Goal: Ask a question

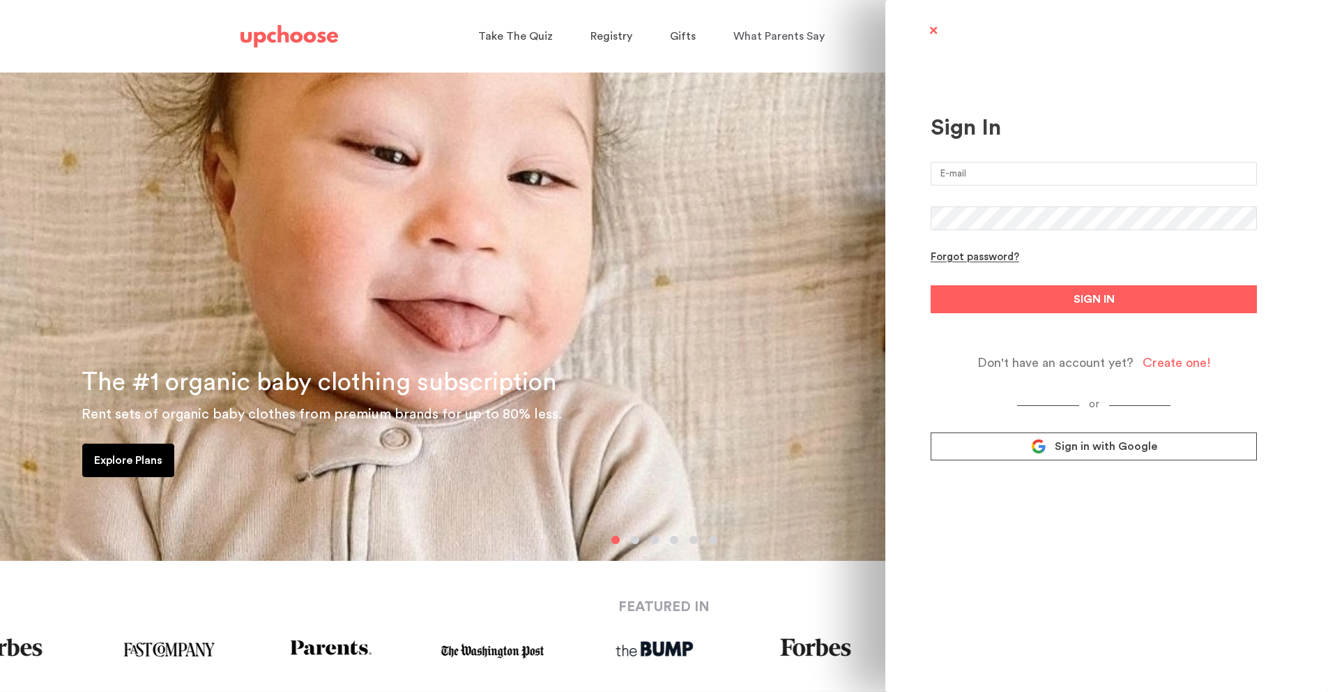
click at [1022, 174] on input "email" at bounding box center [1094, 174] width 326 height 24
type input "rebekahpoppen@gmail.com"
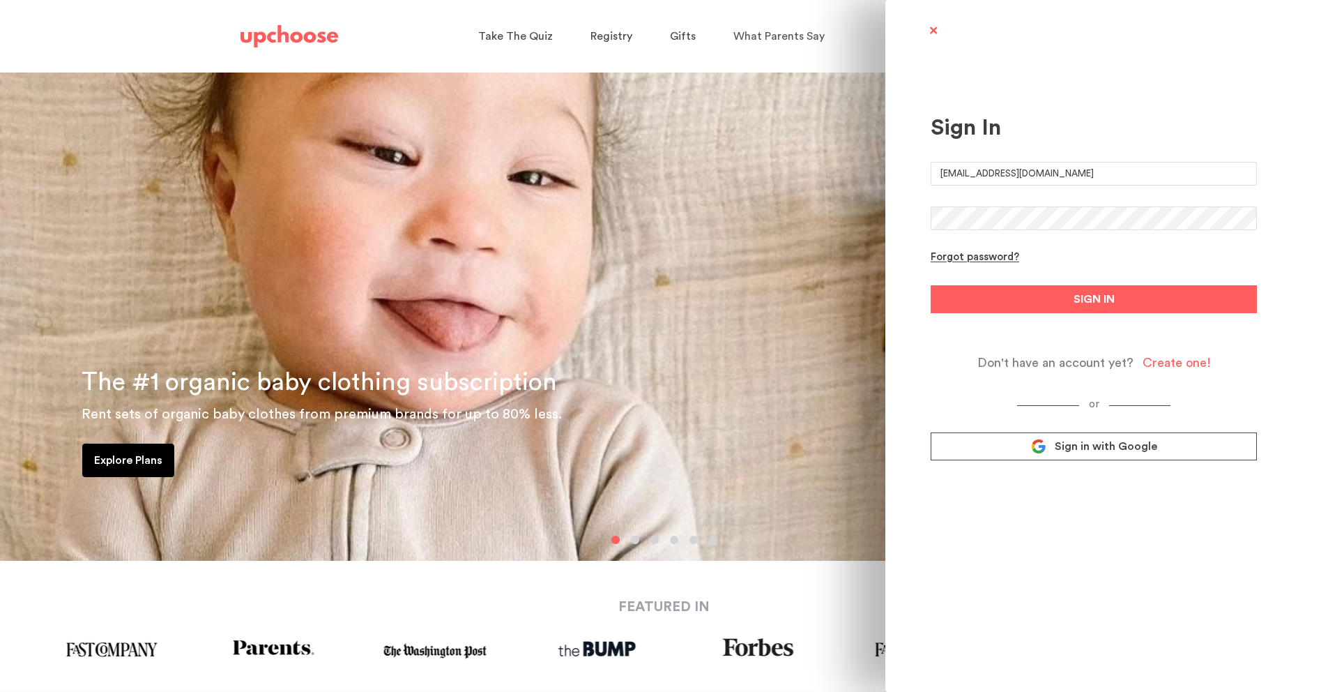
click at [1081, 449] on span "Sign in with Google" at bounding box center [1106, 446] width 103 height 14
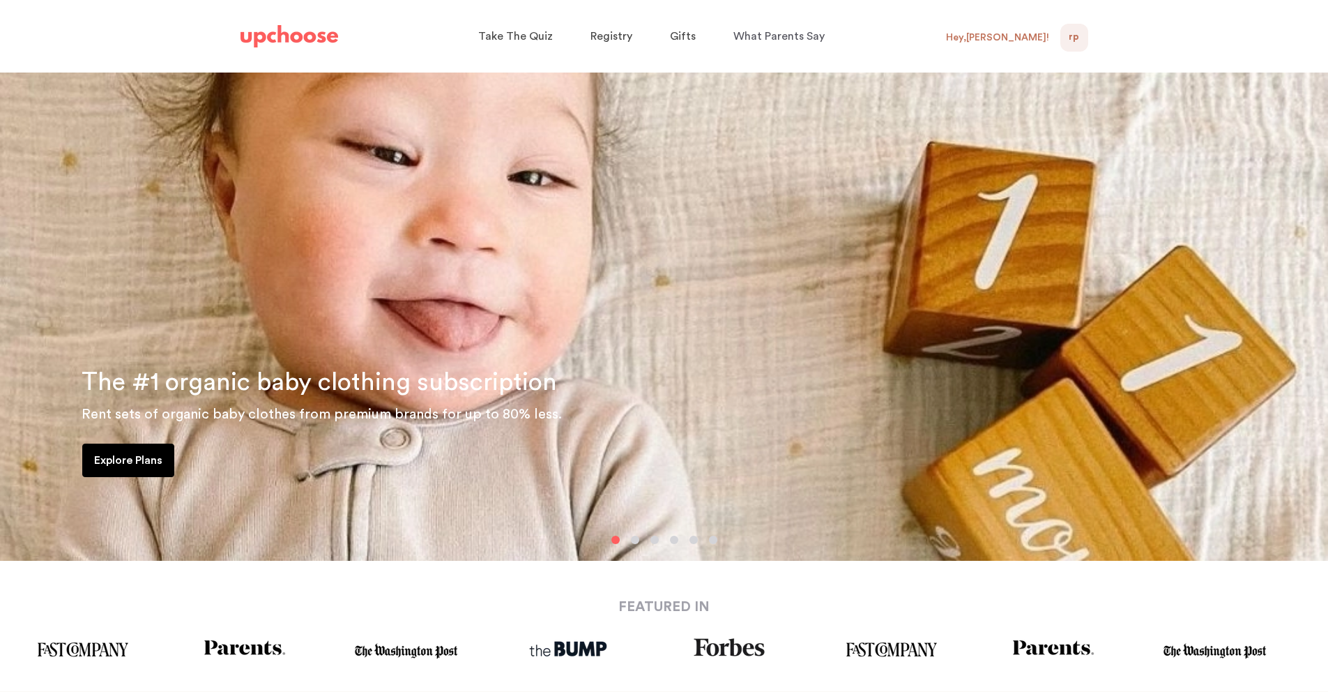
click at [1066, 40] on div "RP 0" at bounding box center [1075, 38] width 28 height 28
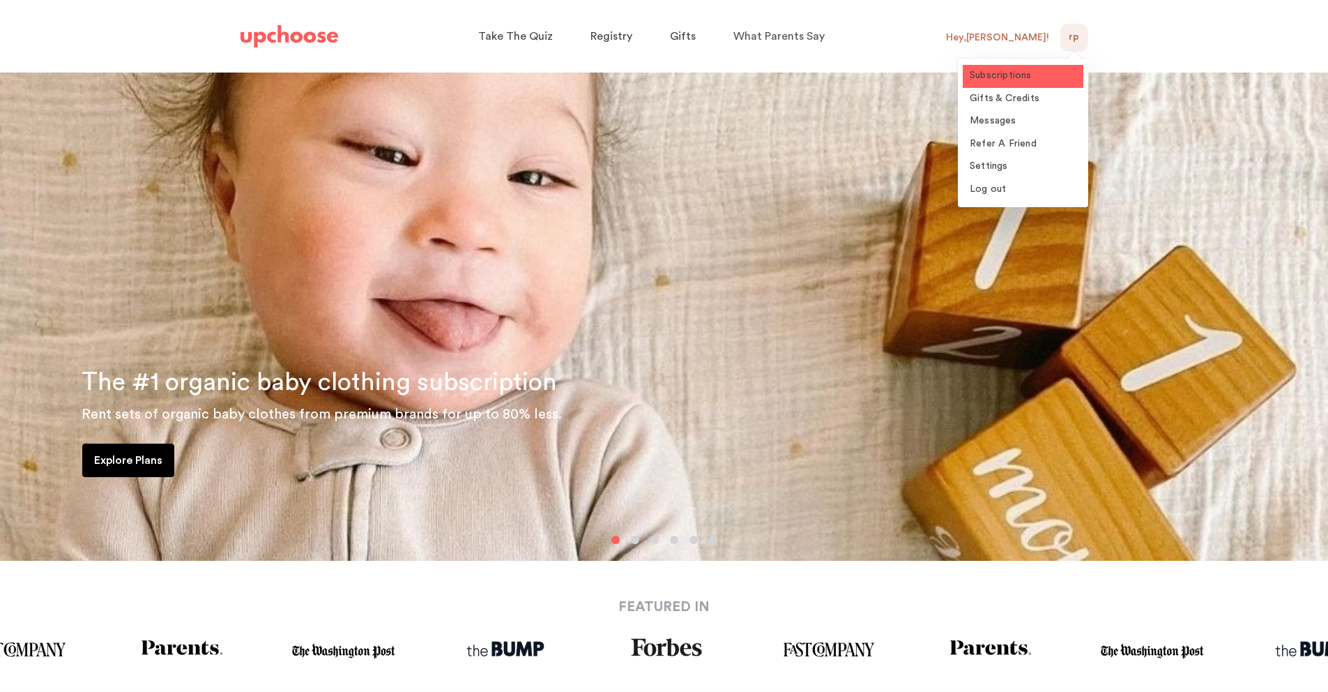
click at [1028, 77] on span "Subscriptions" at bounding box center [1001, 75] width 62 height 10
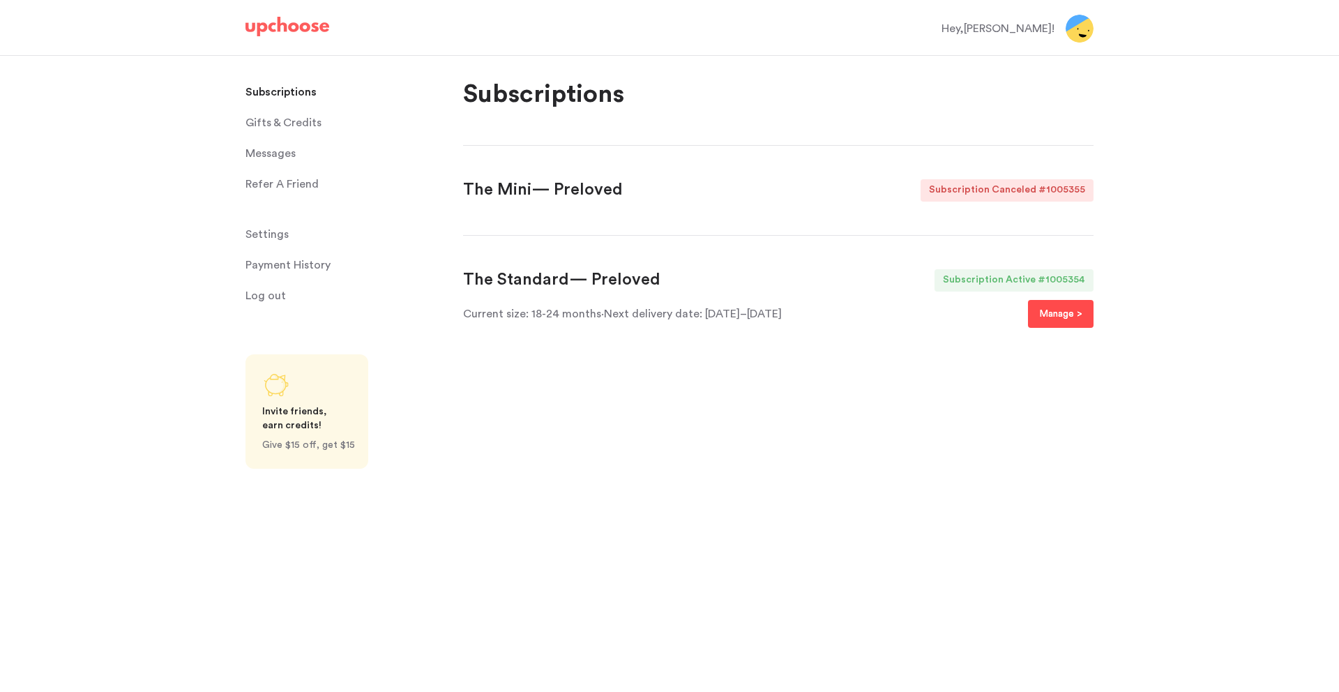
click at [1043, 315] on p "Manage >" at bounding box center [1060, 313] width 43 height 17
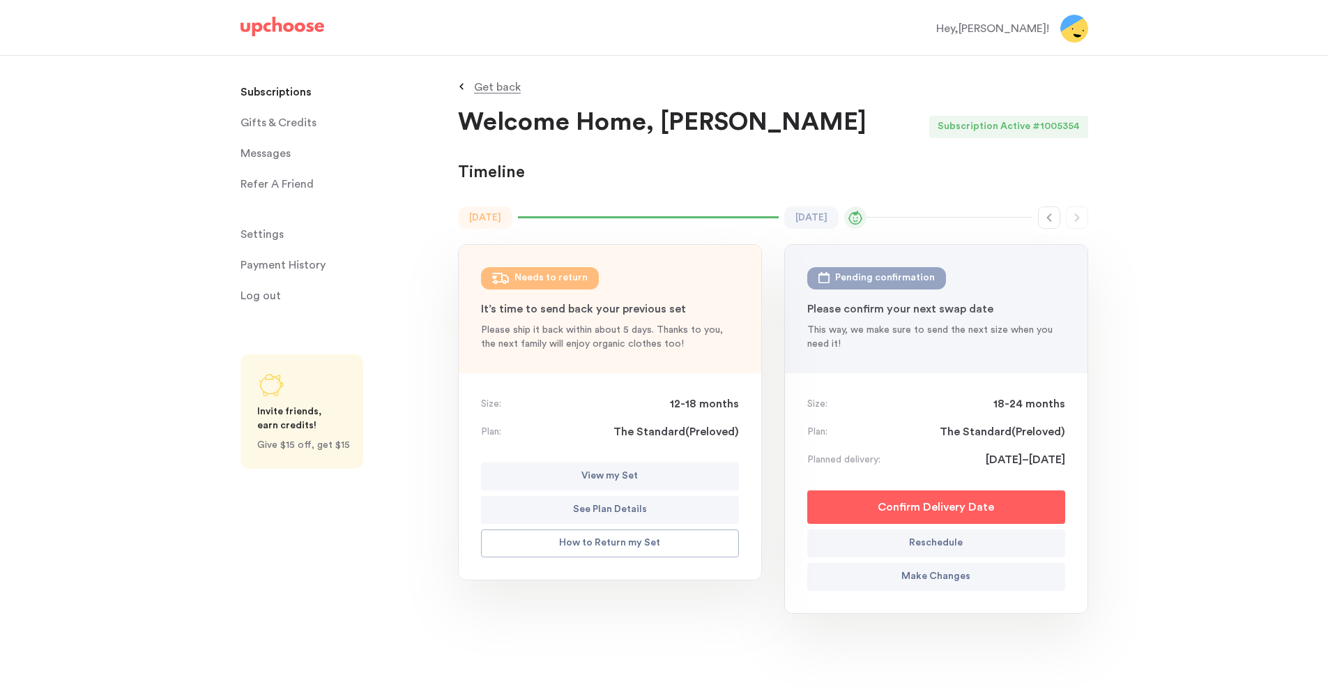
click at [649, 479] on button "View my Set" at bounding box center [610, 476] width 258 height 28
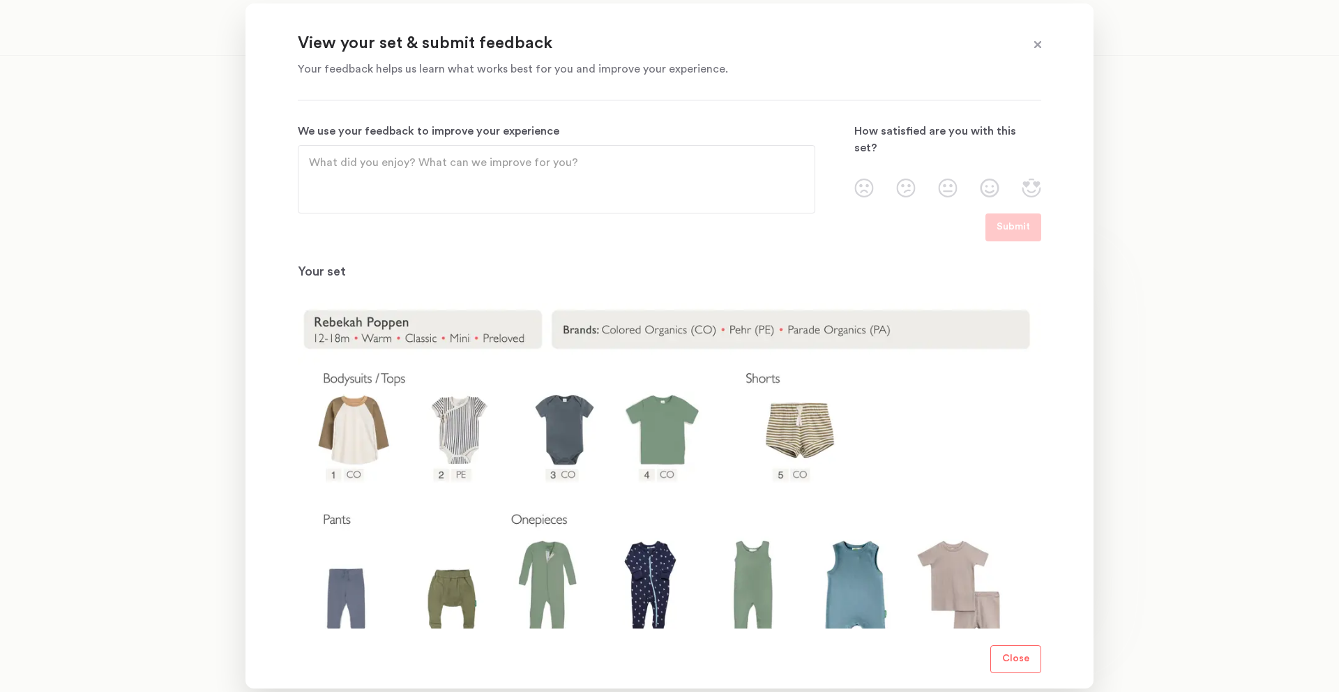
click at [1055, 393] on section "View your set & submit feedback Your feedback helps us learn what works best fo…" at bounding box center [669, 345] width 848 height 685
click at [1123, 400] on div at bounding box center [669, 346] width 1339 height 692
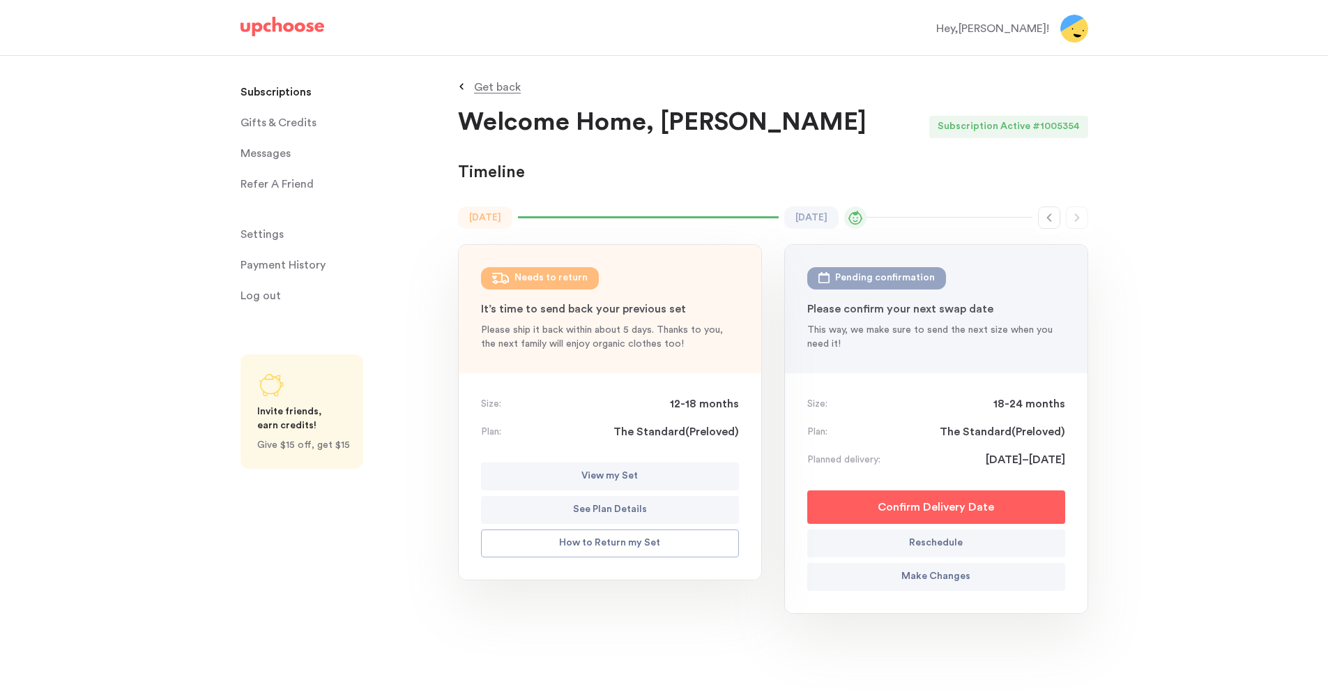
click at [641, 514] on p "See Plan Details" at bounding box center [610, 509] width 74 height 17
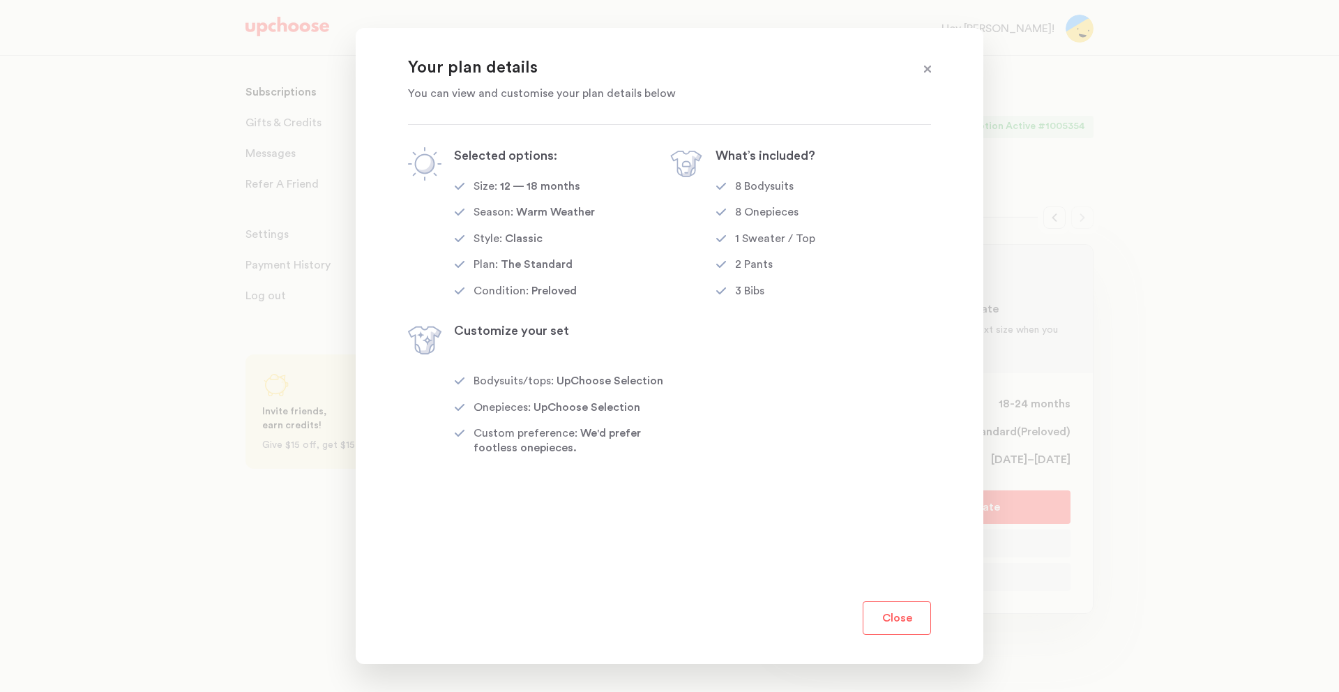
click at [1114, 454] on div at bounding box center [669, 346] width 1339 height 692
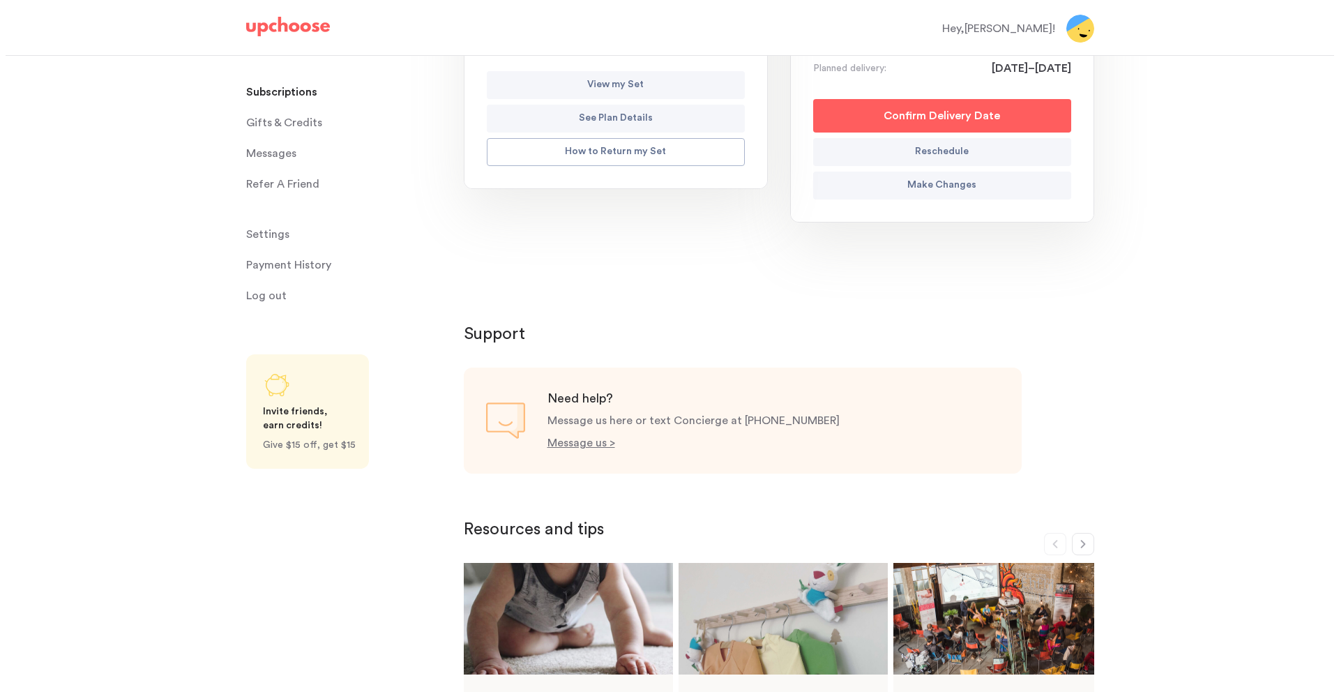
scroll to position [363, 0]
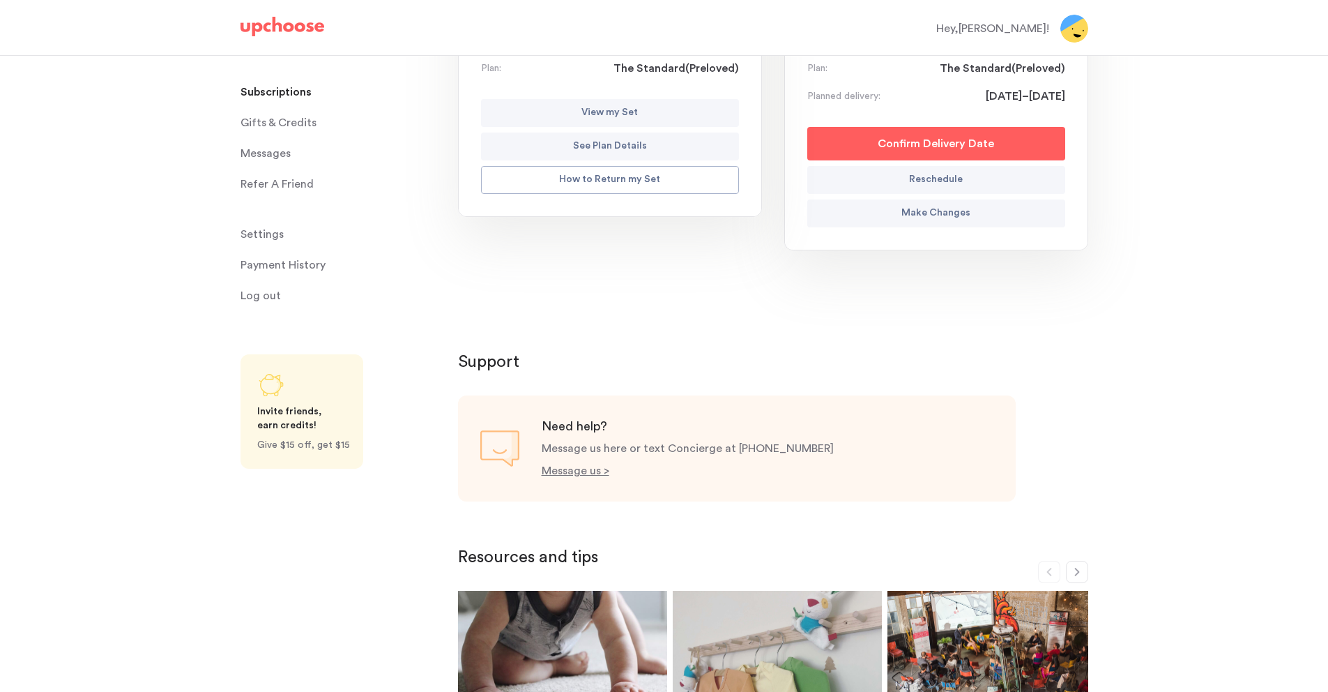
click at [967, 213] on p "Make Changes" at bounding box center [936, 213] width 69 height 17
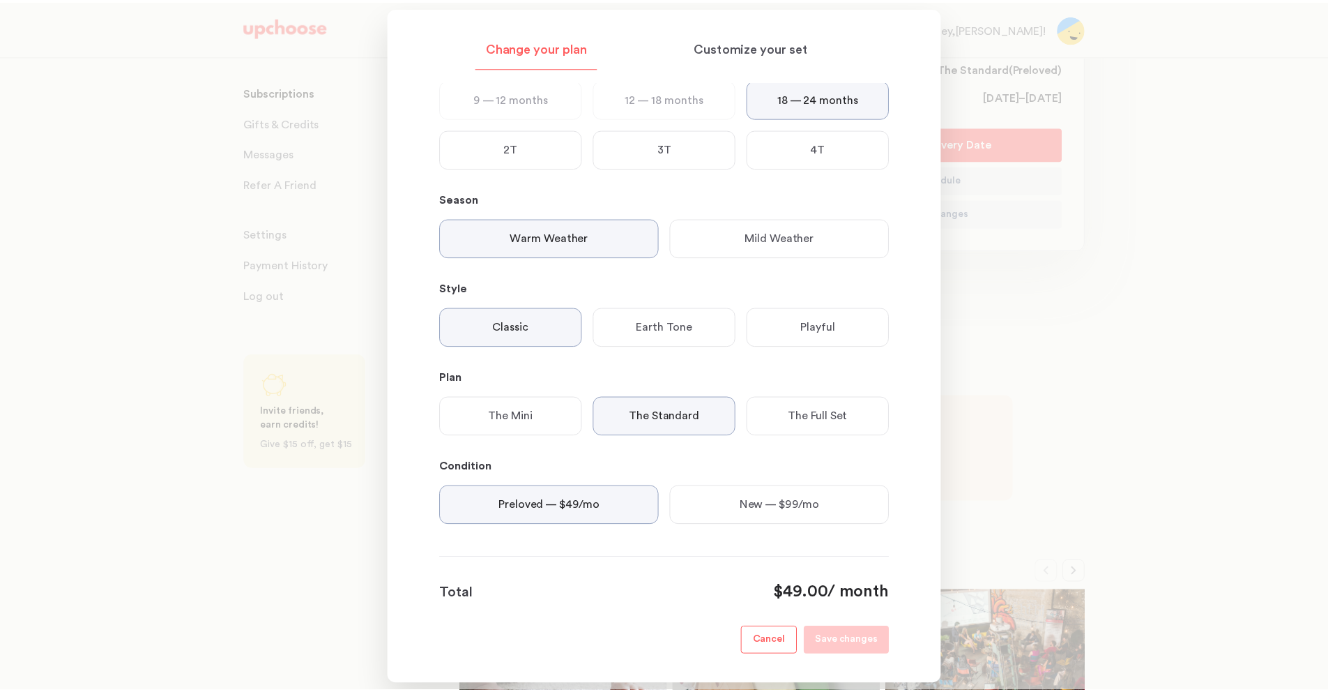
scroll to position [114, 0]
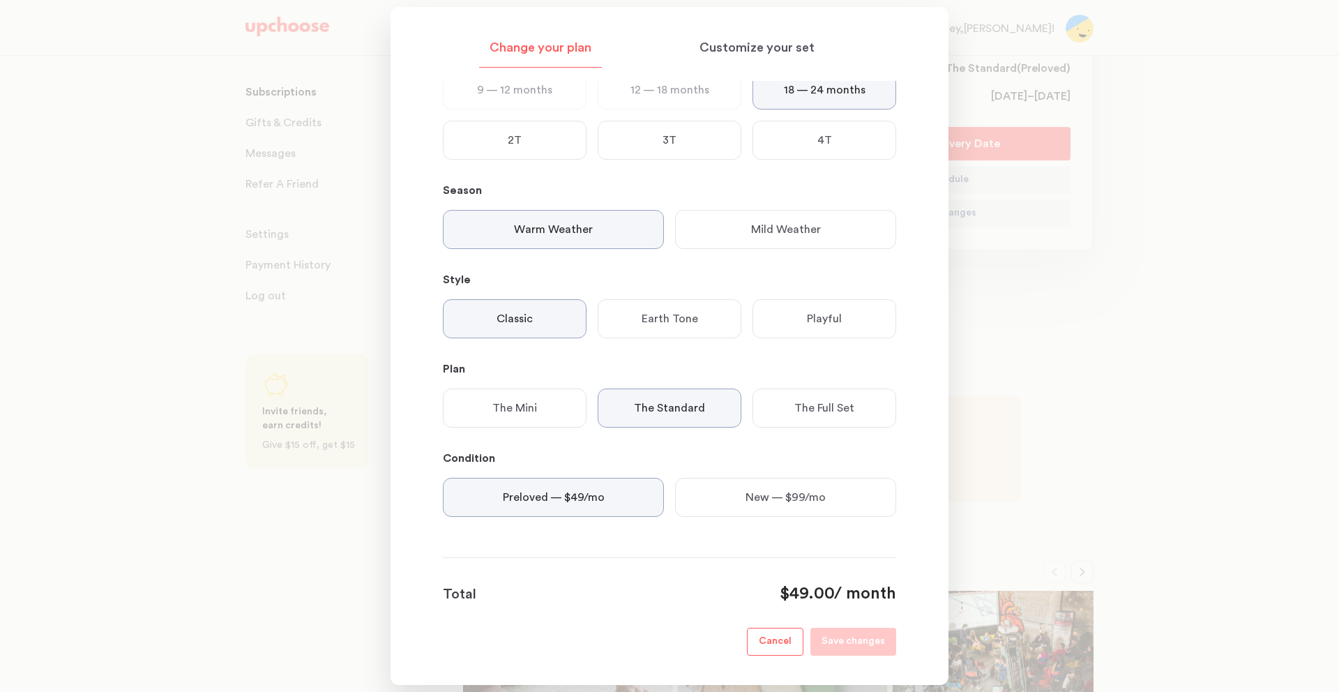
drag, startPoint x: 782, startPoint y: 642, endPoint x: 843, endPoint y: 577, distance: 88.3
click at [782, 642] on p "Cancel" at bounding box center [775, 641] width 33 height 17
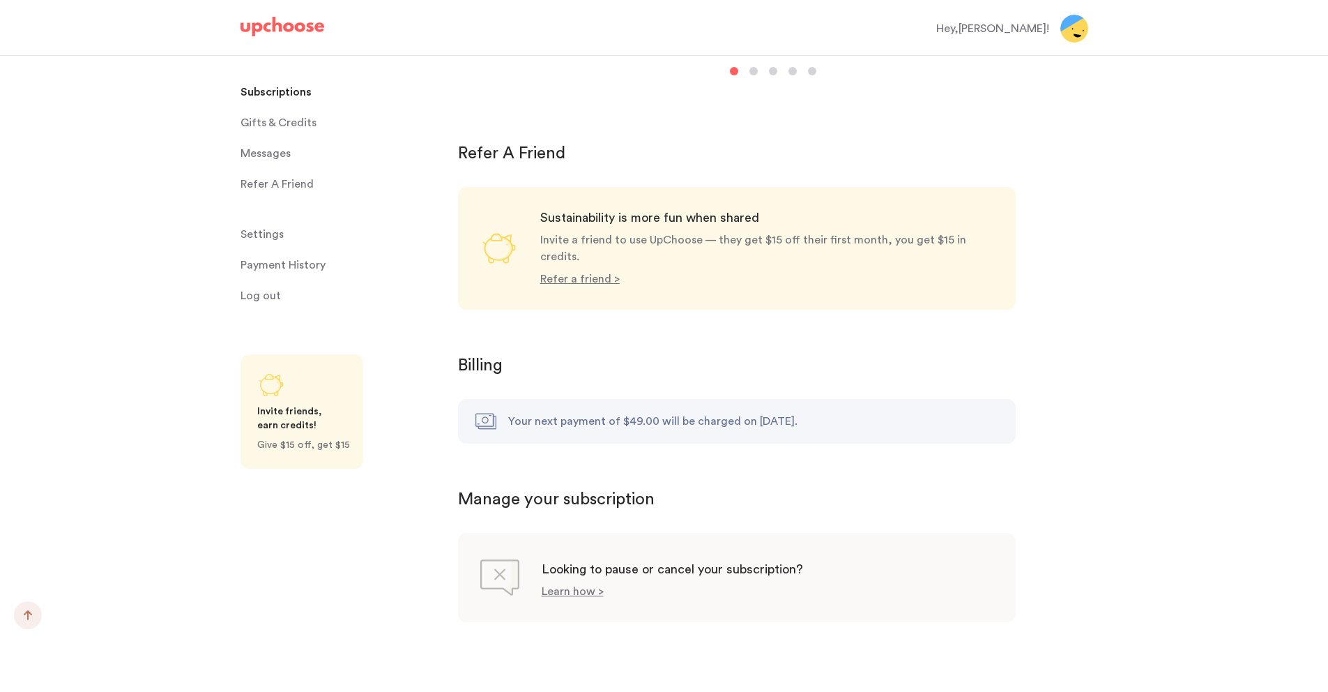
scroll to position [1179, 0]
click at [576, 584] on p "Learn how >" at bounding box center [573, 589] width 62 height 11
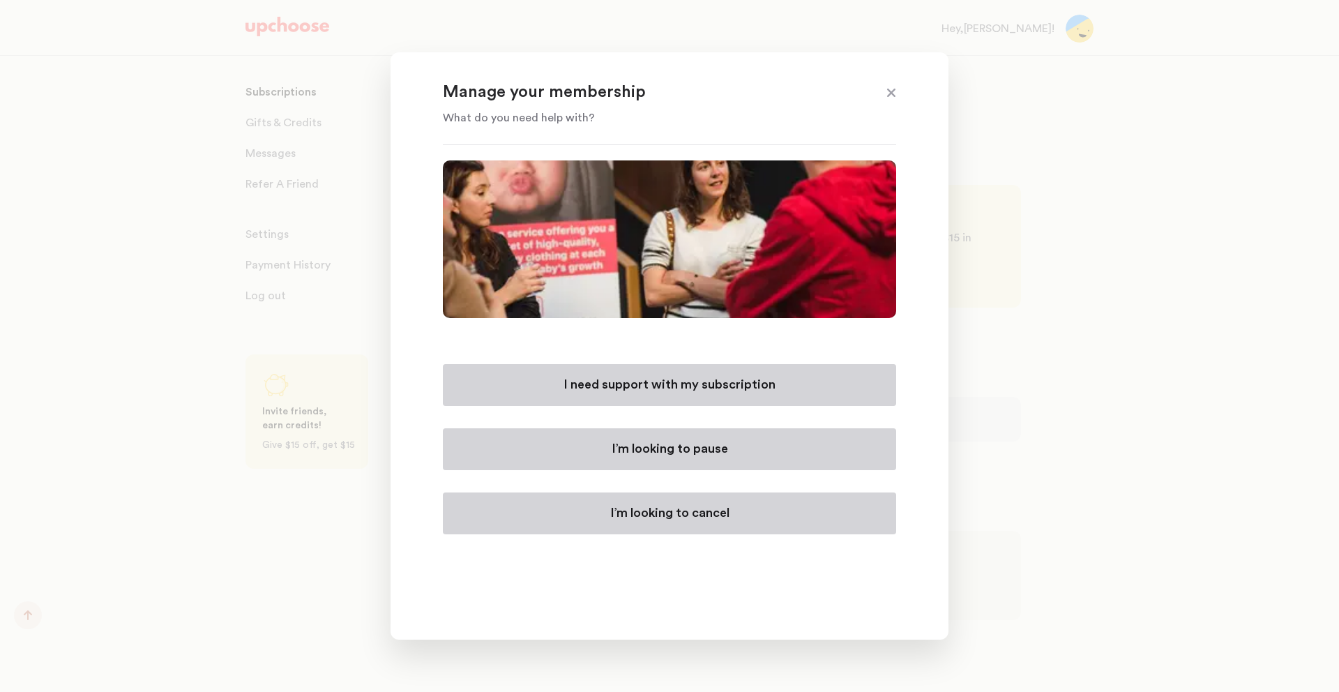
click at [679, 518] on p "I’m looking to cancel" at bounding box center [669, 513] width 119 height 17
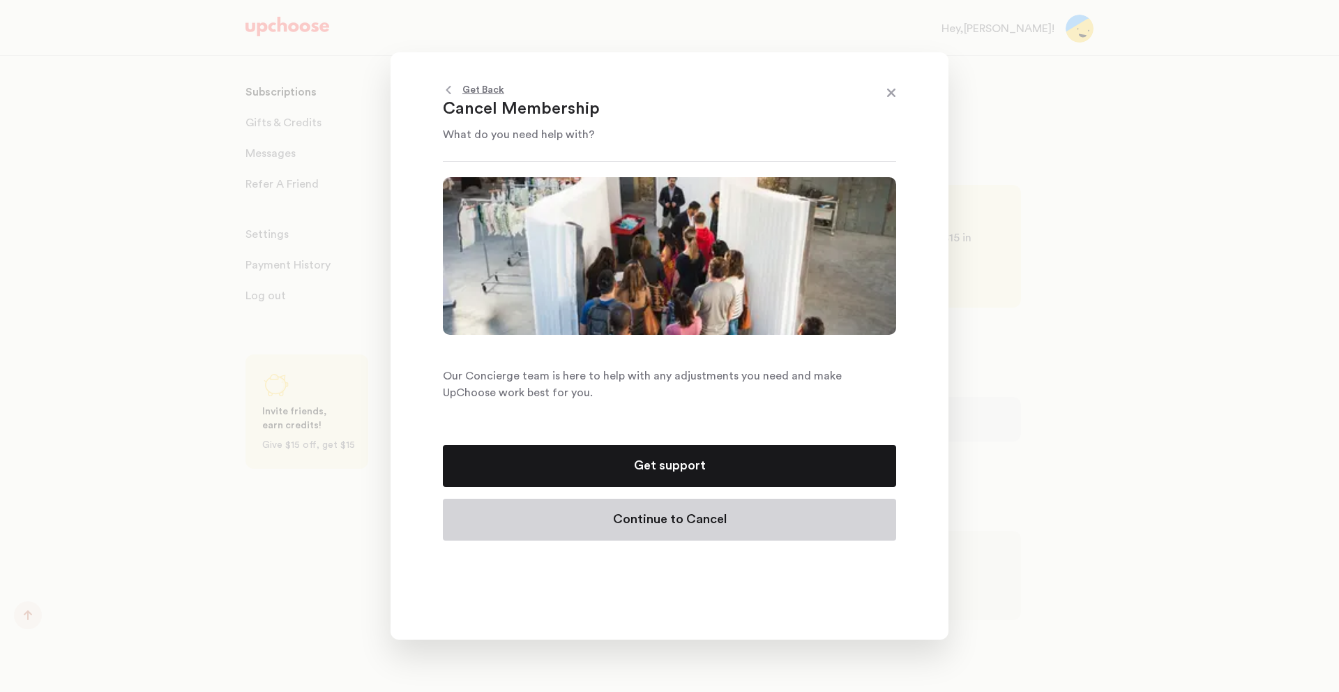
click at [678, 523] on p "Continue to Cancel" at bounding box center [670, 519] width 114 height 17
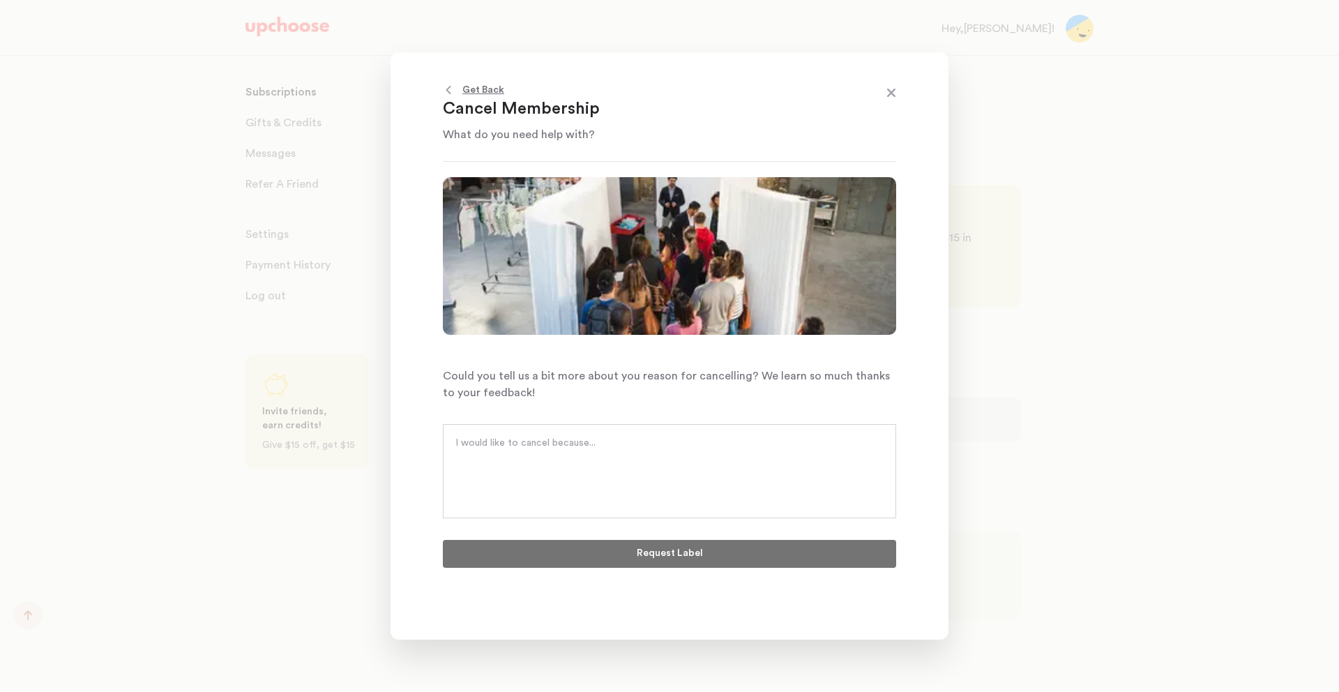
click at [668, 479] on div at bounding box center [669, 471] width 453 height 94
click at [623, 450] on textarea at bounding box center [669, 457] width 428 height 42
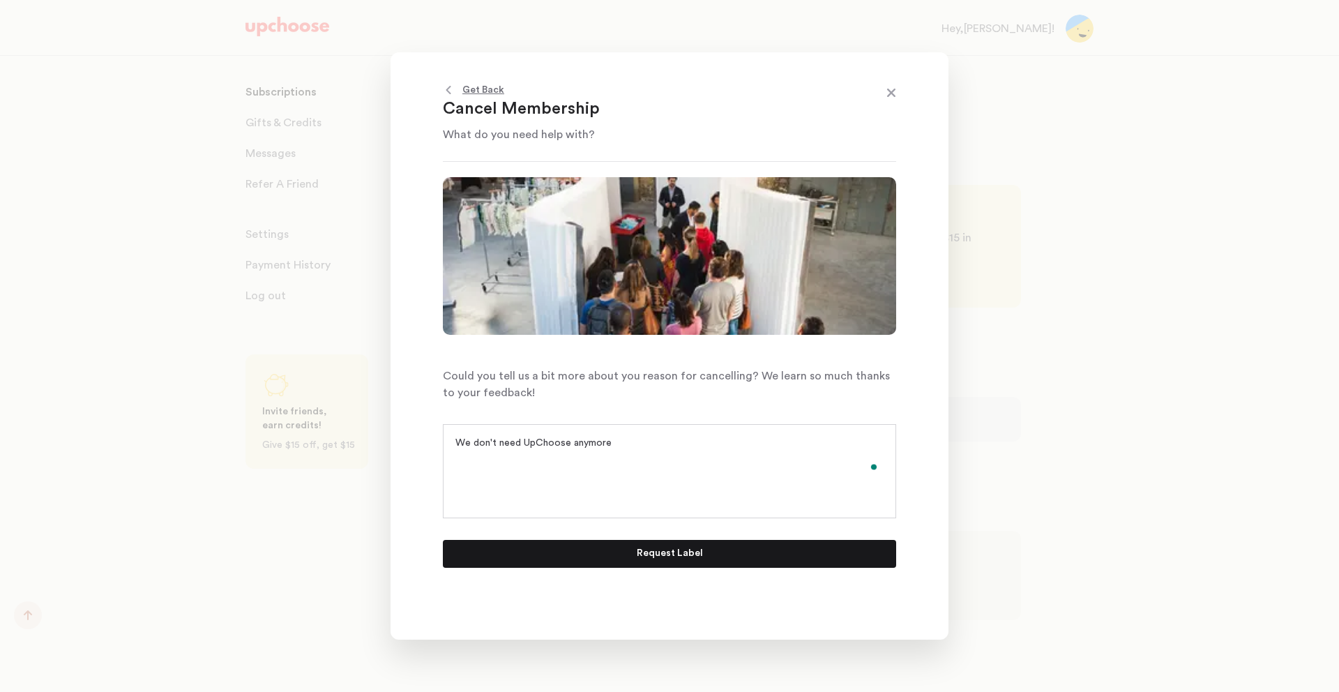
type textarea "We don't need UpChoose anymore"
click at [722, 553] on button "Request Label" at bounding box center [669, 554] width 453 height 28
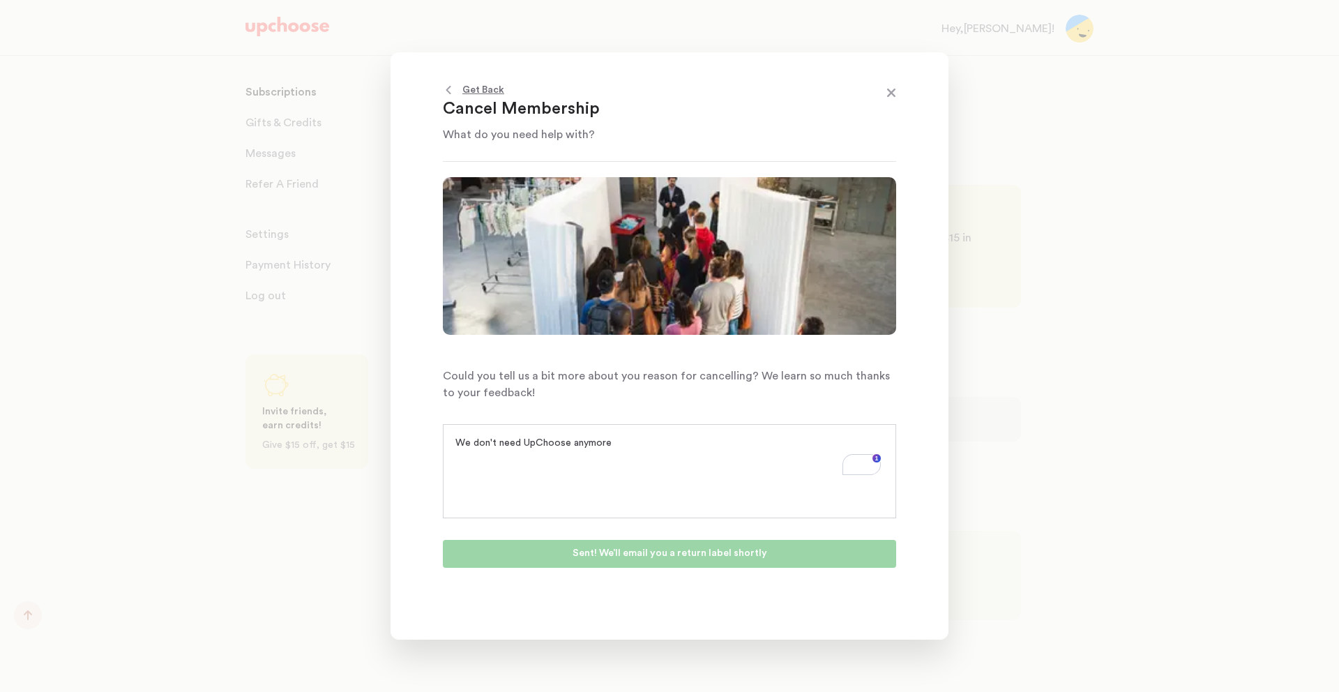
click at [891, 93] on span at bounding box center [891, 94] width 18 height 18
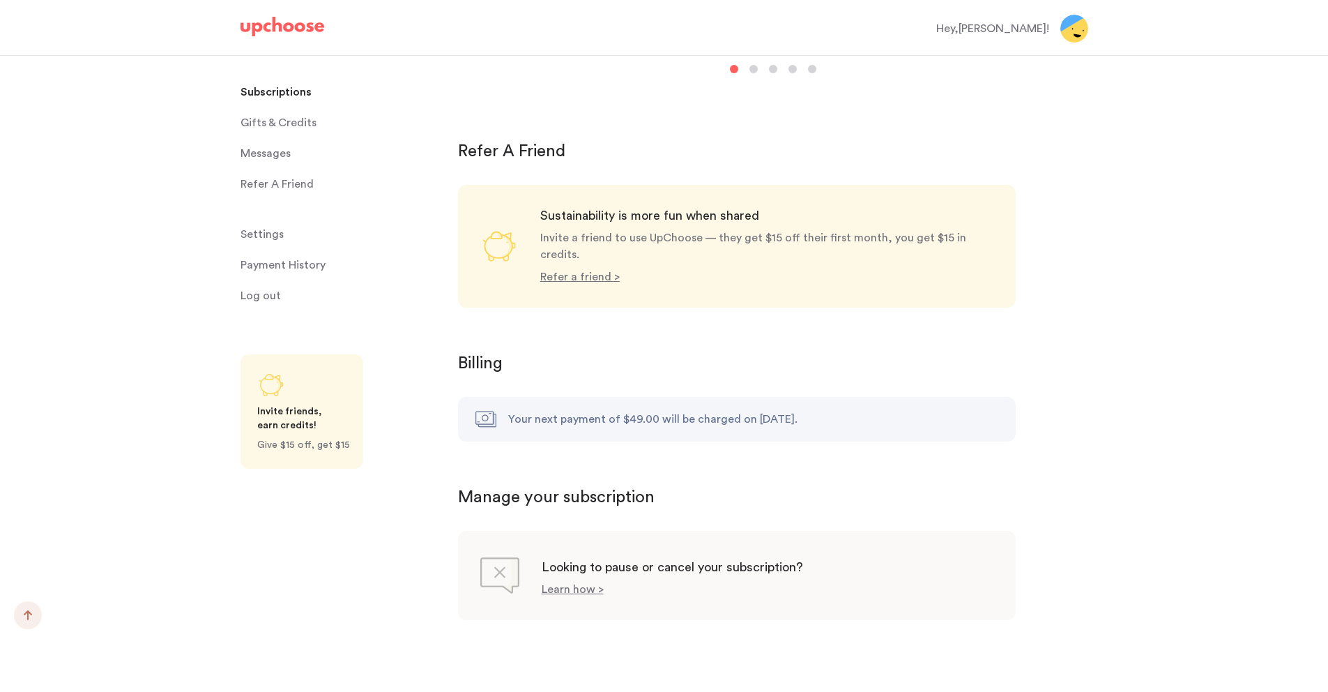
click at [310, 158] on link "Messages Messages" at bounding box center [341, 153] width 201 height 28
click at [271, 154] on span "Messages" at bounding box center [266, 153] width 50 height 28
click at [252, 153] on span "Messages" at bounding box center [266, 153] width 50 height 28
click at [1058, 36] on div "Hey, Rebekah !" at bounding box center [999, 29] width 124 height 28
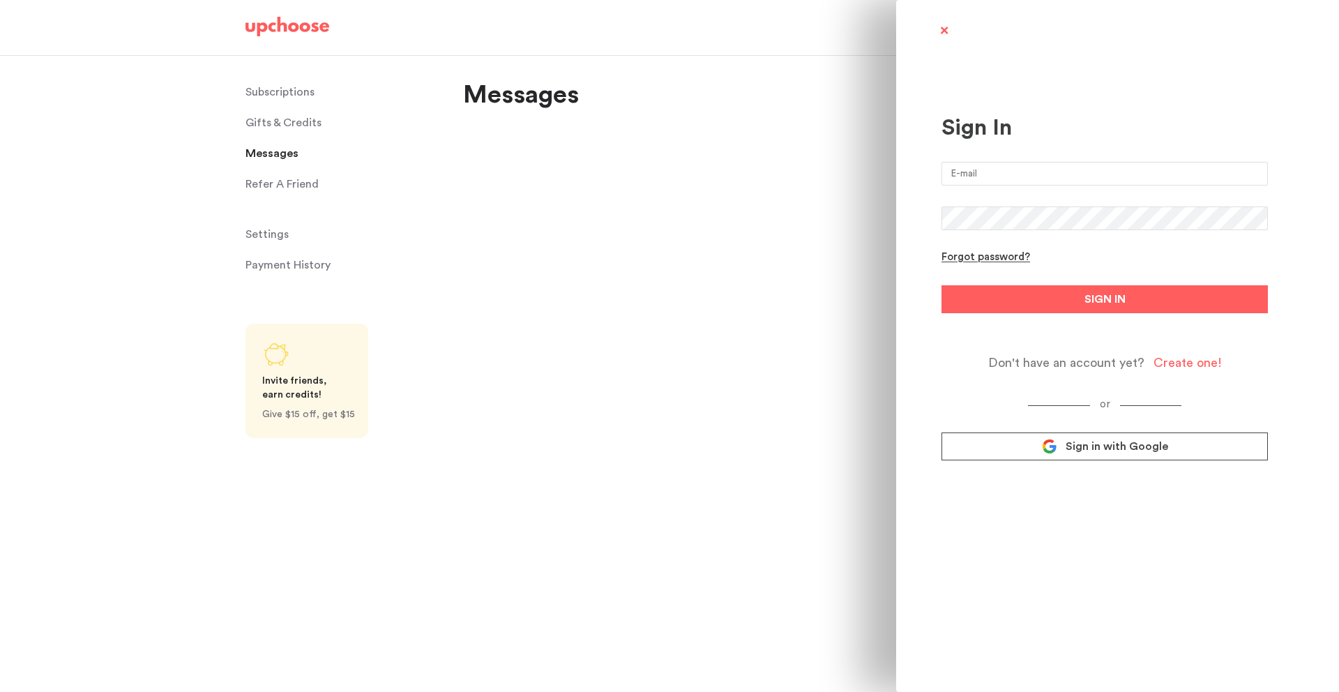
click at [948, 30] on span at bounding box center [943, 31] width 17 height 17
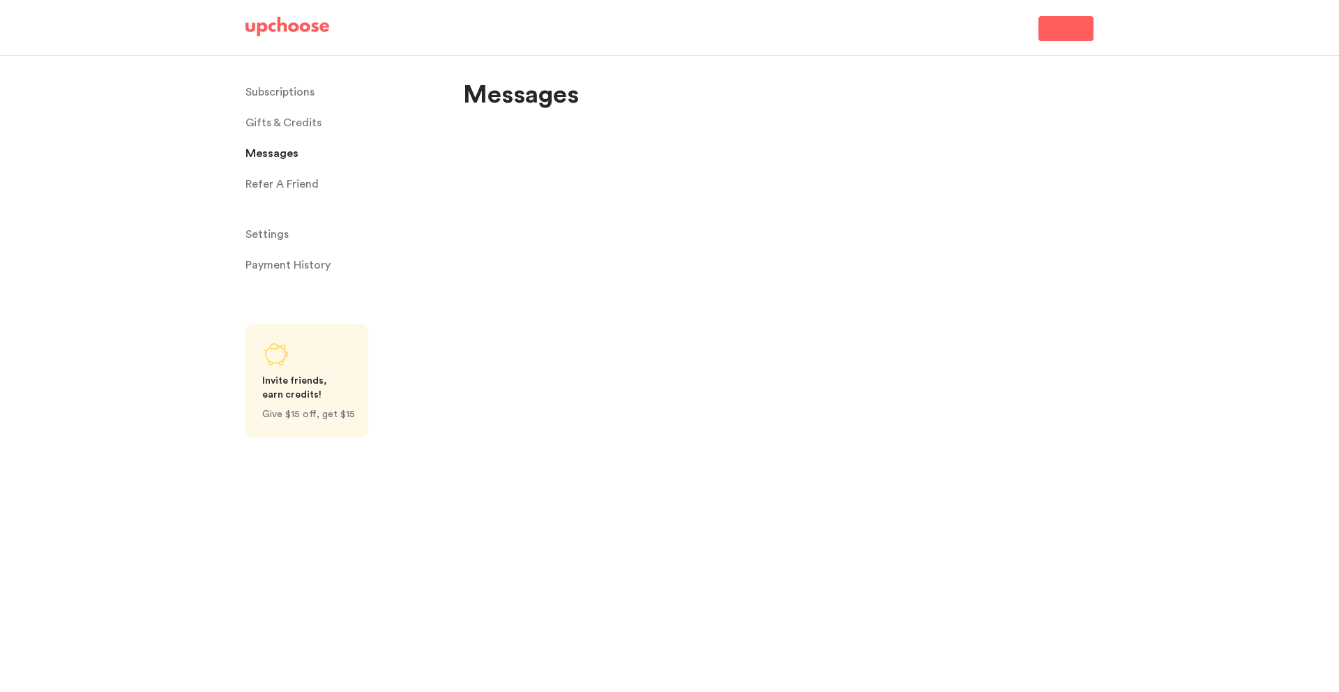
click at [277, 26] on img at bounding box center [287, 27] width 84 height 20
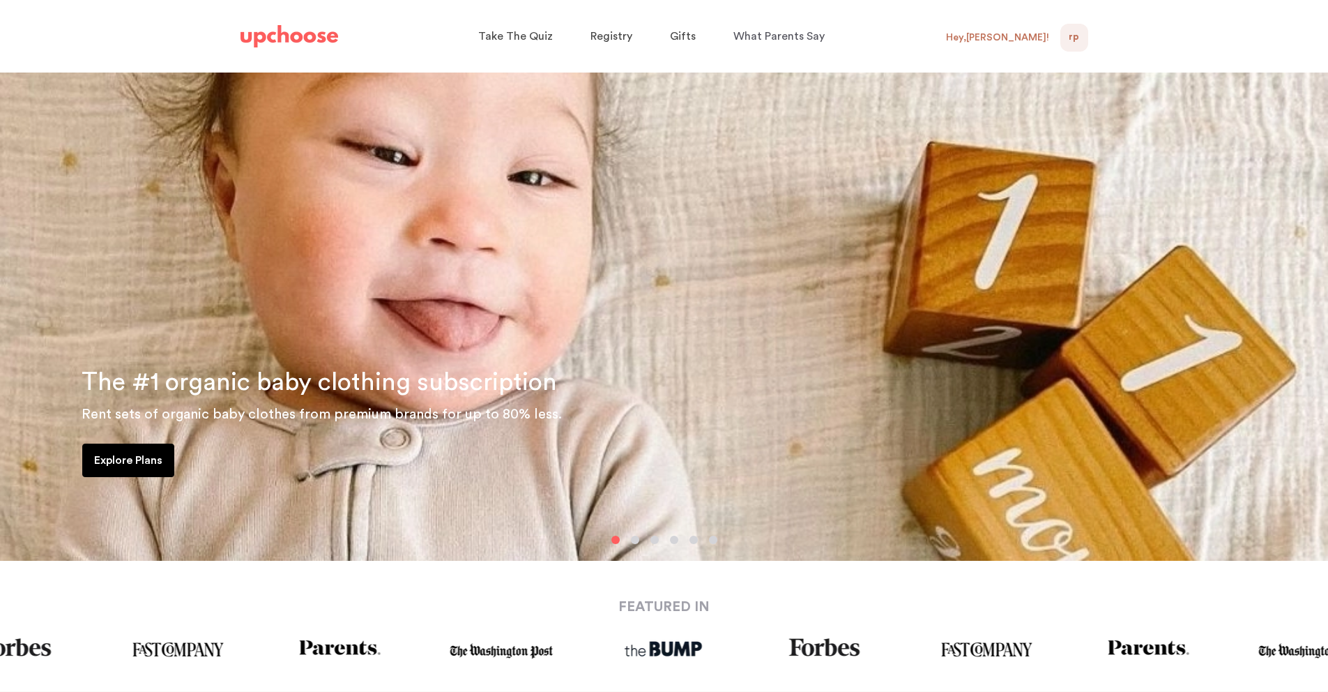
click at [1044, 40] on div "Hey, [PERSON_NAME] !" at bounding box center [997, 37] width 103 height 13
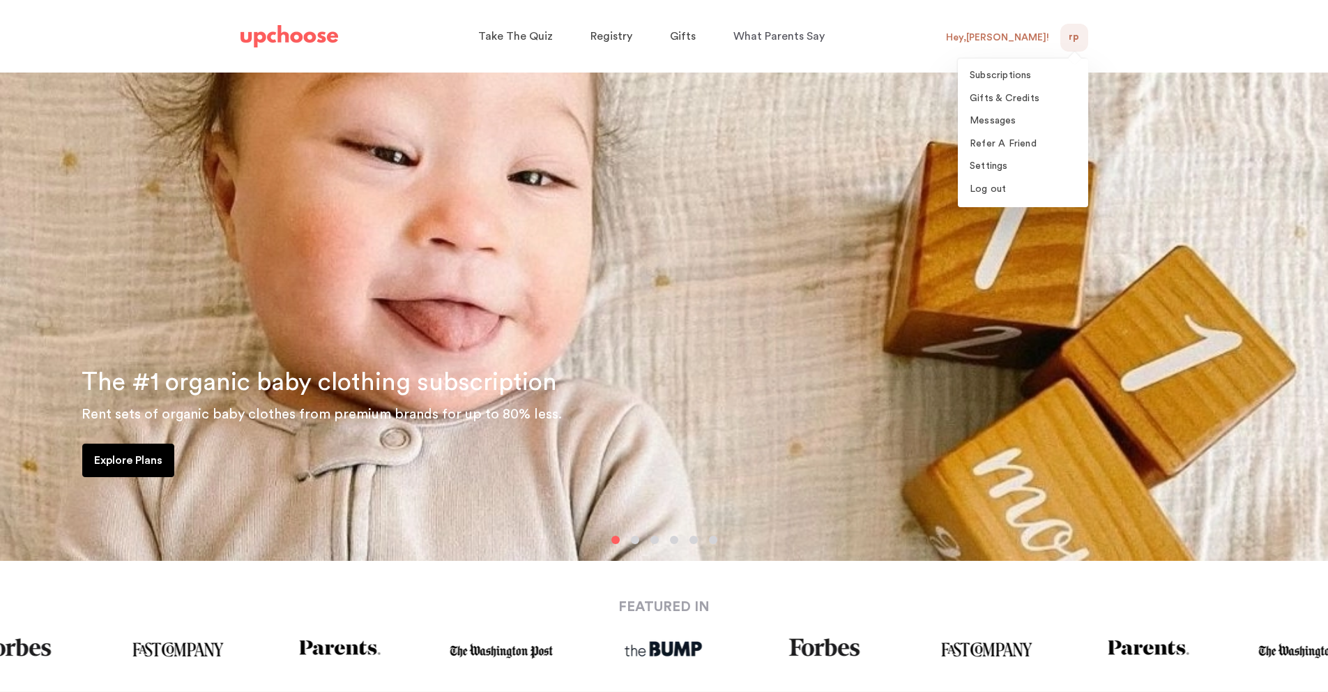
click at [1062, 38] on div "RP NaN" at bounding box center [1075, 38] width 28 height 28
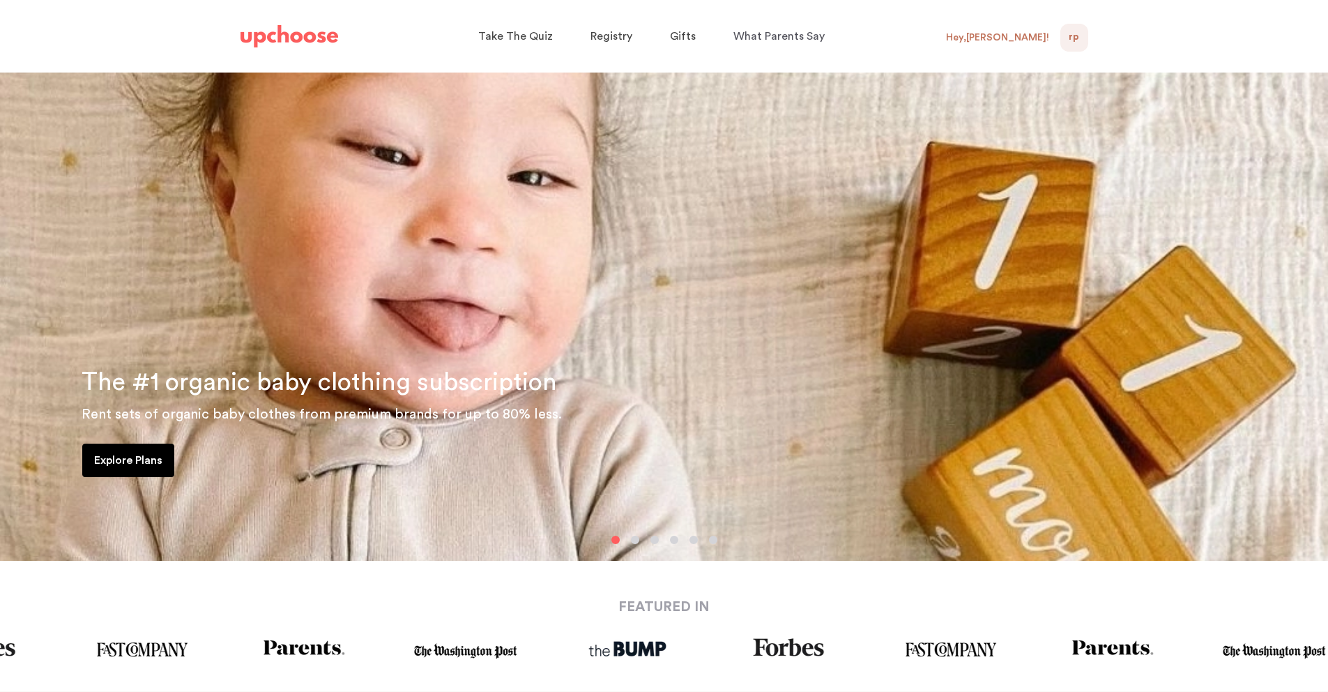
click at [1064, 38] on div "RP NaN" at bounding box center [1075, 38] width 28 height 28
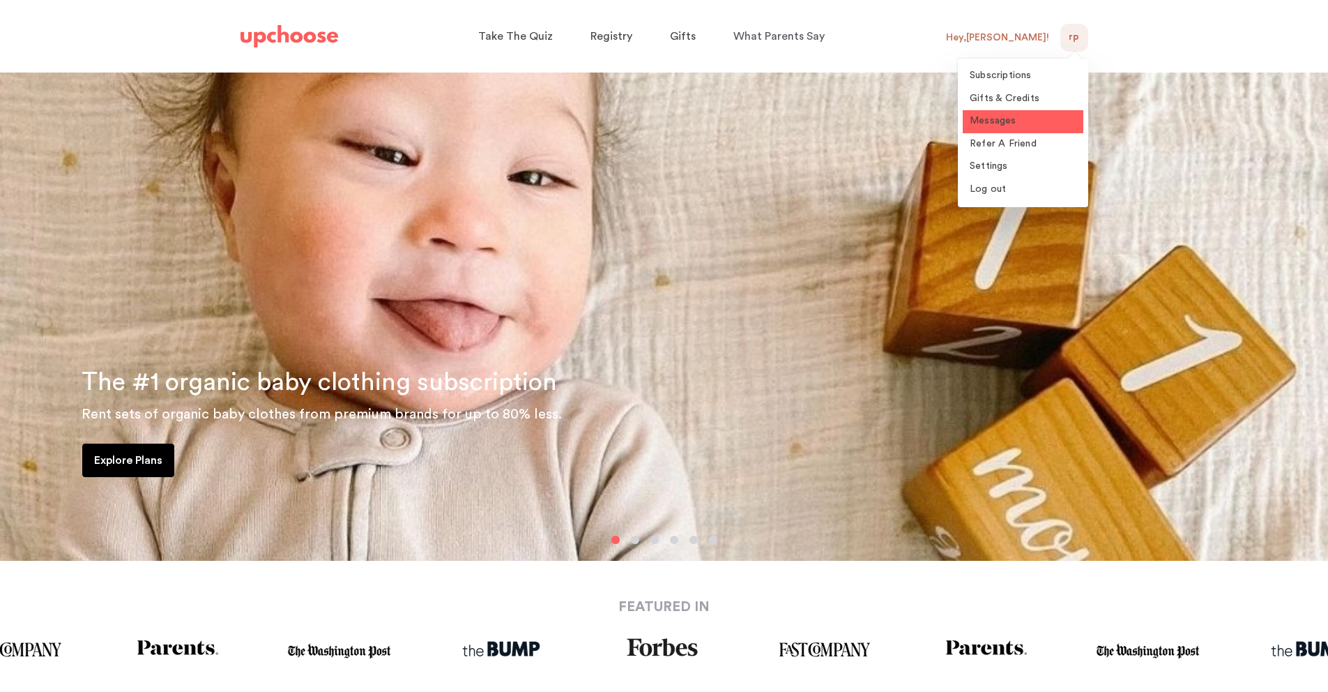
click at [1009, 118] on span "Messages" at bounding box center [993, 121] width 47 height 10
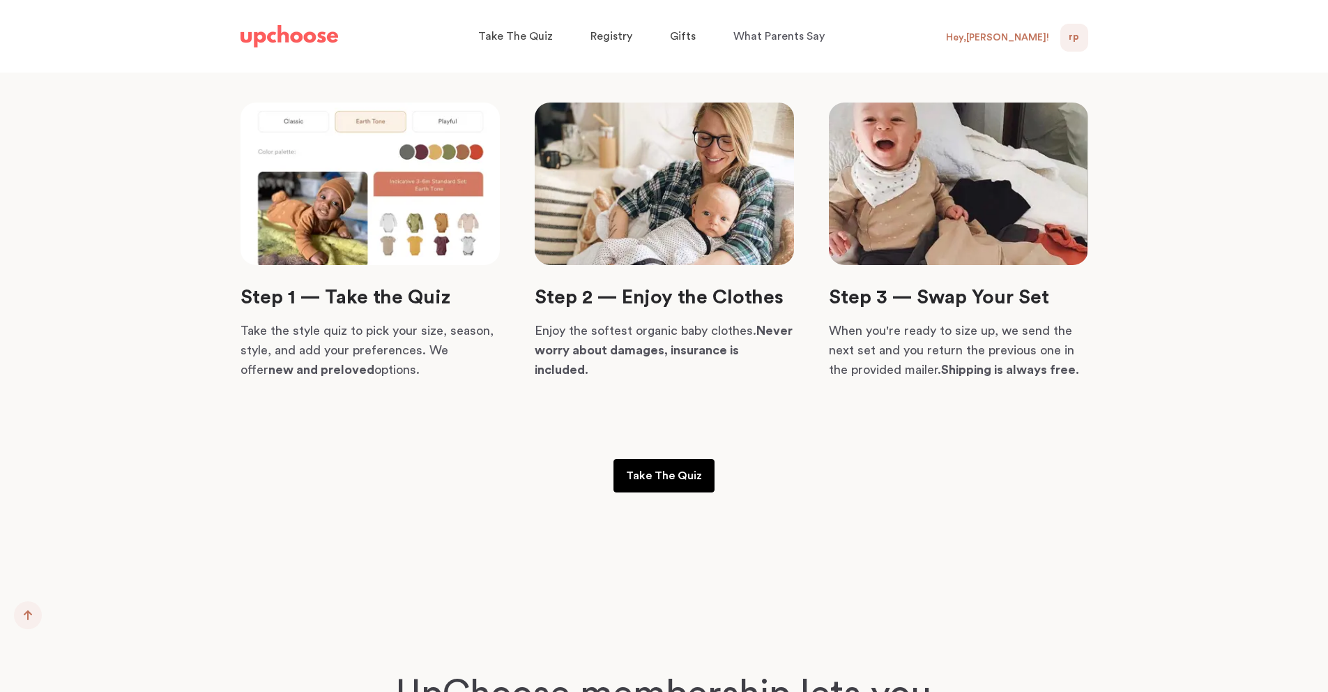
scroll to position [4109, 0]
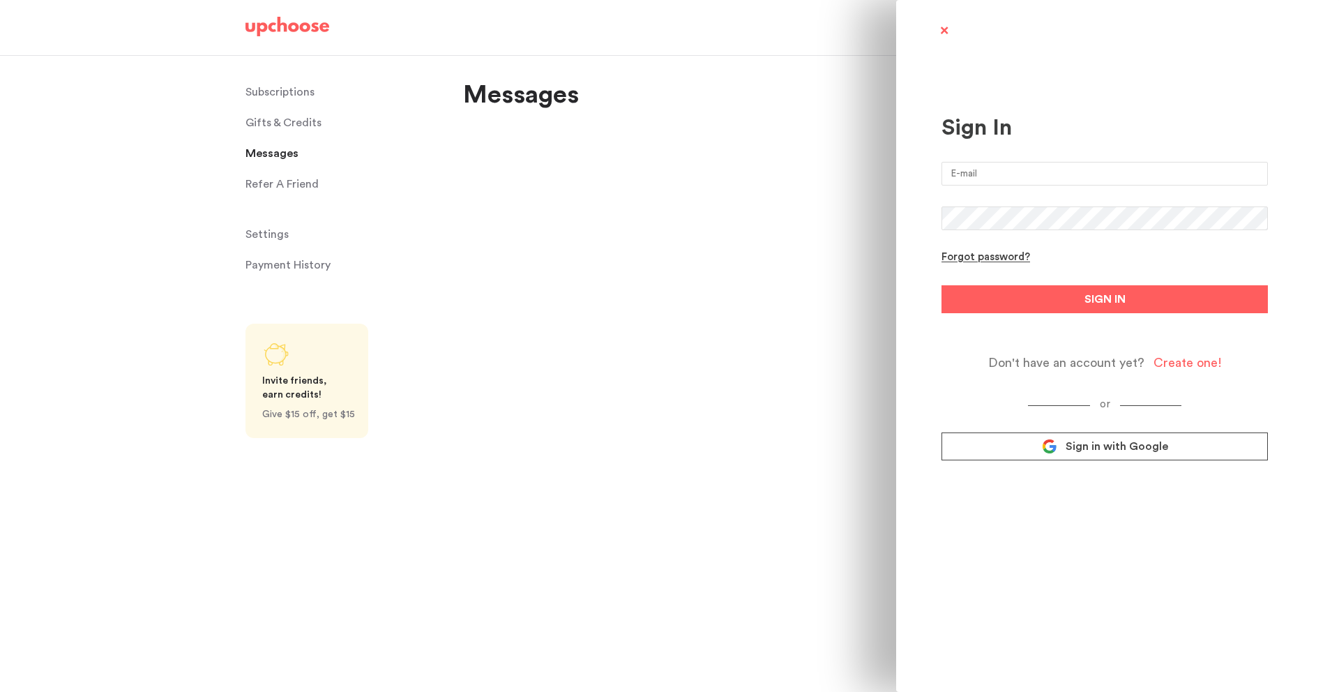
click at [1031, 446] on link "Sign in with Google" at bounding box center [1104, 446] width 326 height 28
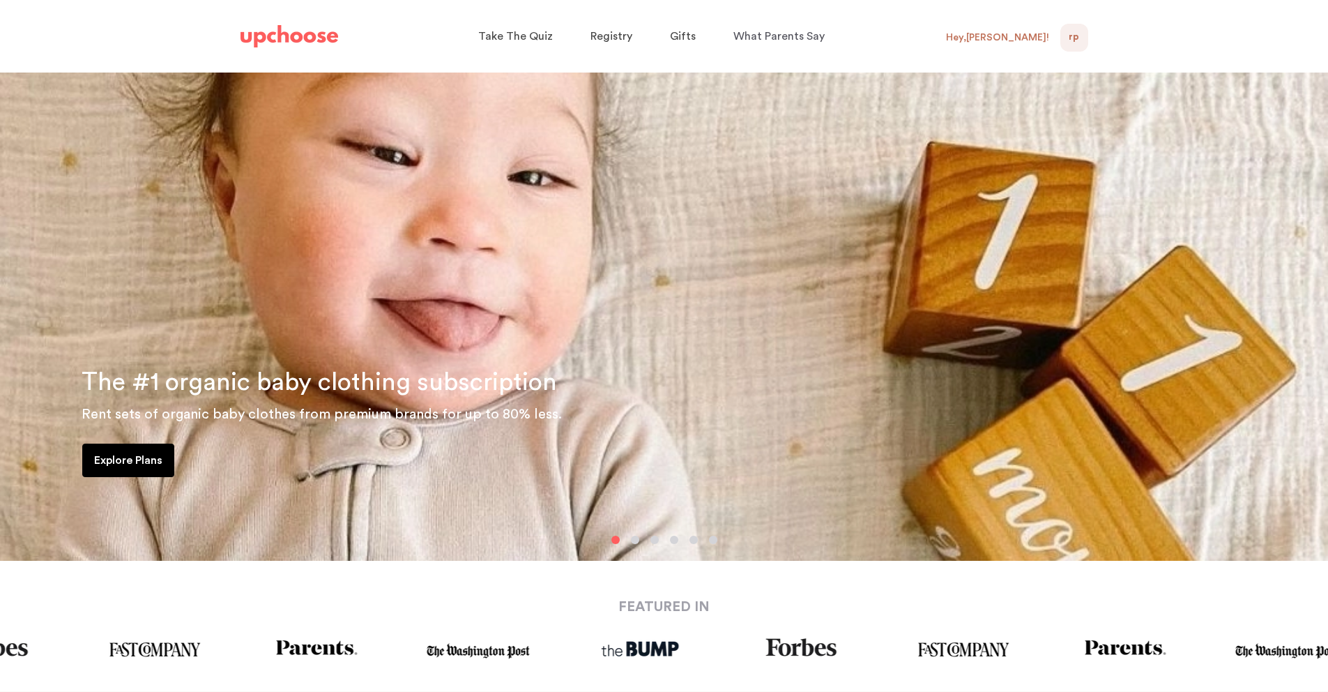
click at [1079, 32] on span "RP" at bounding box center [1074, 37] width 10 height 17
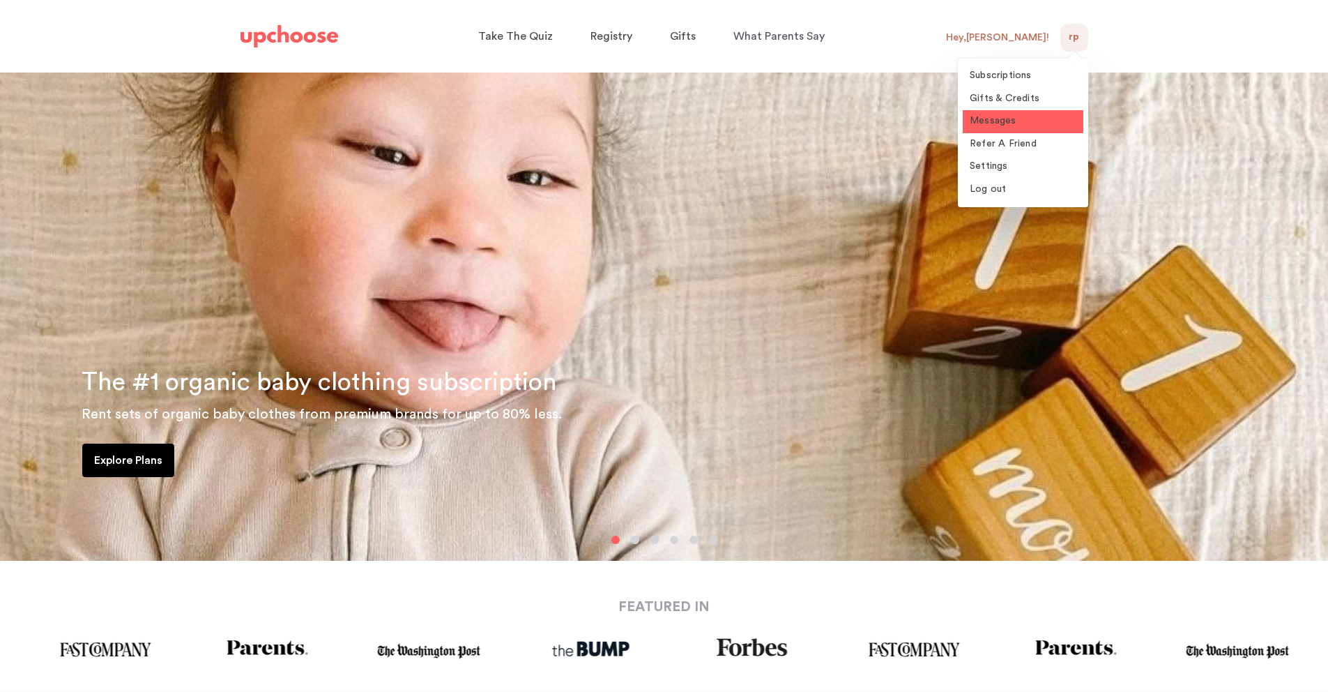
click at [987, 118] on span "Messages" at bounding box center [993, 121] width 47 height 10
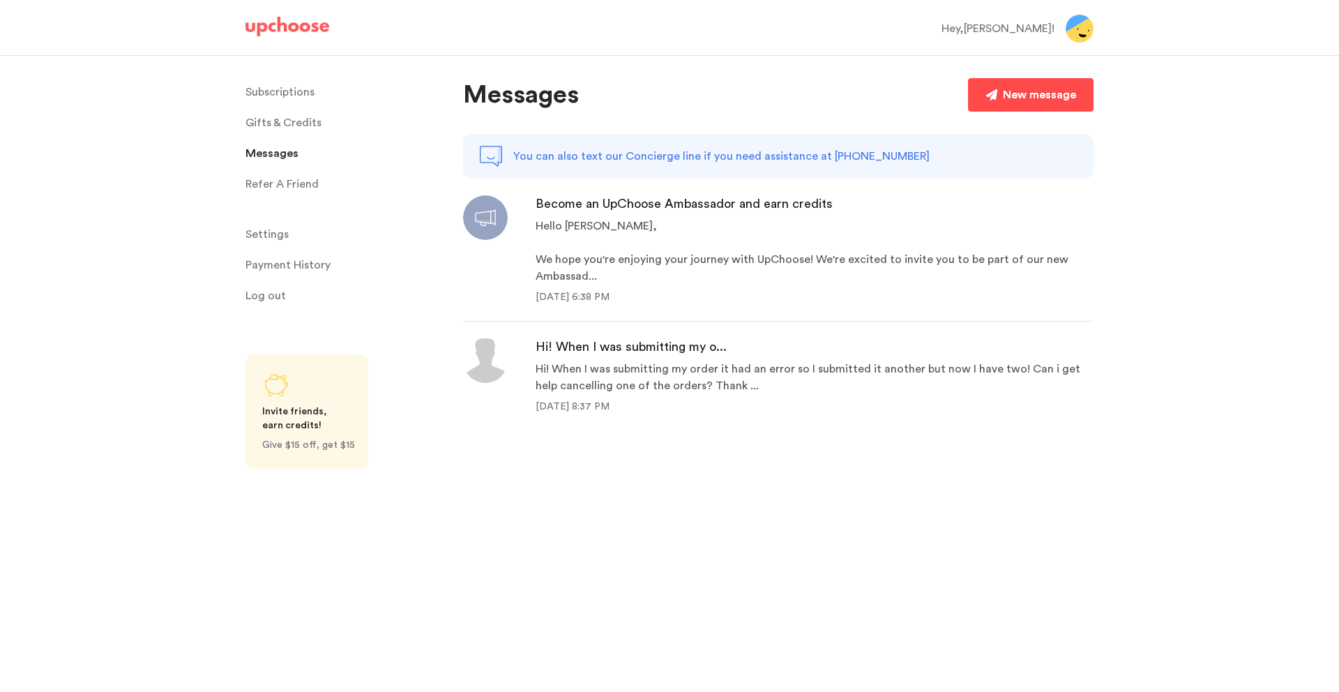
click at [1001, 96] on link "New message" at bounding box center [1031, 94] width 126 height 33
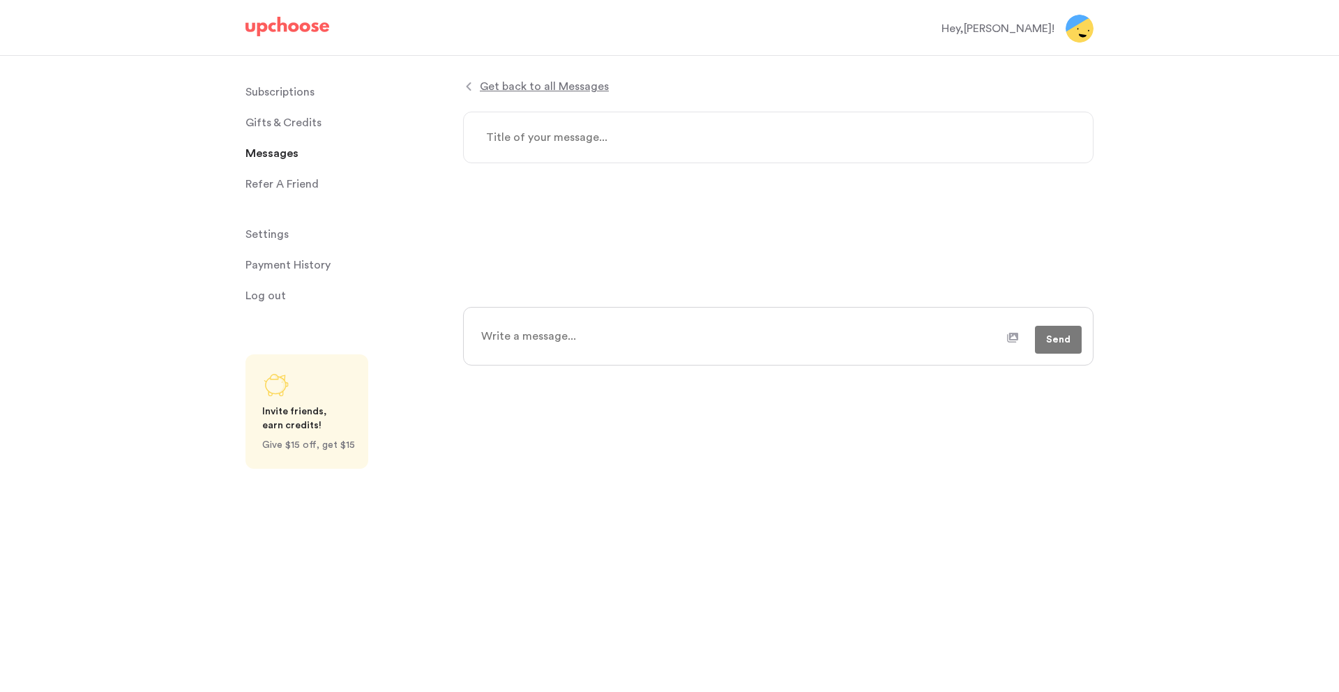
click at [634, 135] on textarea at bounding box center [778, 138] width 630 height 52
type textarea "x"
type textarea "C"
type textarea "x"
type textarea "Ca"
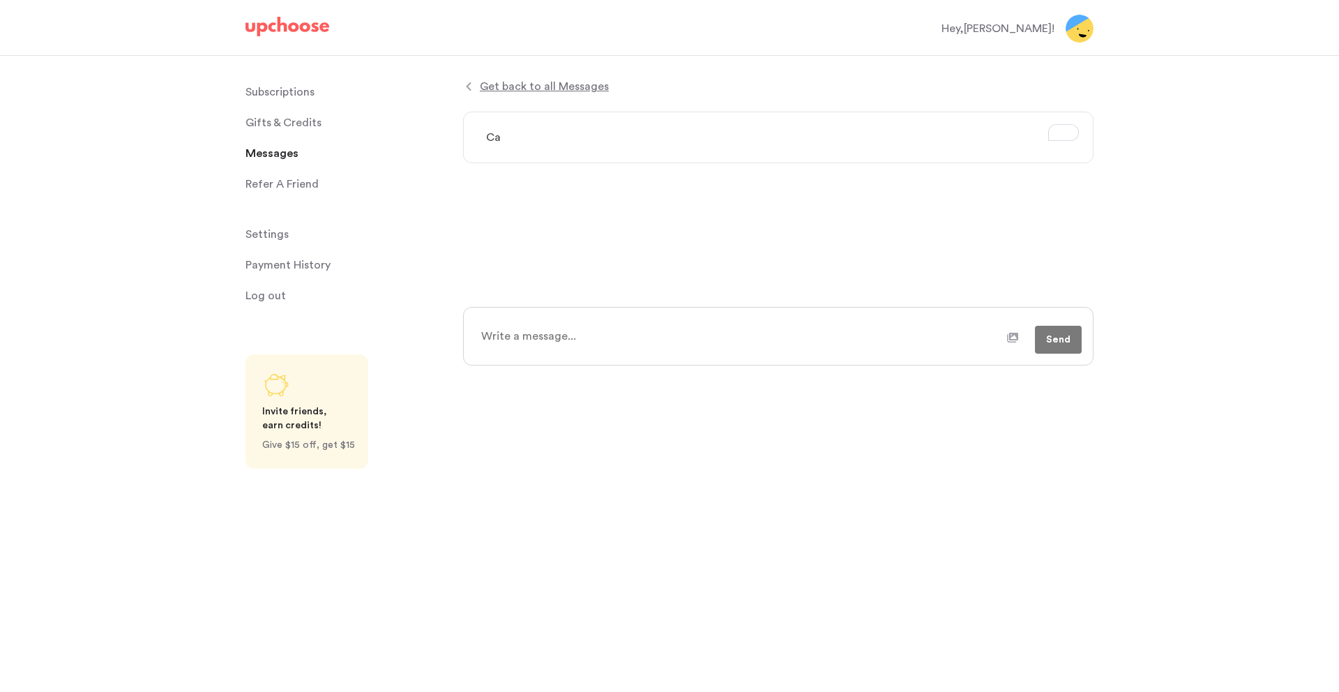
type textarea "x"
type textarea "Can"
type textarea "x"
type textarea "[PERSON_NAME]"
type textarea "x"
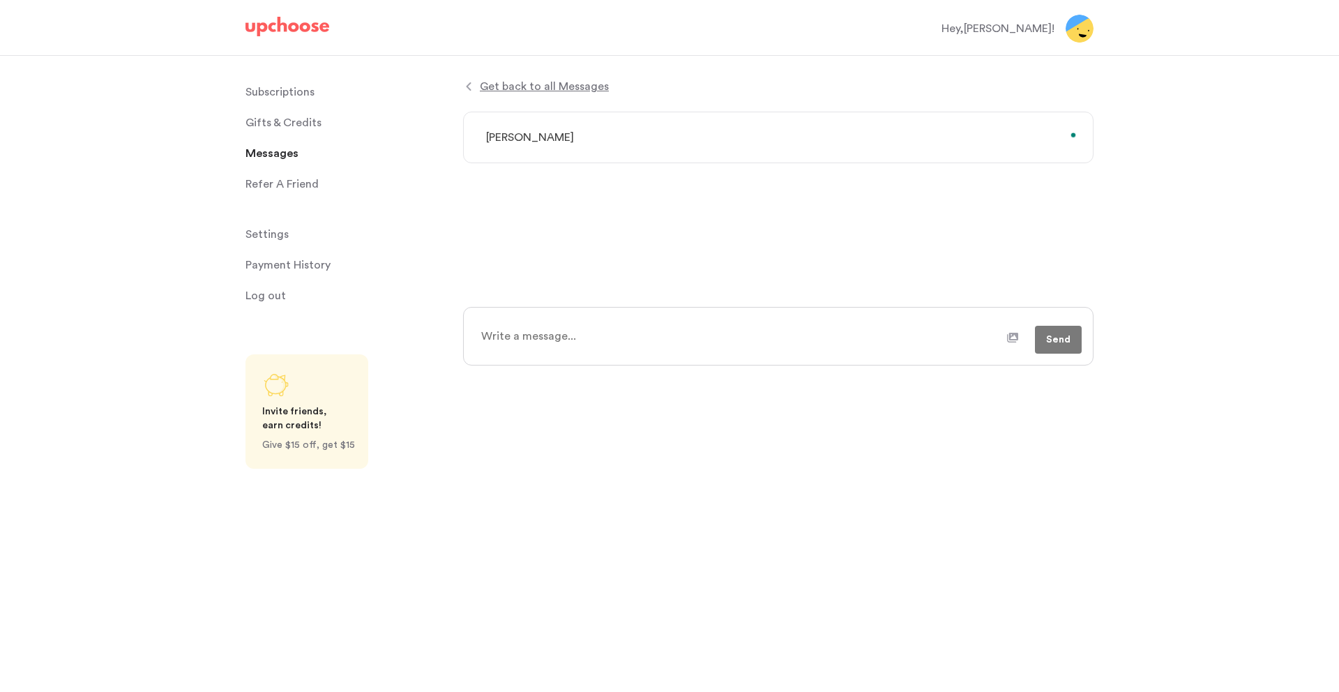
type textarea "[PERSON_NAME]"
type textarea "x"
type textarea "[PERSON_NAME]"
type textarea "x"
type textarea "Cane"
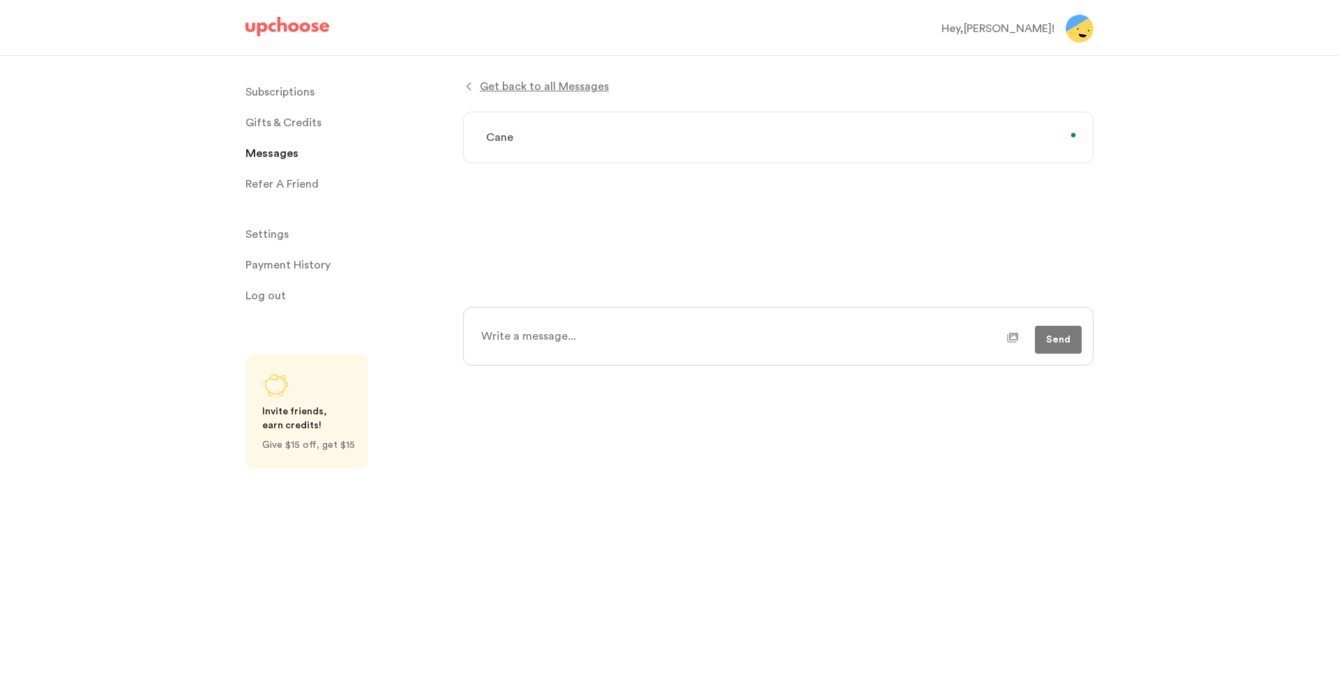
type textarea "x"
type textarea "Can"
type textarea "x"
type textarea "Canc"
type textarea "x"
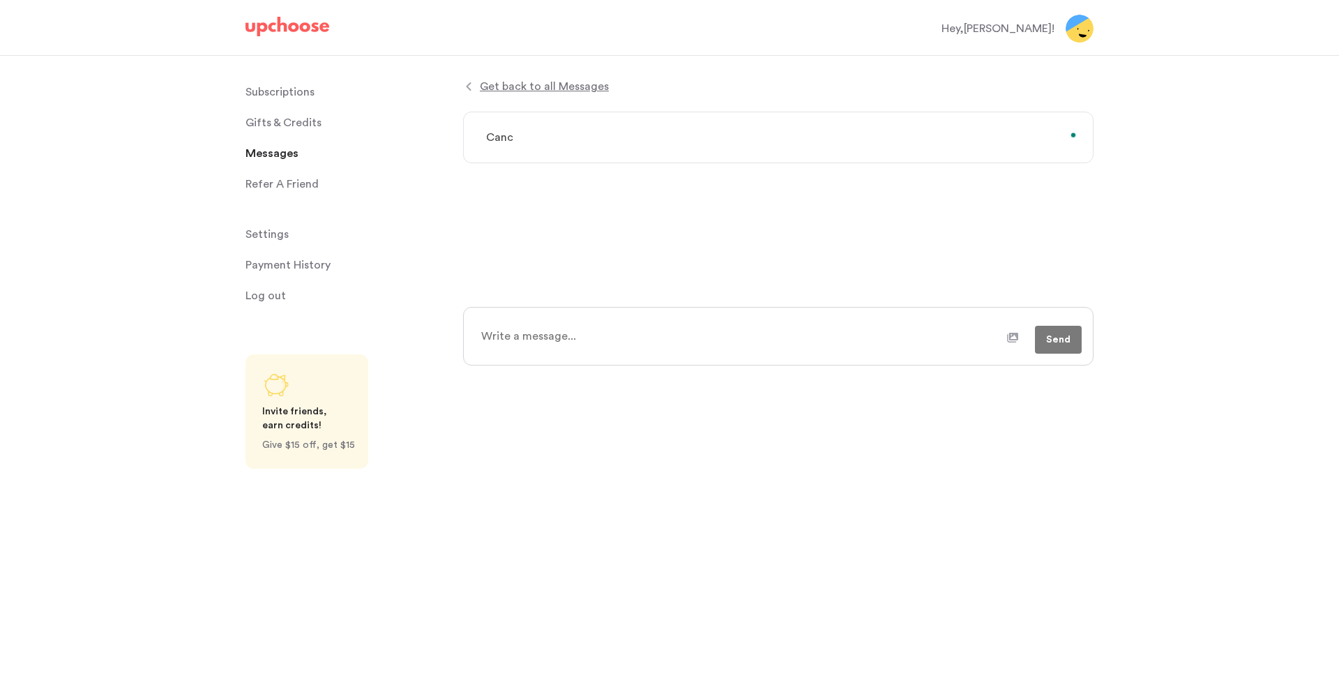
type textarea "Cance"
type textarea "x"
type textarea "Cancel"
type textarea "x"
type textarea "Cancell"
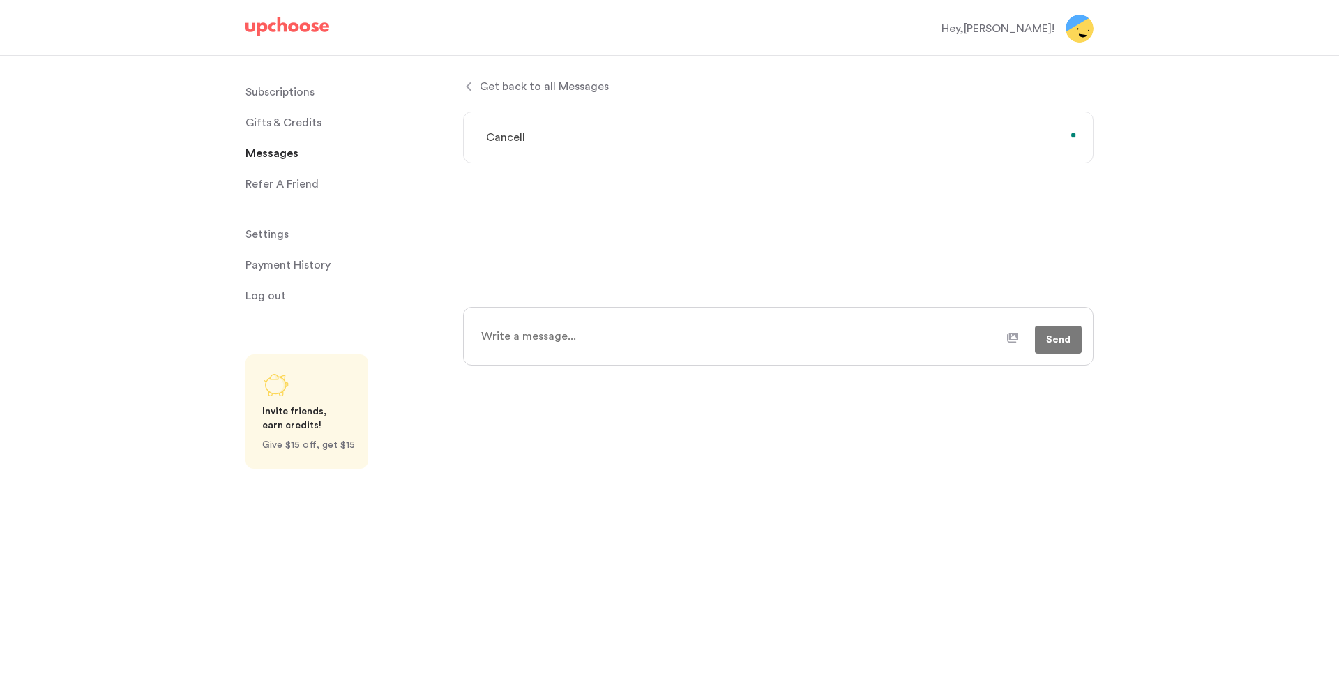
type textarea "x"
type textarea "Cancella"
type textarea "x"
type textarea "Cancellat"
type textarea "x"
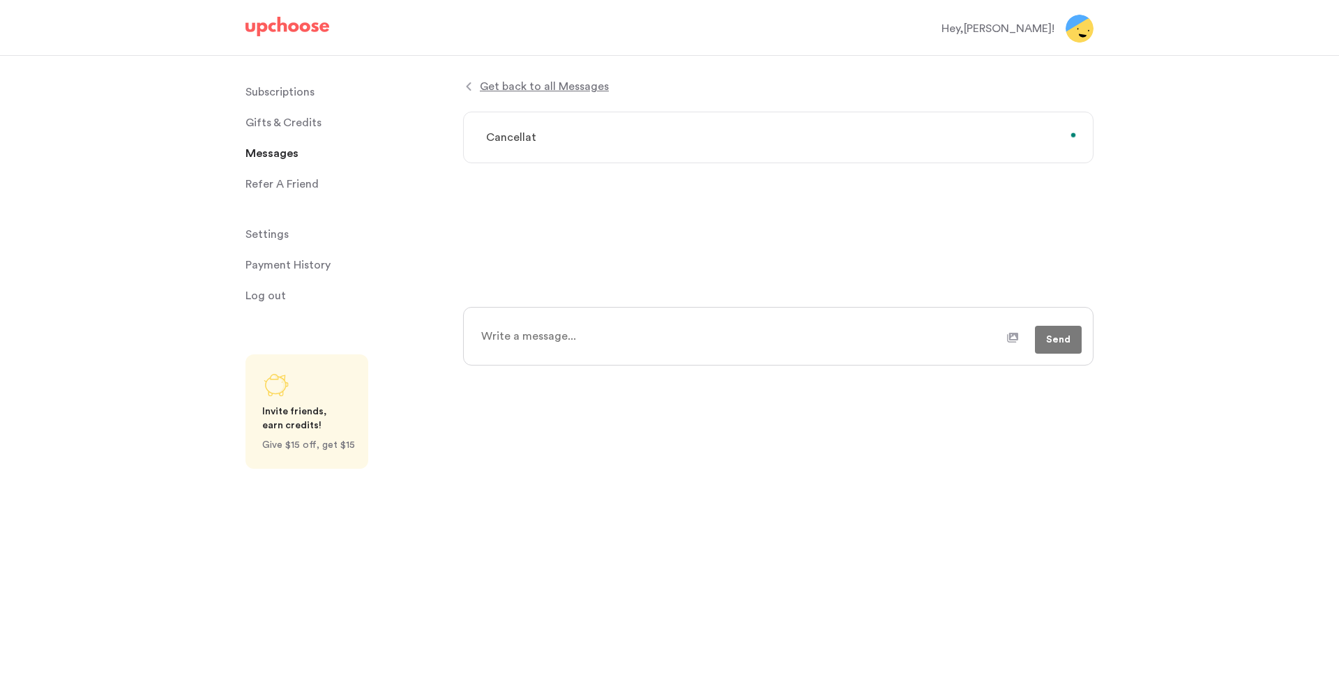
type textarea "Cancellati"
type textarea "x"
type textarea "Cancellation"
type textarea "x"
type textarea "Cancellation"
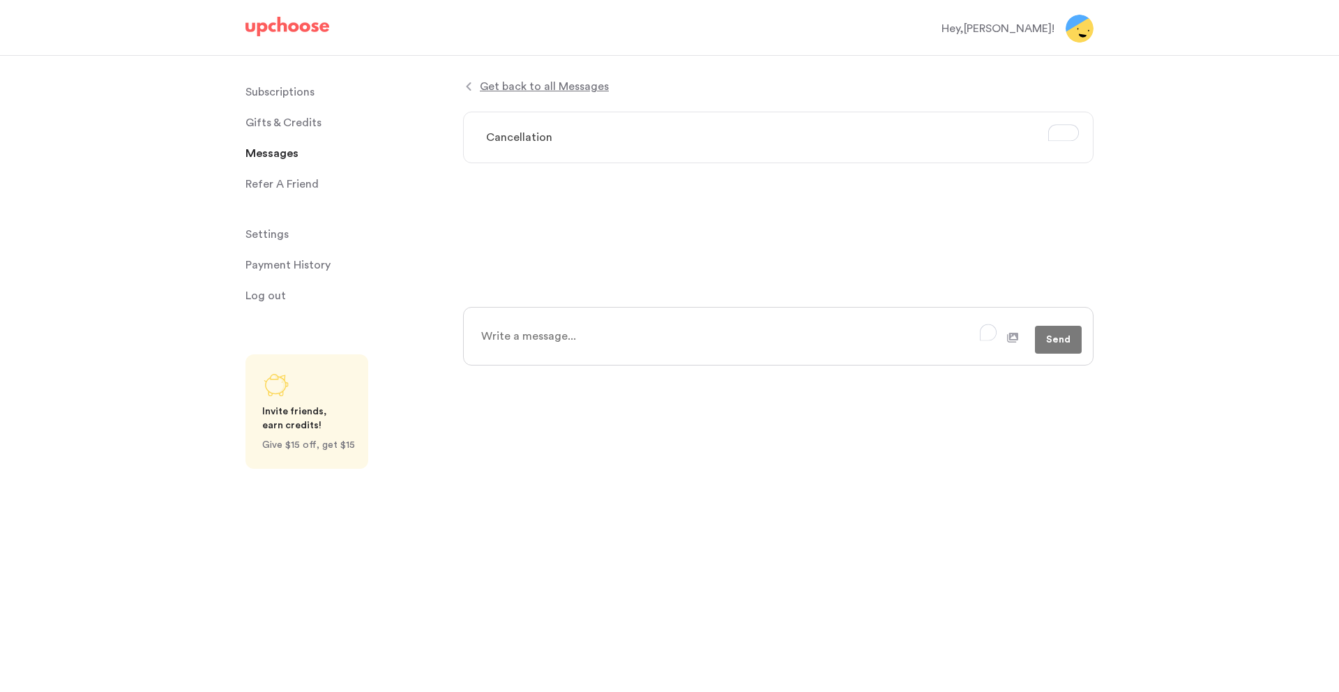
click at [634, 328] on textarea "To enrich screen reader interactions, please activate Accessibility in Grammarl…" at bounding box center [739, 336] width 535 height 35
type textarea "x"
type textarea "H"
type textarea "x"
type textarea "Ho"
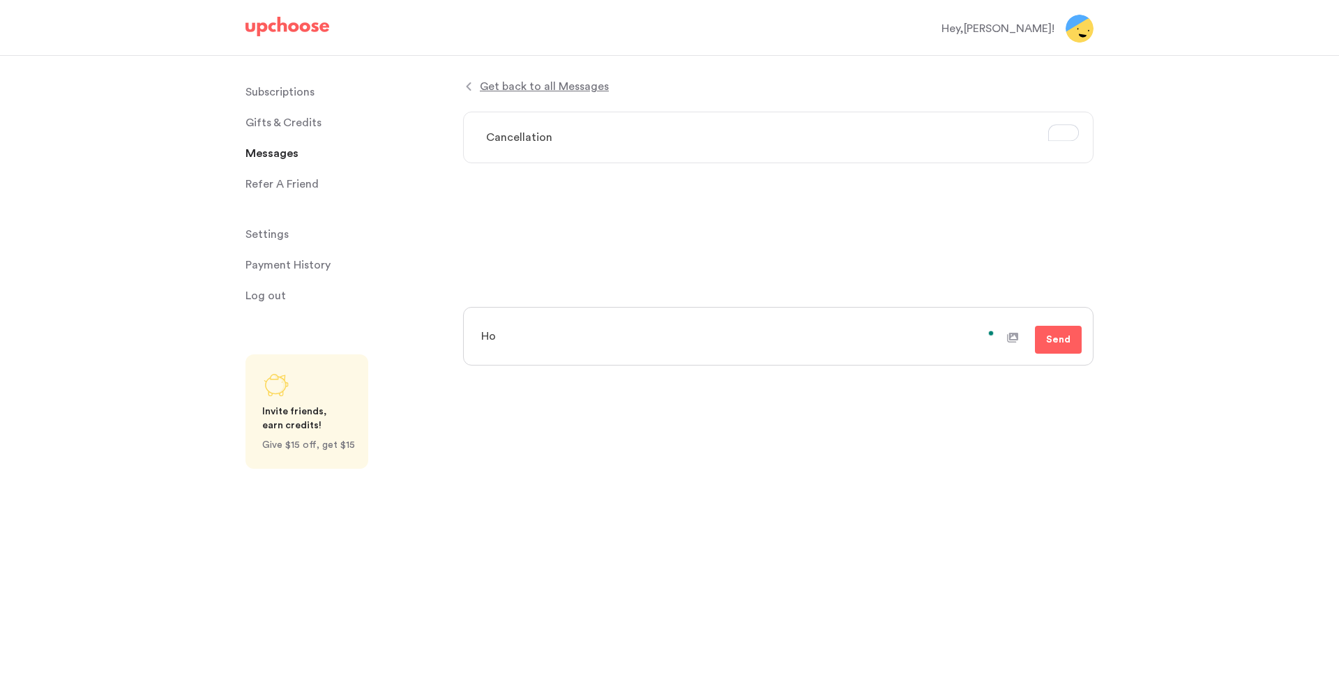
type textarea "x"
type textarea "H"
type textarea "x"
type textarea "Hi"
type textarea "x"
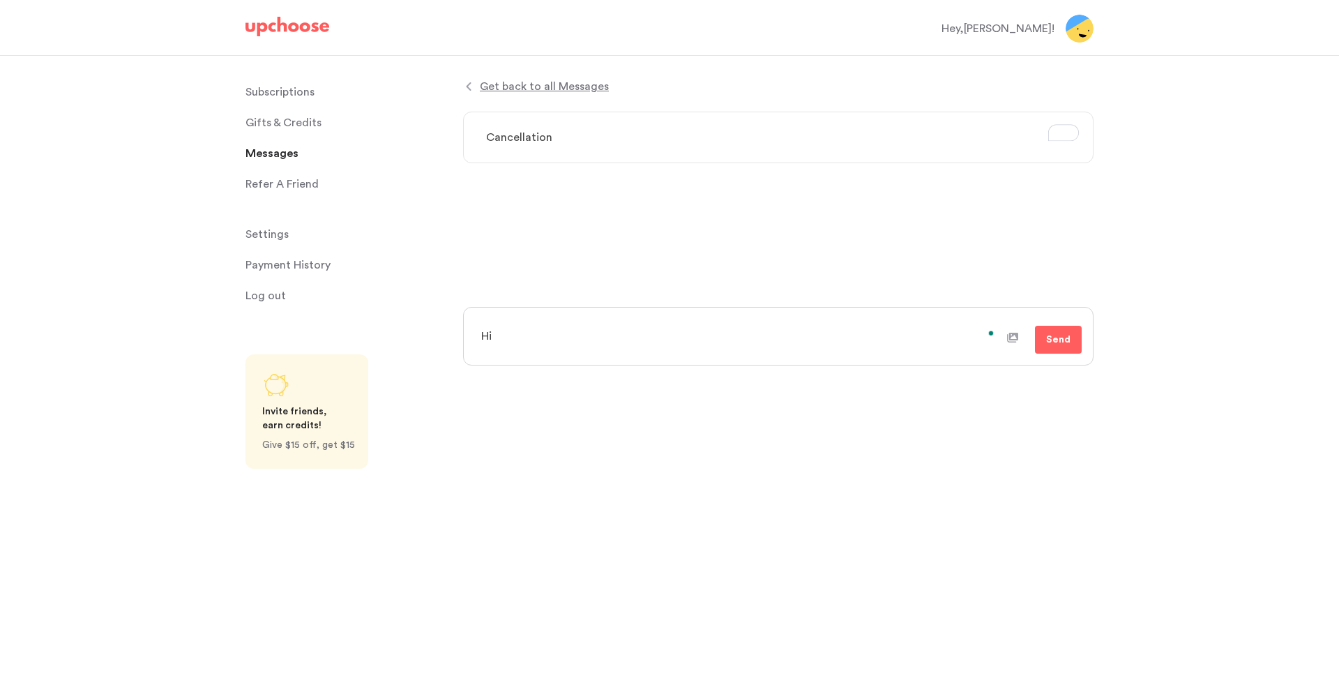
type textarea "Hi!"
type textarea "x"
type textarea "Hi!"
type textarea "x"
type textarea "Hi! C"
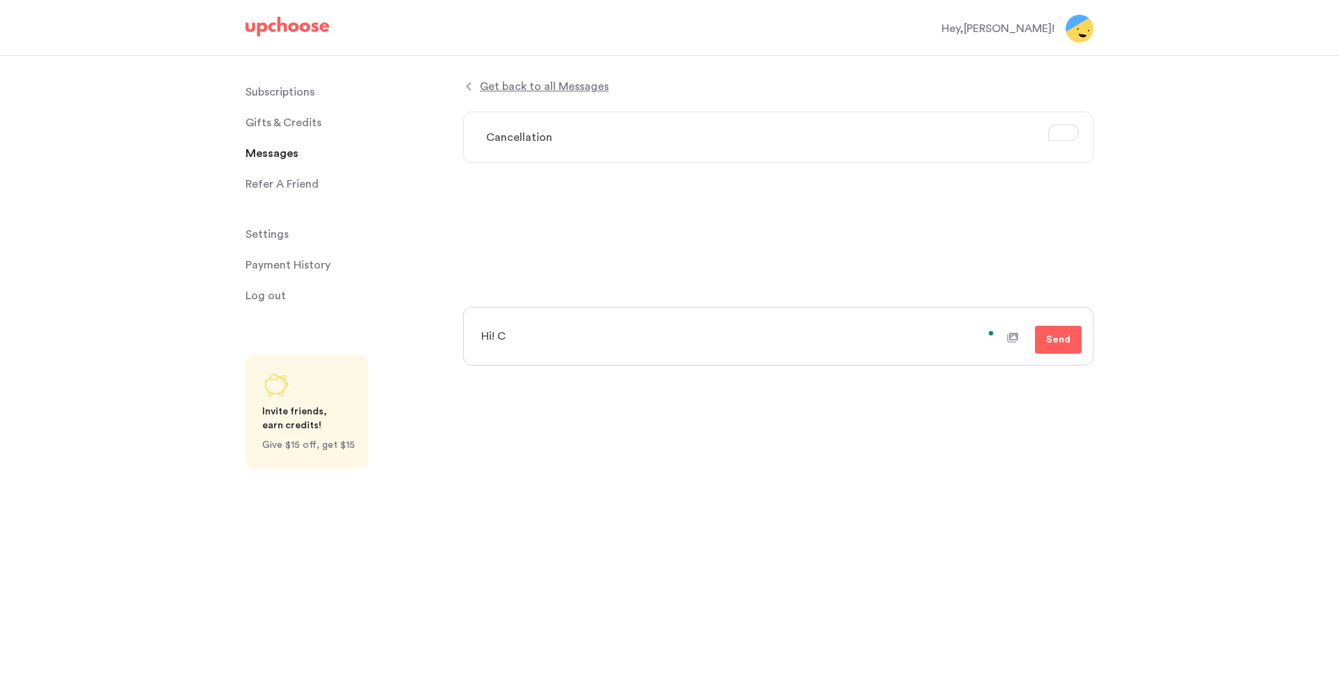
type textarea "x"
type textarea "Hi! Ca"
type textarea "x"
type textarea "Hi! Can"
type textarea "x"
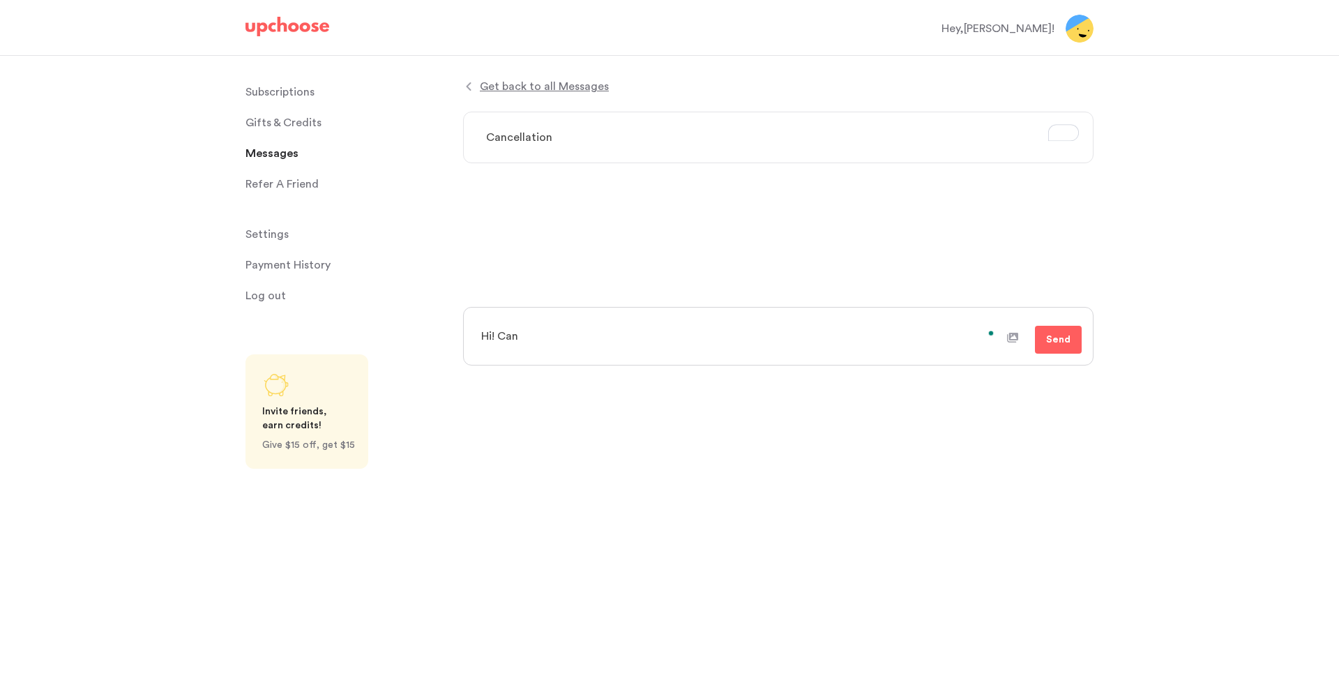
type textarea "Hi! Can"
type textarea "x"
type textarea "Hi! Can s"
type textarea "x"
type textarea "Hi! Can so"
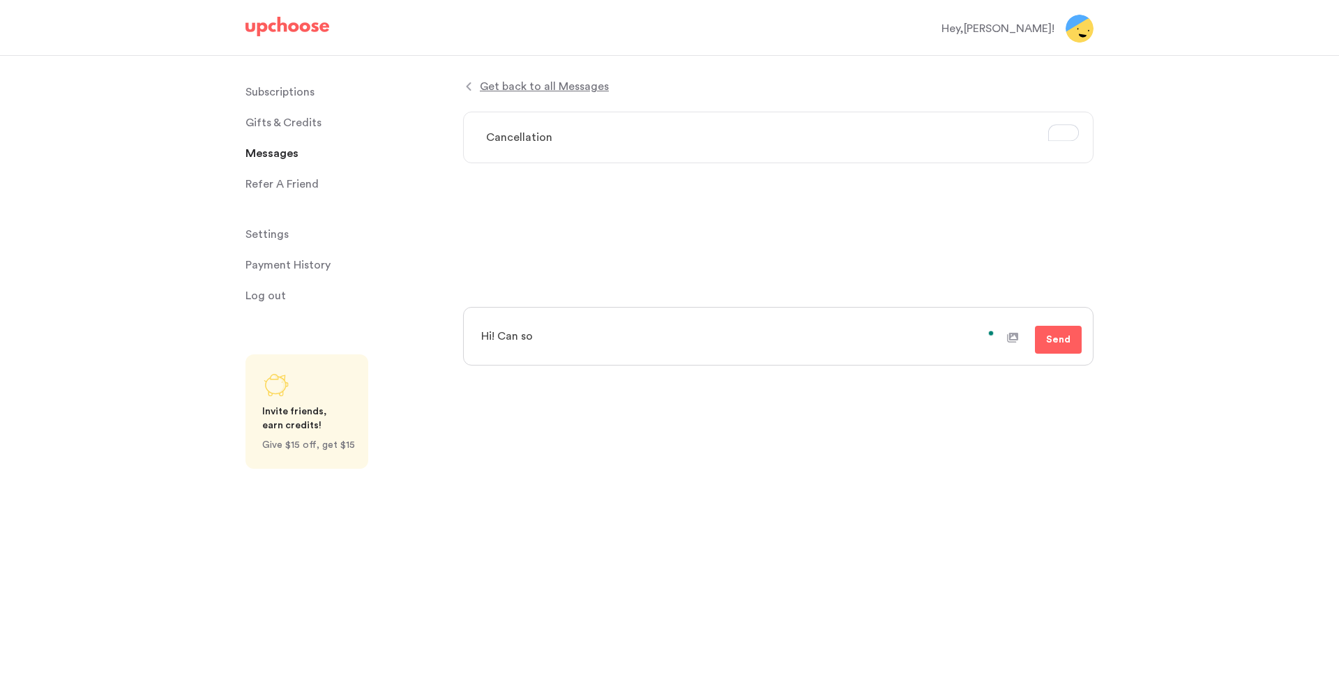
type textarea "x"
type textarea "Hi! Can som"
type textarea "x"
type textarea "Hi! Can some"
type textarea "x"
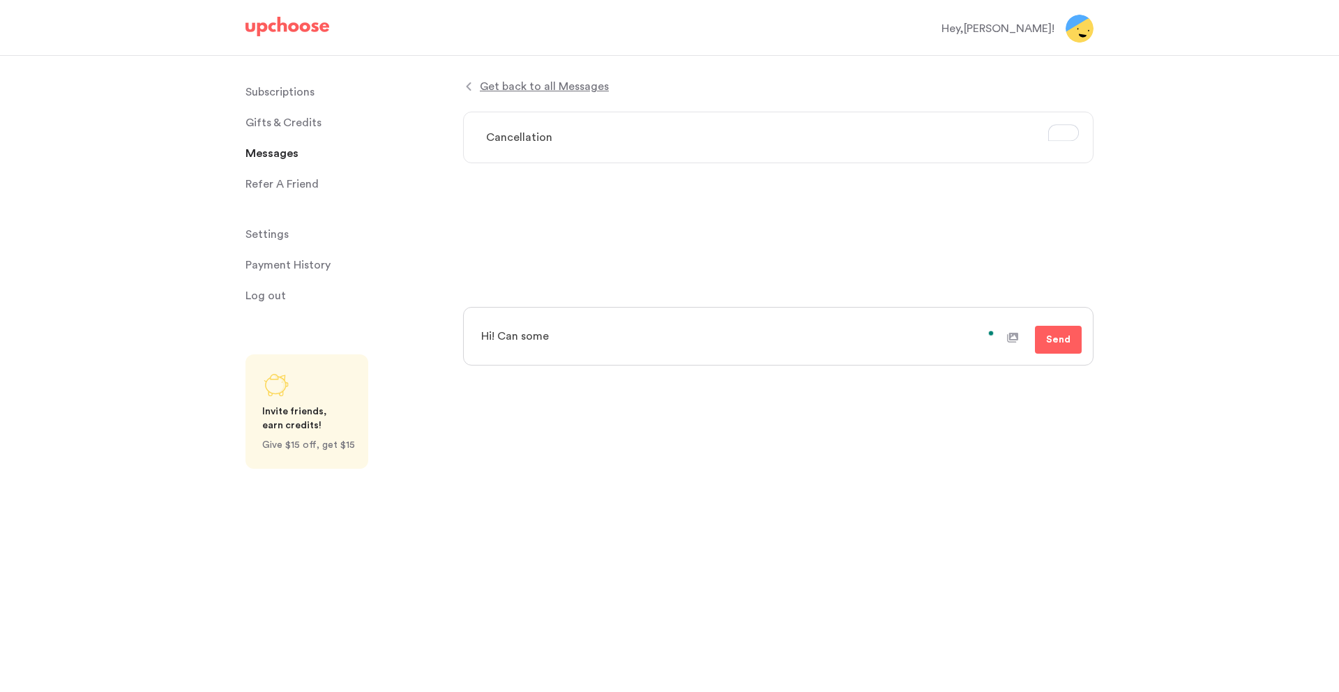
type textarea "Hi! Can someo"
type textarea "x"
type textarea "Hi! Can someon"
type textarea "x"
type textarea "Hi! Can someone"
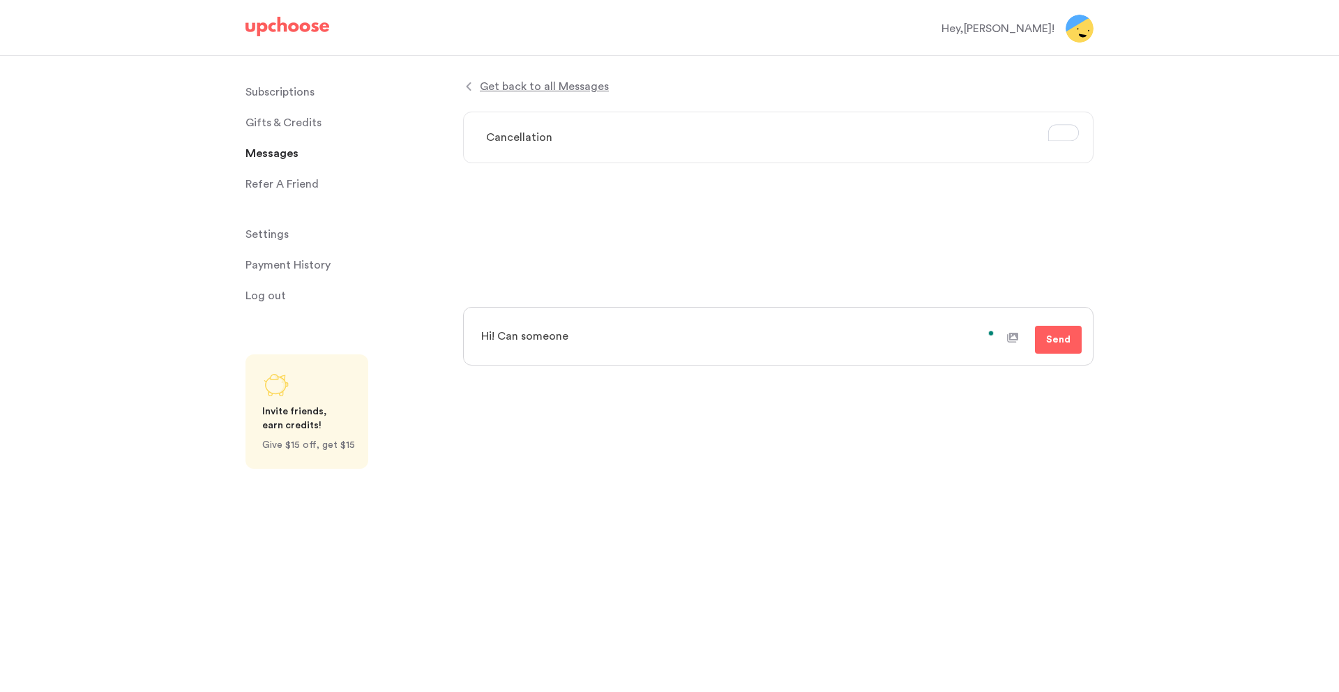
type textarea "x"
type textarea "Hi! Can someone"
type textarea "x"
type textarea "Hi! Can someone h"
type textarea "x"
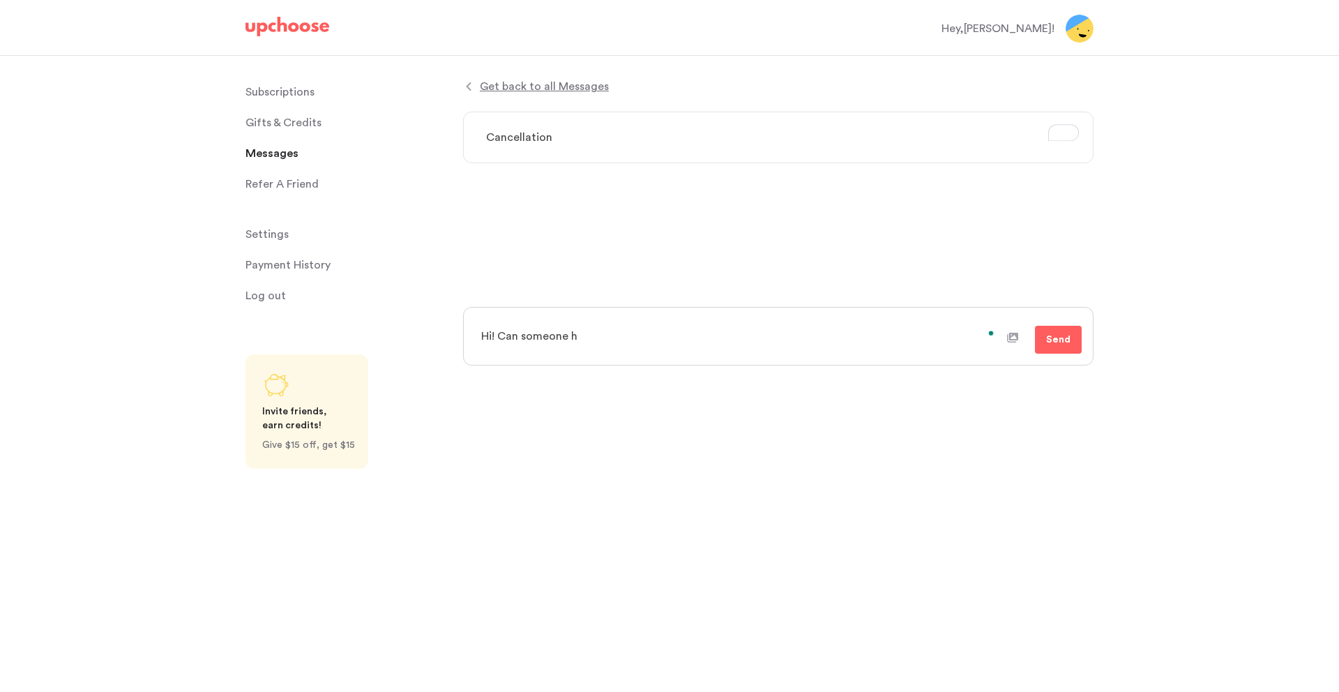
type textarea "Hi! Can someone he"
type textarea "x"
type textarea "Hi! Can someone hel"
type textarea "x"
type textarea "Hi! Can someone help"
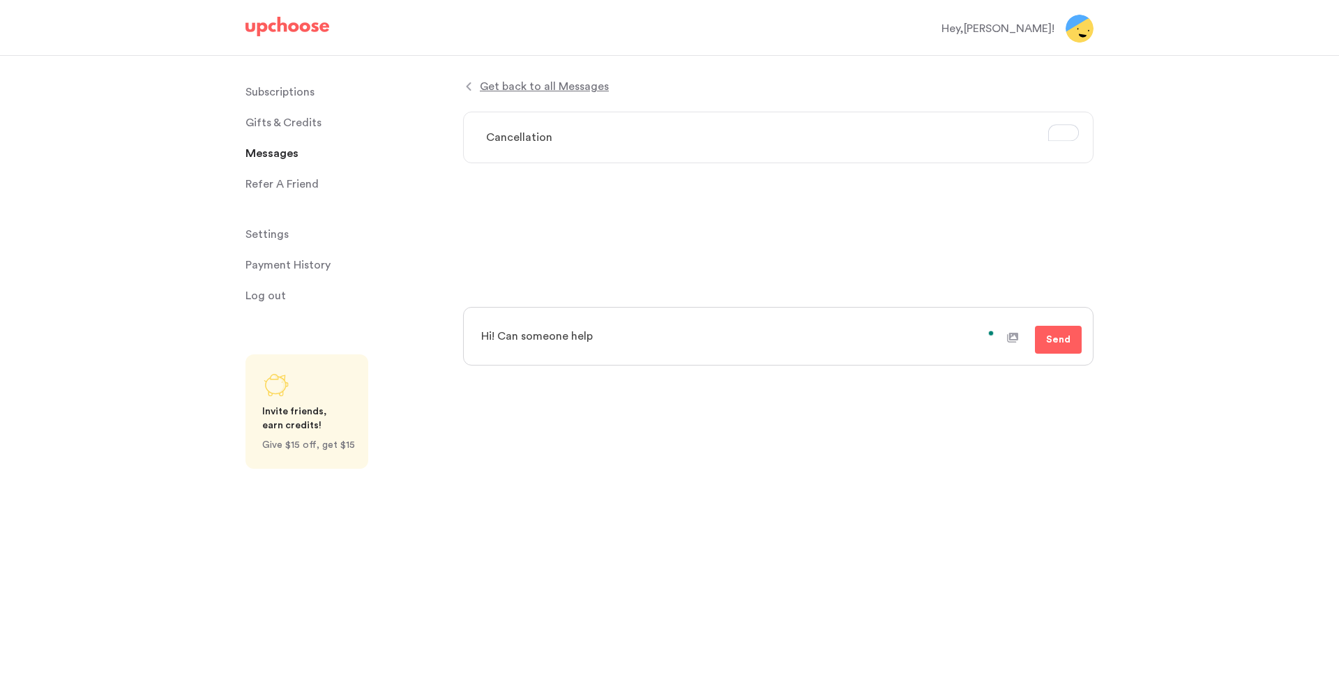
type textarea "x"
type textarea "Hi! Can someone help"
type textarea "x"
type textarea "Hi! Can someone help m"
type textarea "x"
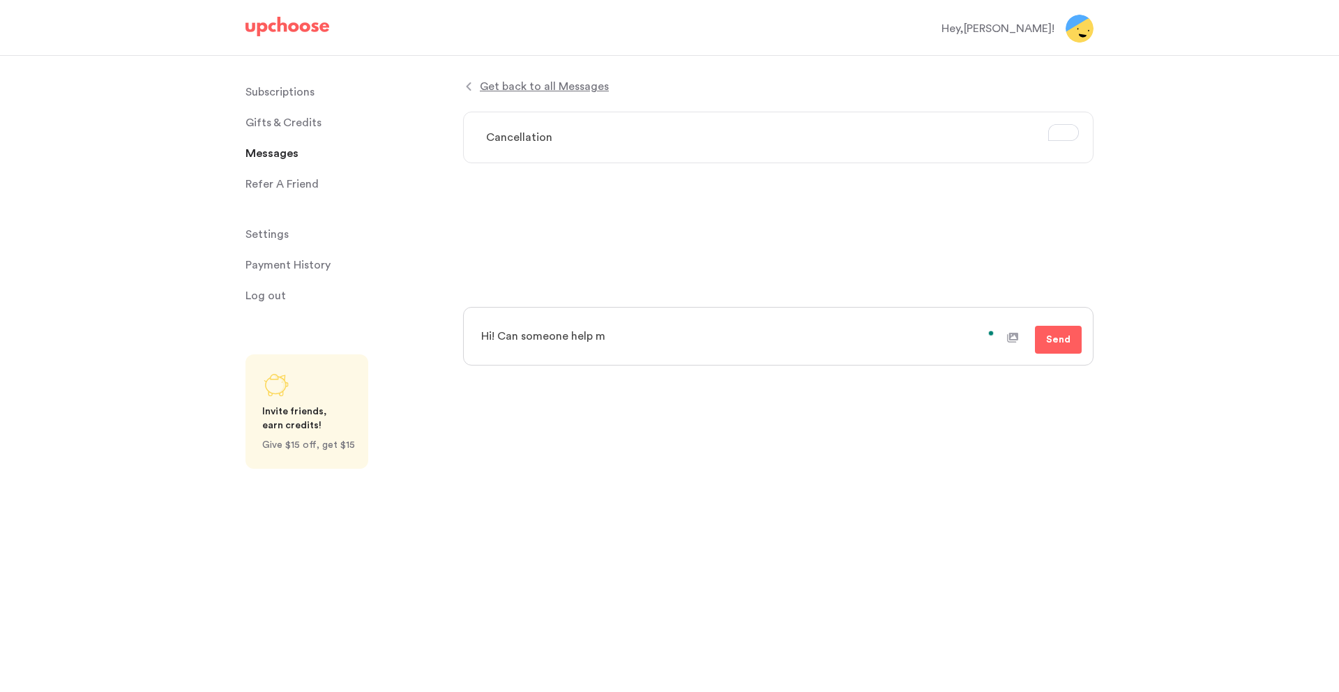
type textarea "Hi! Can someone help me"
type textarea "x"
type textarea "Hi! Can someone help me"
type textarea "x"
type textarea "Hi! Can someone help me g"
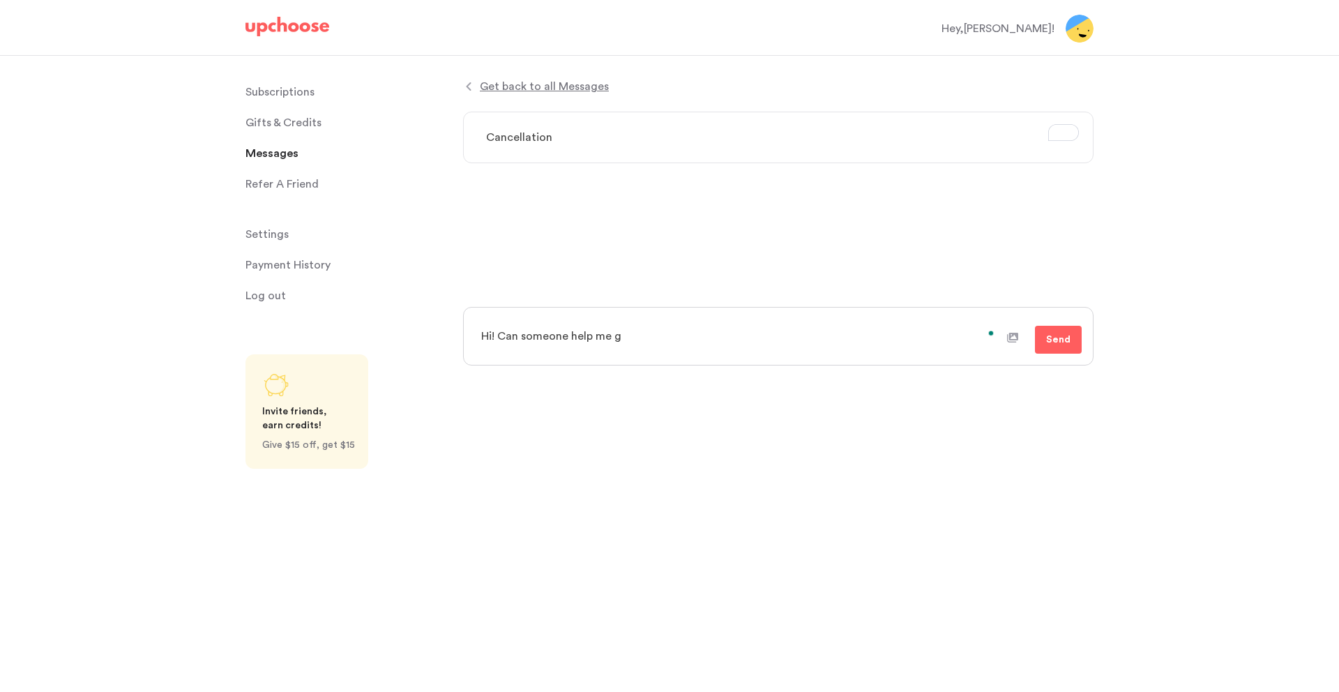
type textarea "x"
type textarea "Hi! Can someone help me ge"
type textarea "x"
type textarea "Hi! Can someone help me get"
type textarea "x"
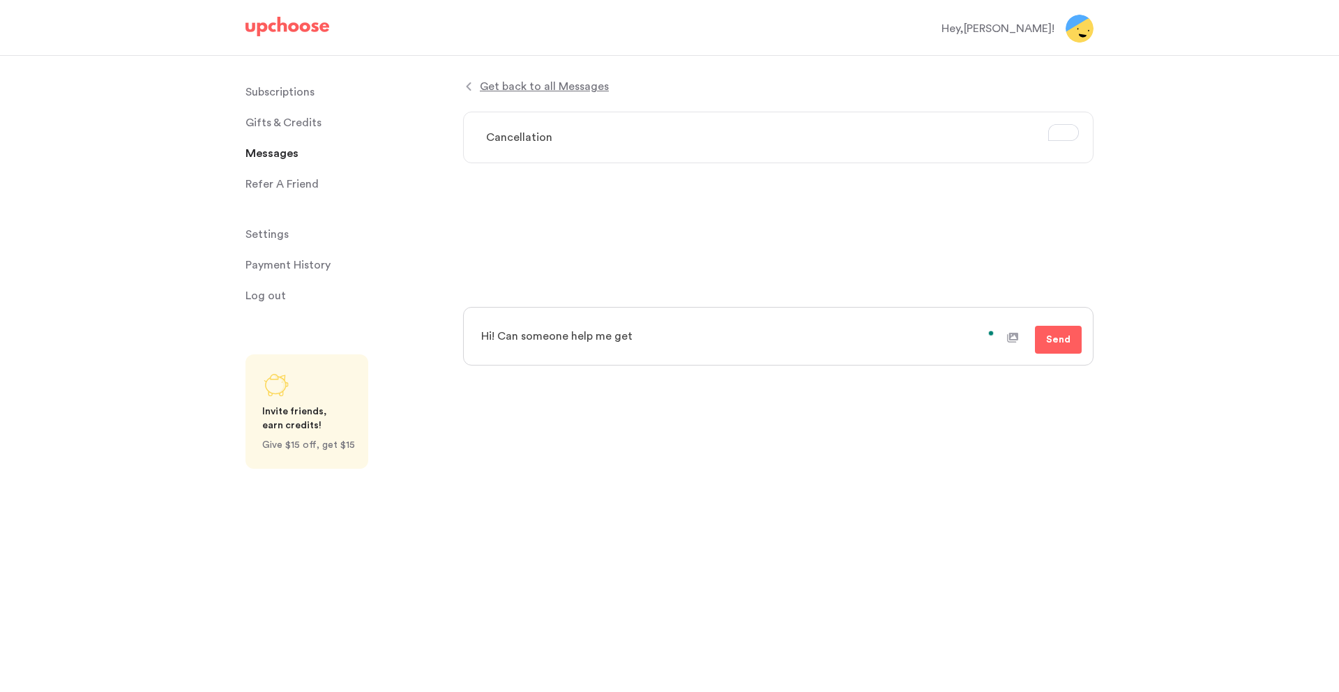
type textarea "Hi! Can someone help me get"
type textarea "x"
type textarea "Hi! Can someone help me get a"
type textarea "x"
type textarea "Hi! Can someone help me get a"
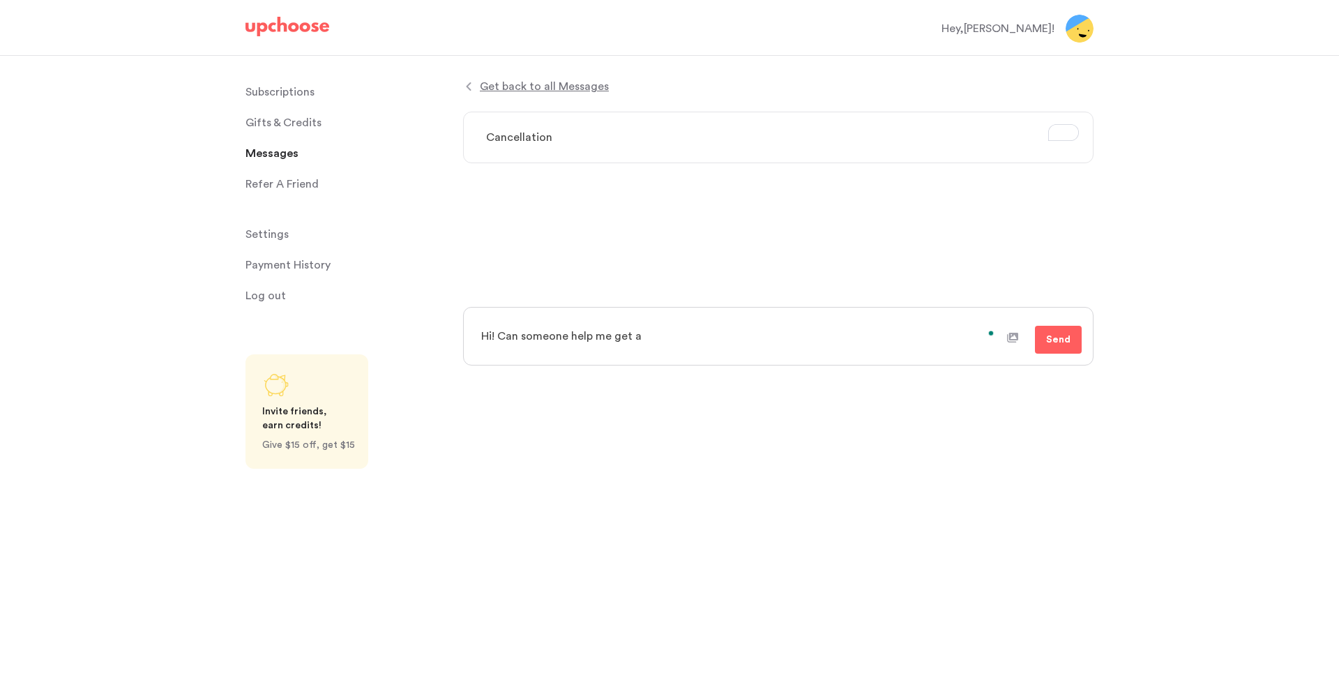
type textarea "x"
type textarea "Hi! Can someone help me get a r"
type textarea "x"
type textarea "Hi! Can someone help me get a re"
type textarea "x"
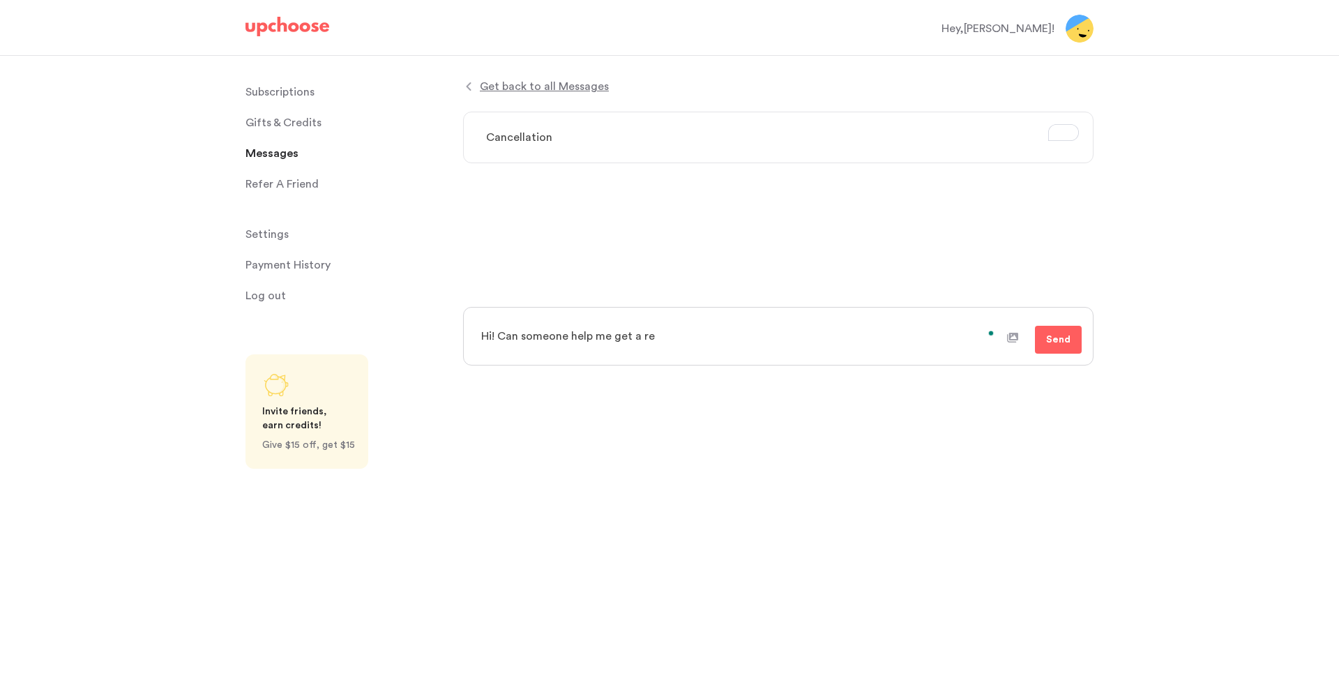
type textarea "Hi! Can someone help me get a ret"
type textarea "x"
type textarea "Hi! Can someone help me get a retu"
type textarea "x"
type textarea "Hi! Can someone help me get a return"
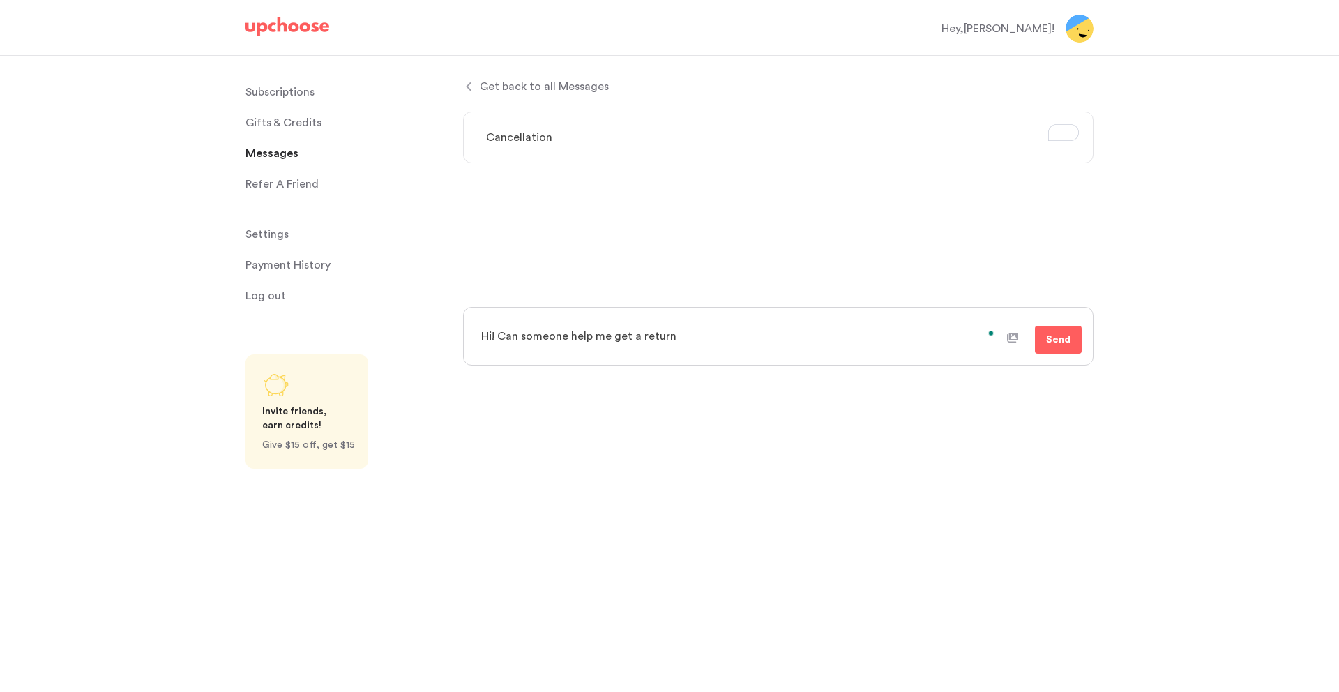
type textarea "x"
type textarea "Hi! Can someone help me get a return"
type textarea "x"
type textarea "Hi! Can someone help me get a return l"
type textarea "x"
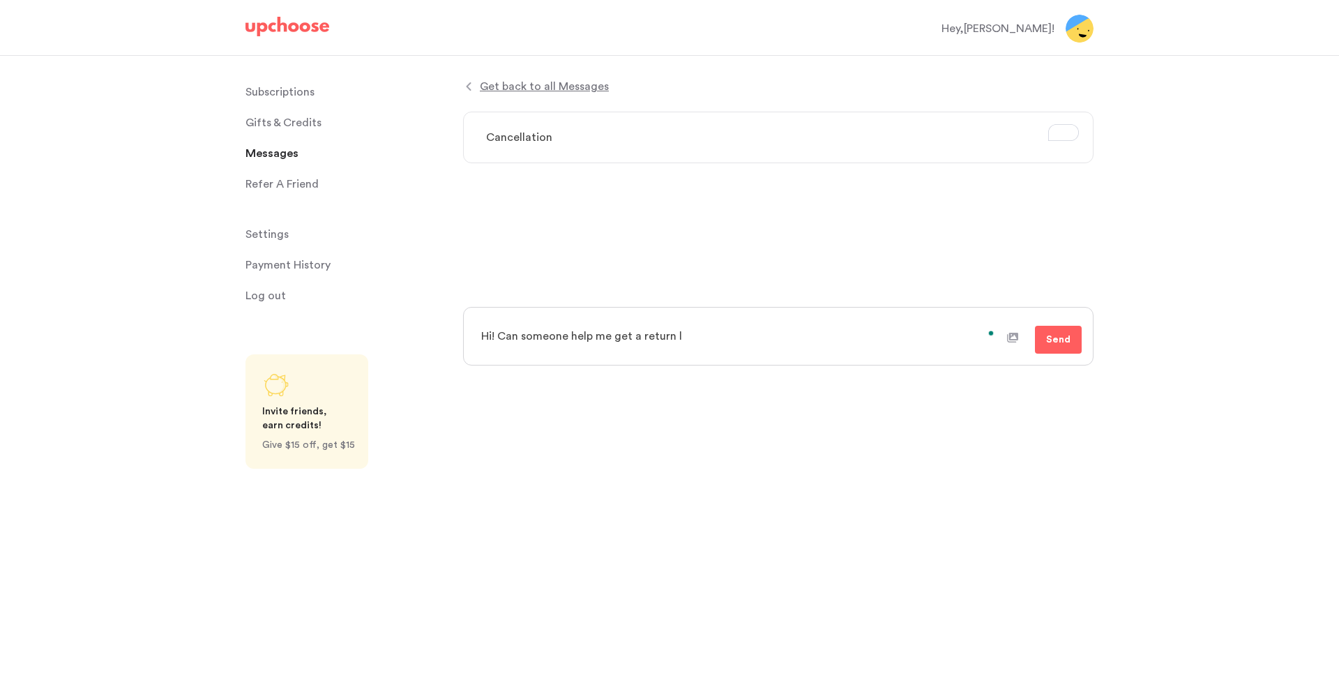
type textarea "Hi! Can someone help me get a return la"
type textarea "x"
type textarea "Hi! Can someone help me get a return labe"
type textarea "x"
type textarea "Hi! Can someone help me get a return label"
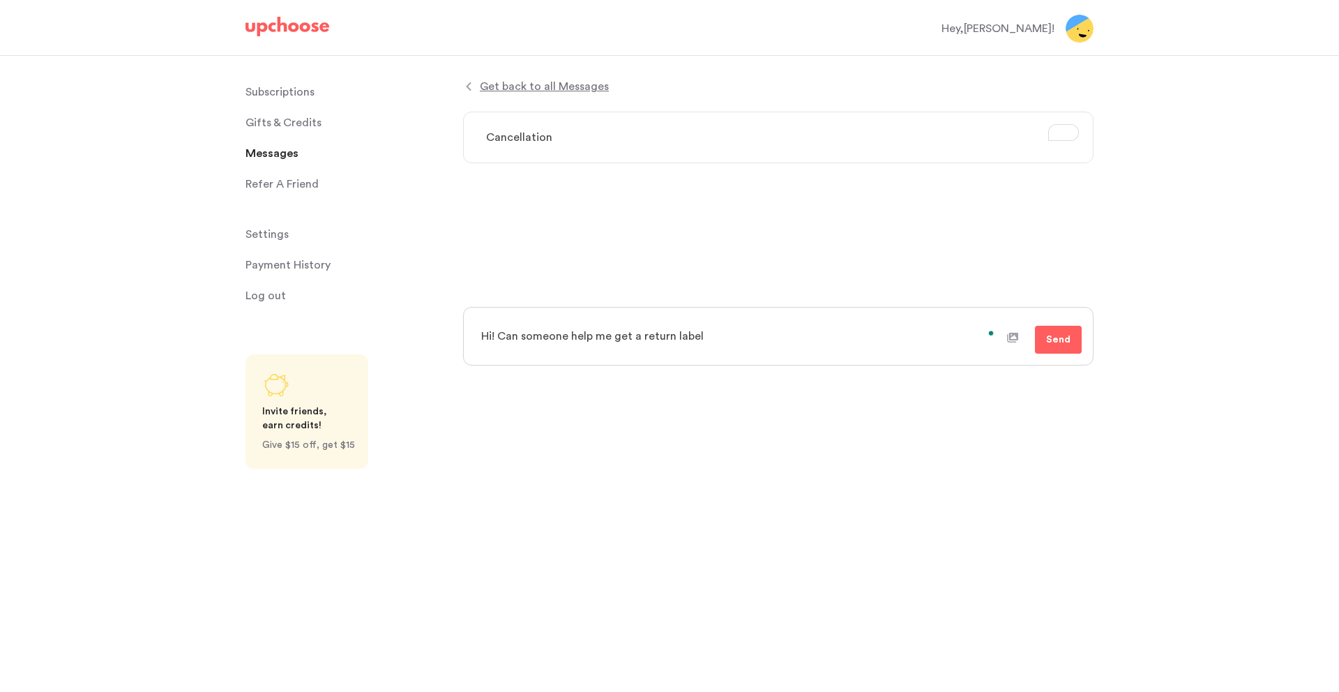
type textarea "x"
type textarea "Hi! Can someone help me get a return label?"
type textarea "x"
type textarea "Hi! Can someone help me get a return label"
type textarea "x"
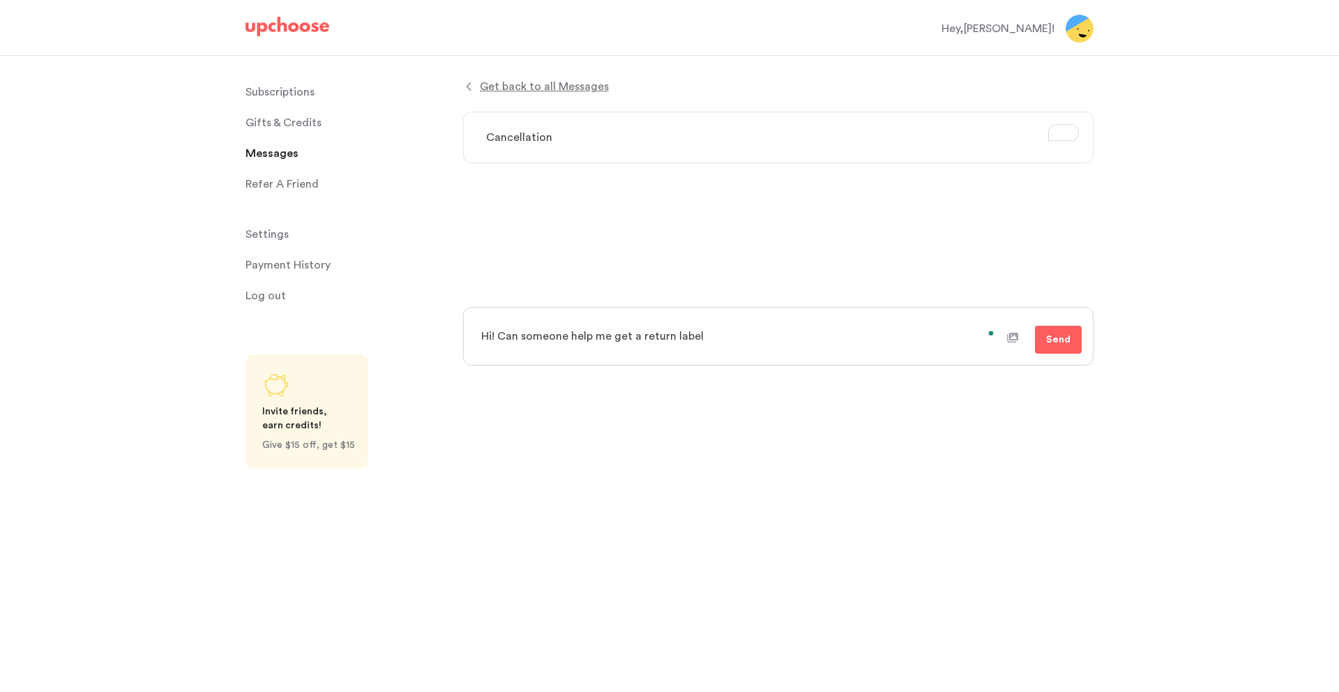
type textarea "Hi! Can someone help me get a return label"
type textarea "x"
type textarea "Hi! Can someone help me get a return label f"
type textarea "x"
type textarea "Hi! Can someone help me get a return label fo"
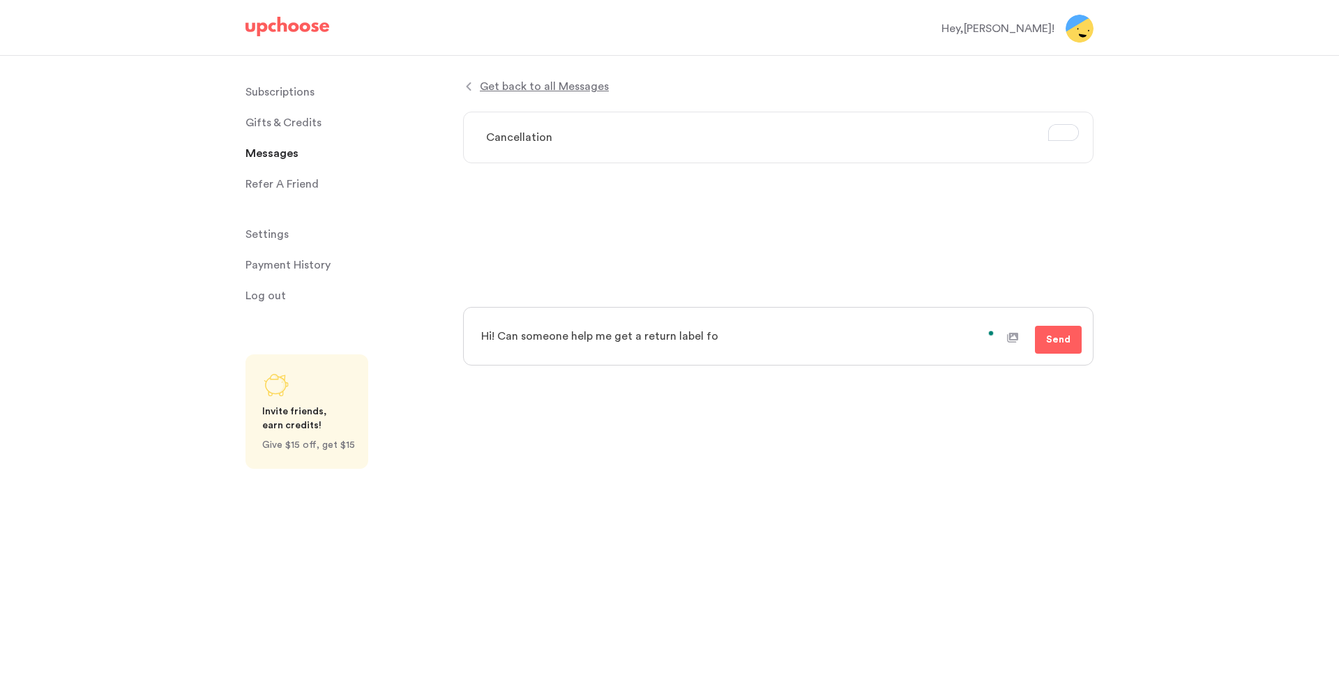
type textarea "x"
type textarea "Hi! Can someone help me get a return label for"
type textarea "x"
type textarea "Hi! Can someone help me get a return label for"
type textarea "x"
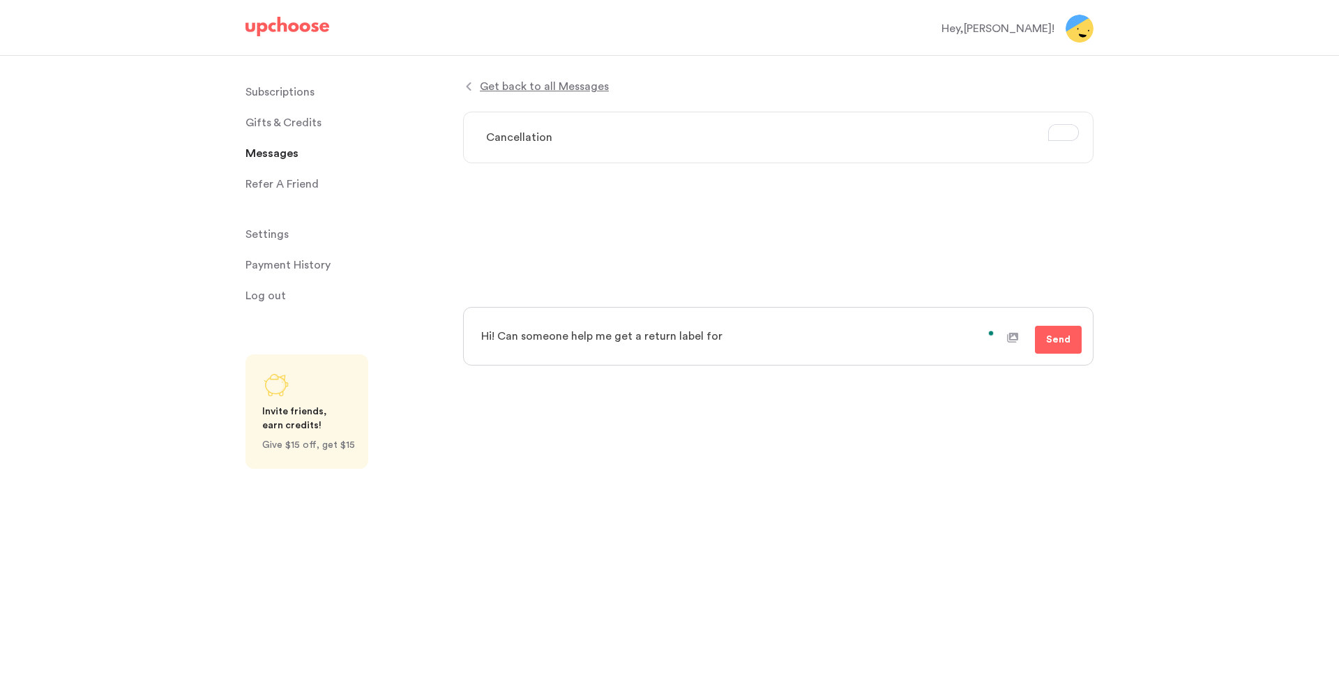
type textarea "Hi! Can someone help me get a return label for a"
type textarea "x"
type textarea "Hi! Can someone help me get a return label for a"
type textarea "x"
type textarea "Hi! Can someone help me get a return label for a c"
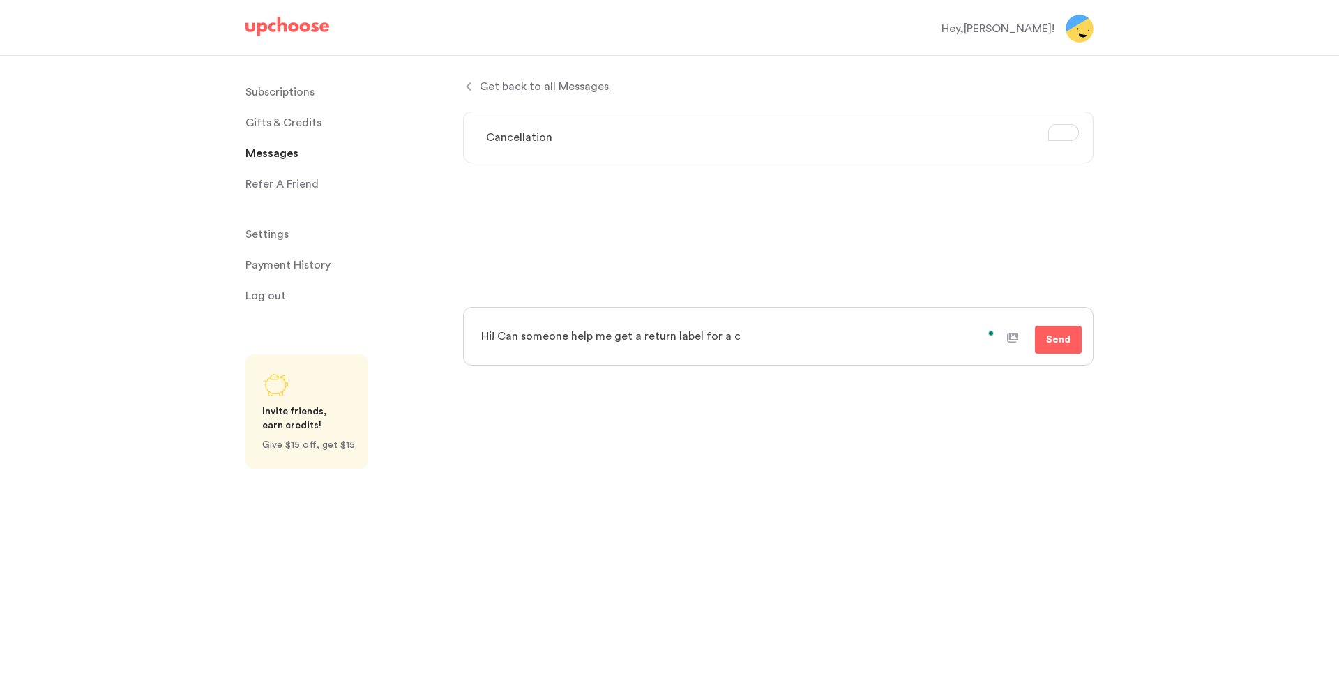
type textarea "x"
type textarea "Hi! Can someone help me get a return label for a ca"
type textarea "x"
type textarea "Hi! Can someone help me get a return label for a can"
type textarea "x"
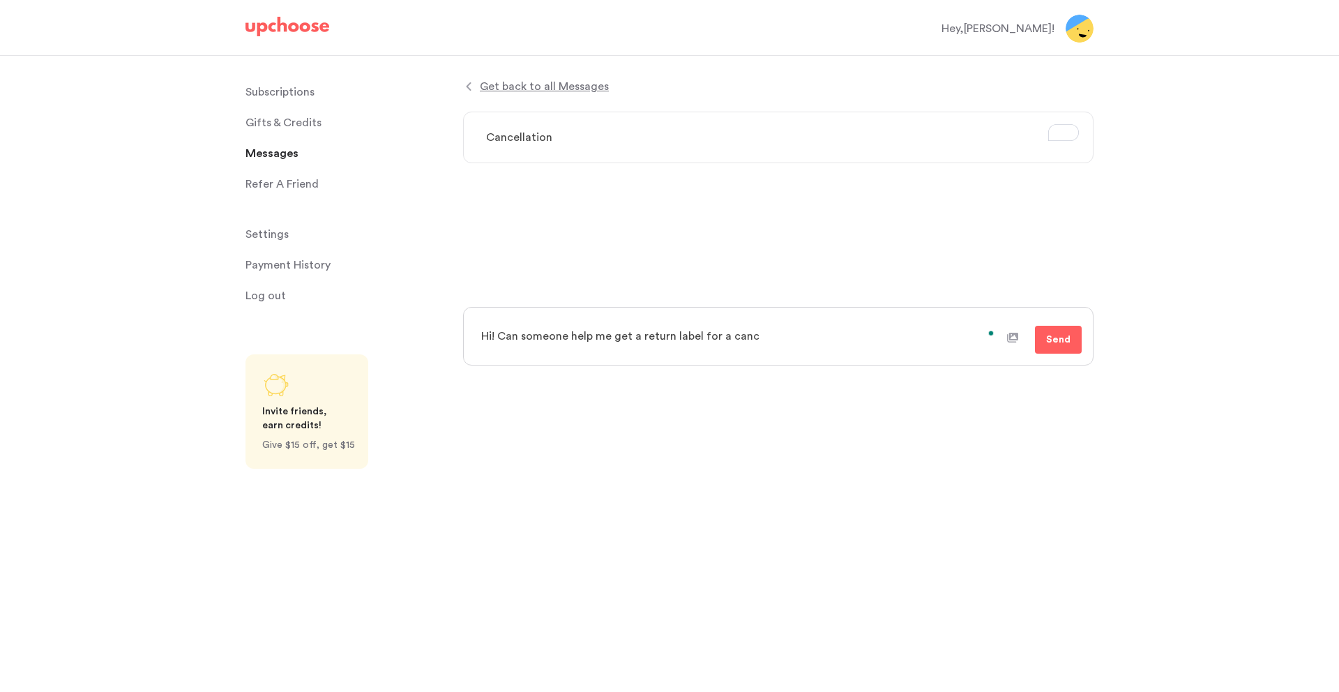
type textarea "Hi! Can someone help me get a return label for a cance"
type textarea "x"
type textarea "Hi! Can someone help me get a return label for a cancel"
type textarea "x"
type textarea "Hi! Can someone help me get a return label for a cancell"
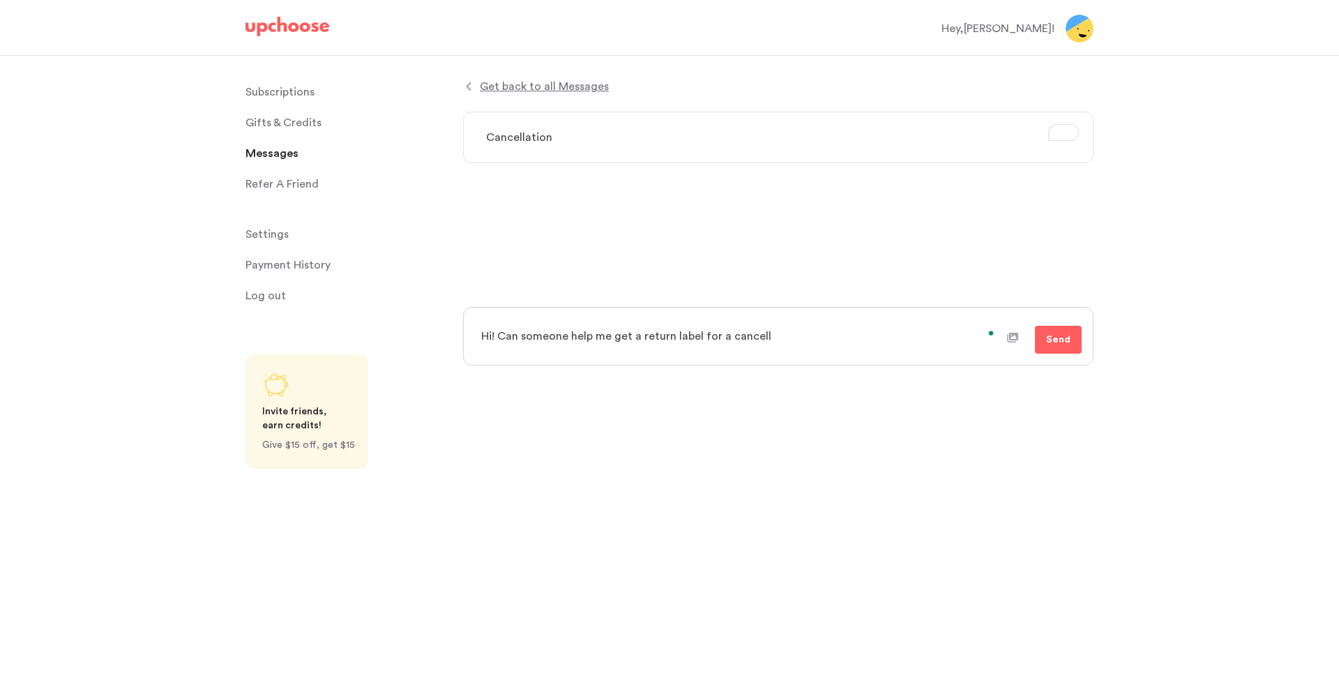
type textarea "x"
type textarea "Hi! Can someone help me get a return label for a cancelle"
type textarea "x"
type textarea "Hi! Can someone help me get a return label for a cancelled"
type textarea "x"
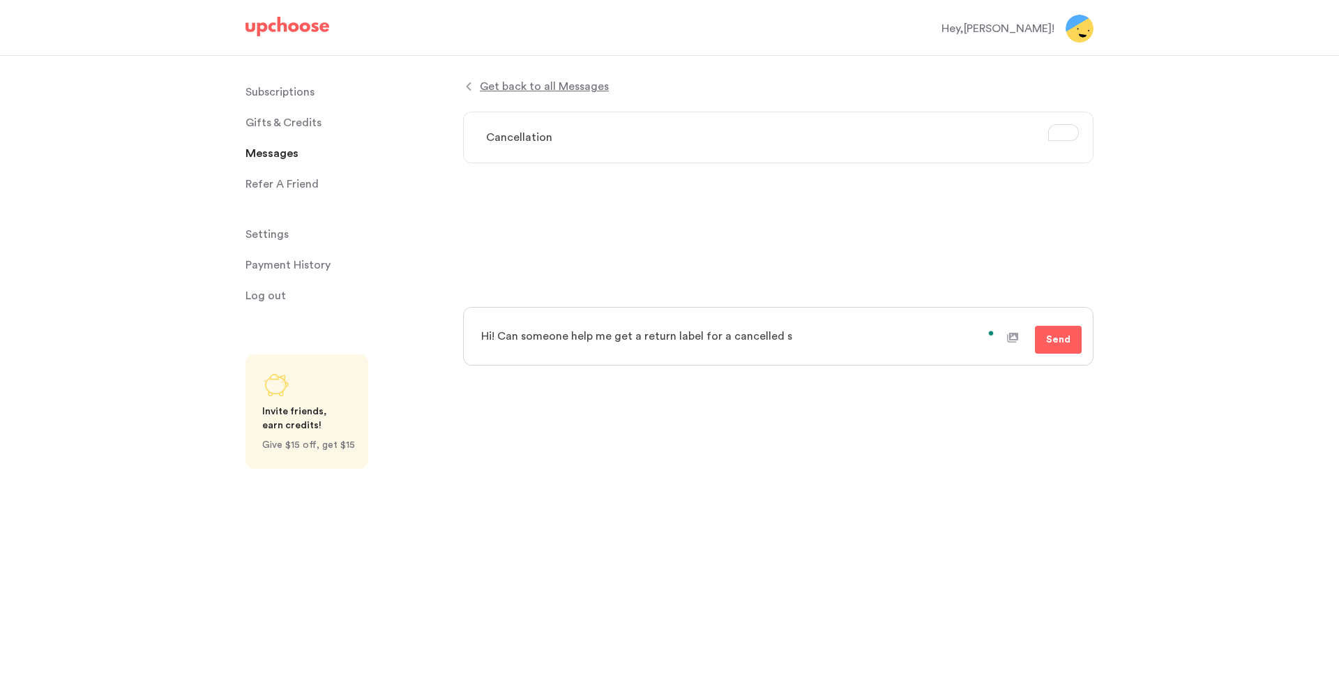
type textarea "Hi! Can someone help me get a return label for a cancelled su"
type textarea "x"
type textarea "Hi! Can someone help me get a return label for a cancelled subs"
type textarea "x"
type textarea "Hi! Can someone help me get a return label for a cancelled subsc"
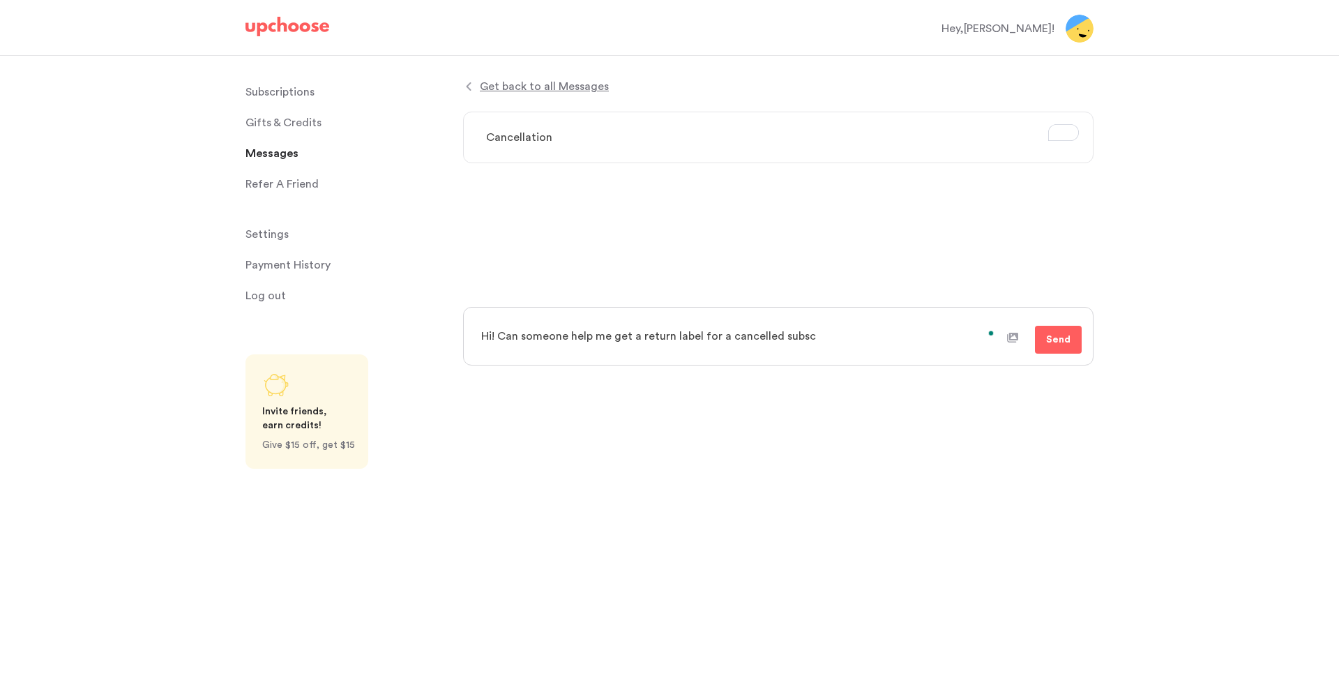
type textarea "x"
type textarea "Hi! Can someone help me get a return label for a cancelled subscr"
type textarea "x"
type textarea "Hi! Can someone help me get a return label for a cancelled subscri"
type textarea "x"
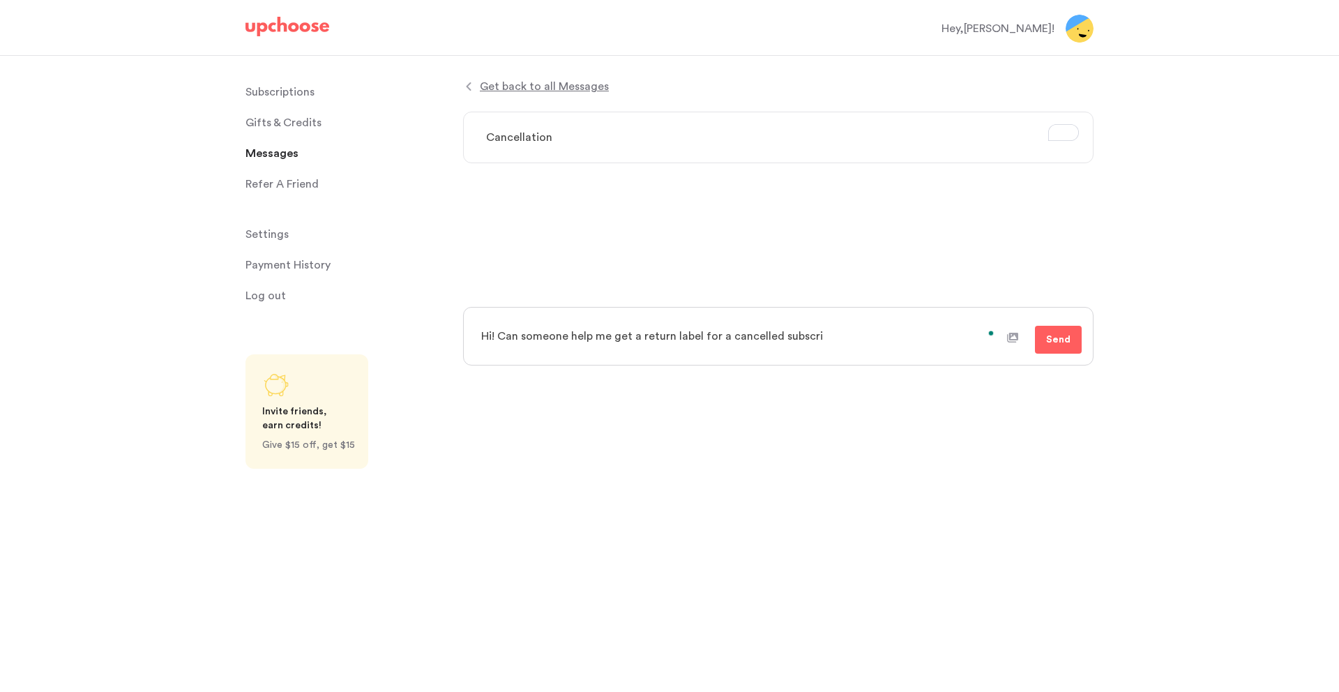
type textarea "Hi! Can someone help me get a return label for a cancelled subscrit"
type textarea "x"
type textarea "Hi! Can someone help me get a return label for a cancelled subscri"
type textarea "x"
type textarea "Hi! Can someone help me get a return label for a cancelled subscrio"
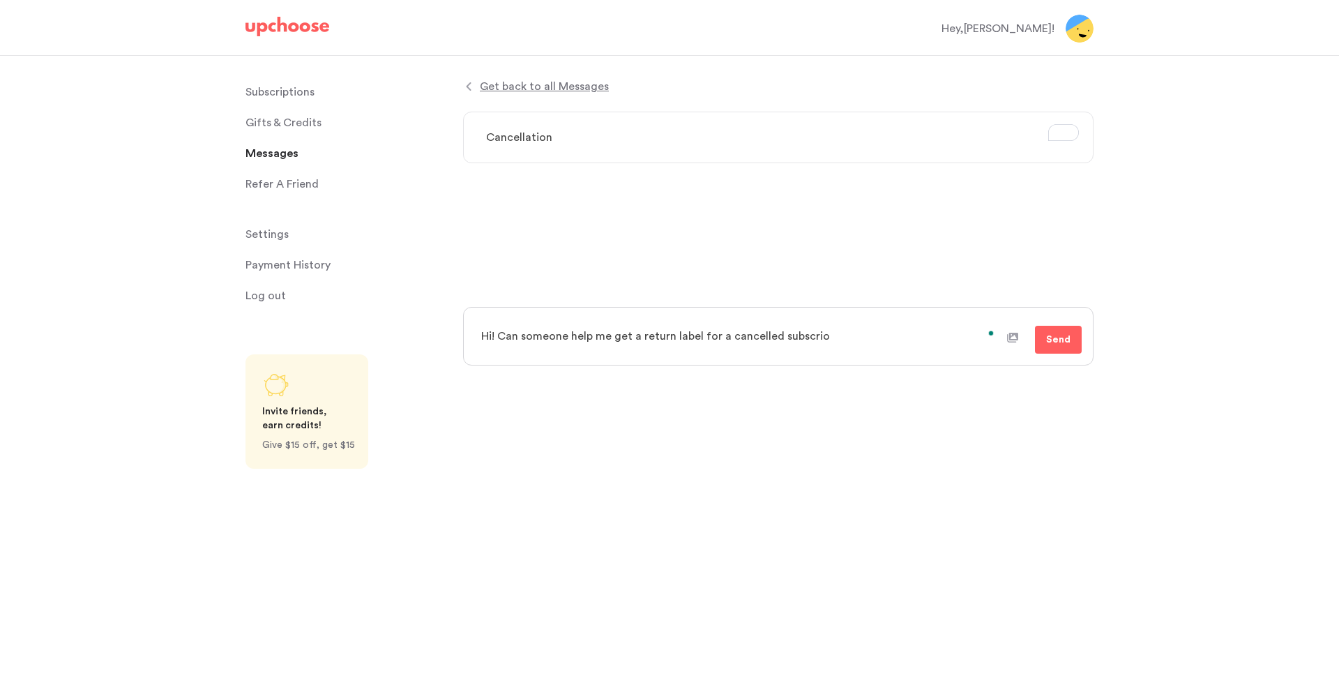
type textarea "x"
type textarea "Hi! Can someone help me get a return label for a cancelled subscriop"
type textarea "x"
type textarea "Hi! Can someone help me get a return label for a cancelled subscrio"
type textarea "x"
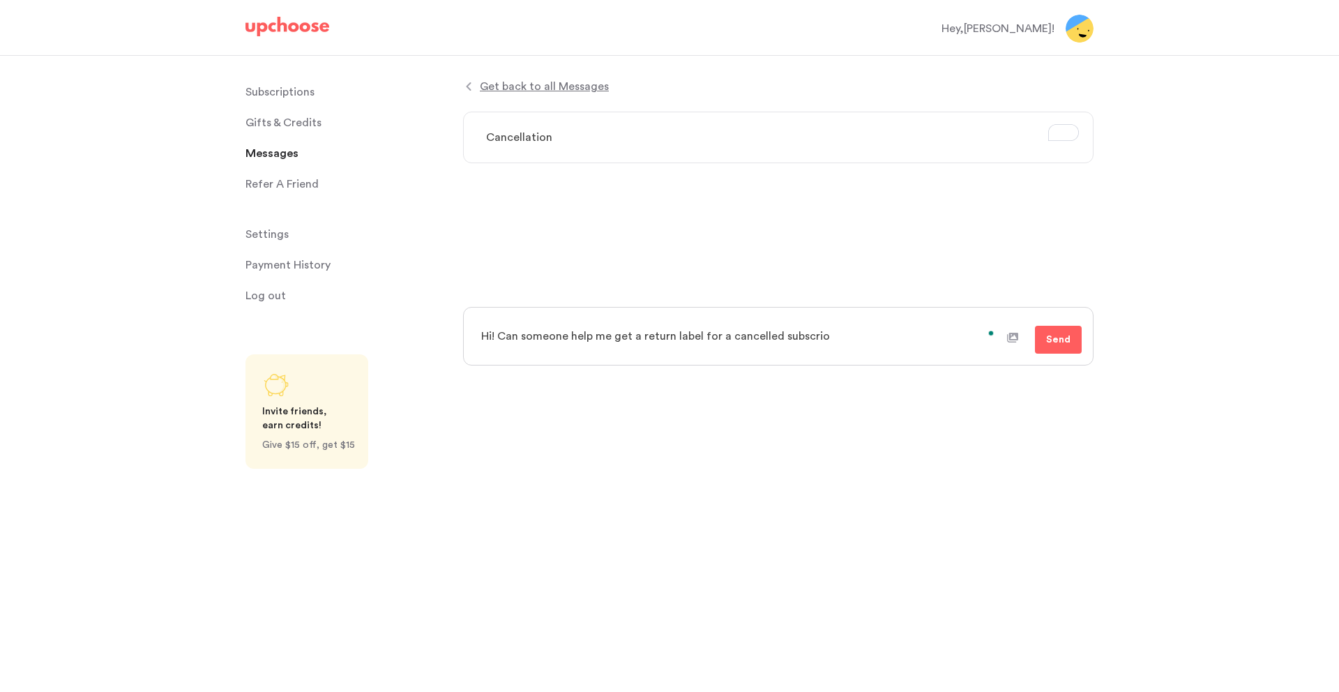
type textarea "Hi! Can someone help me get a return label for a cancelled subscri"
type textarea "x"
type textarea "Hi! Can someone help me get a return label for a cancelled subscrip"
type textarea "x"
type textarea "Hi! Can someone help me get a return label for a cancelled subscript"
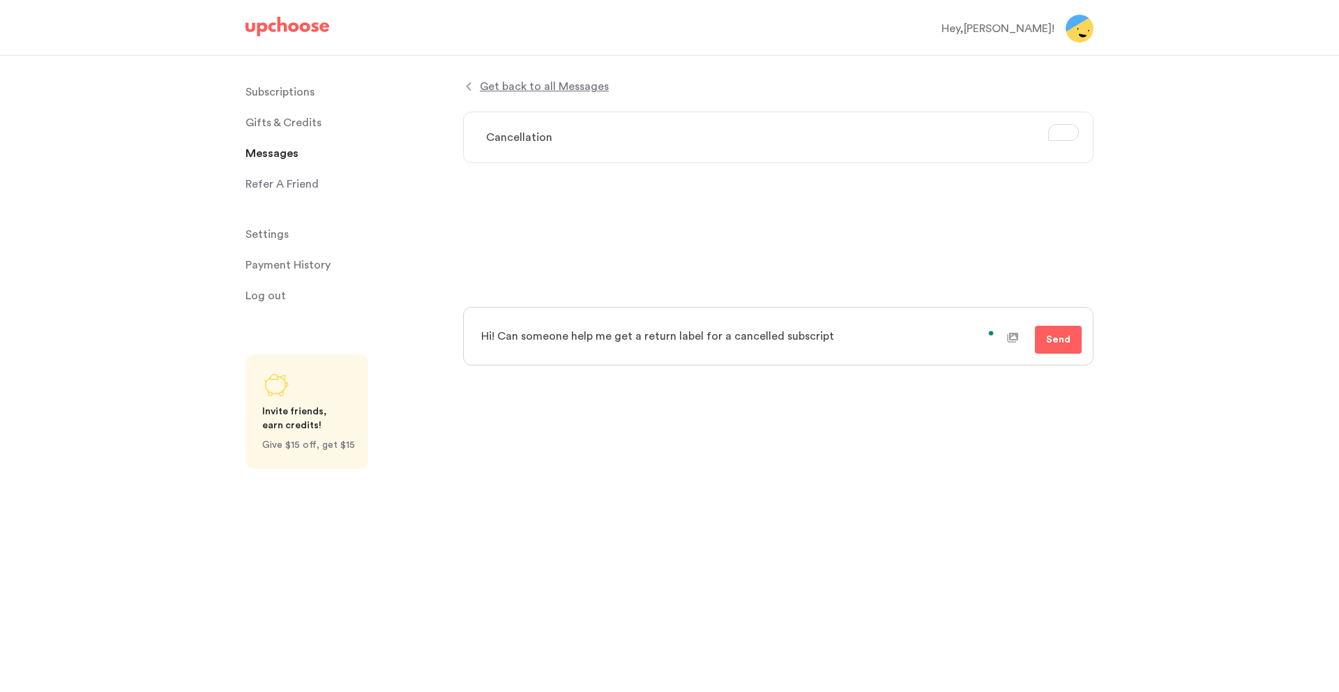
type textarea "x"
type textarea "Hi! Can someone help me get a return label for a cancelled subscripti"
type textarea "x"
type textarea "Hi! Can someone help me get a return label for a cancelled subscriptio"
type textarea "x"
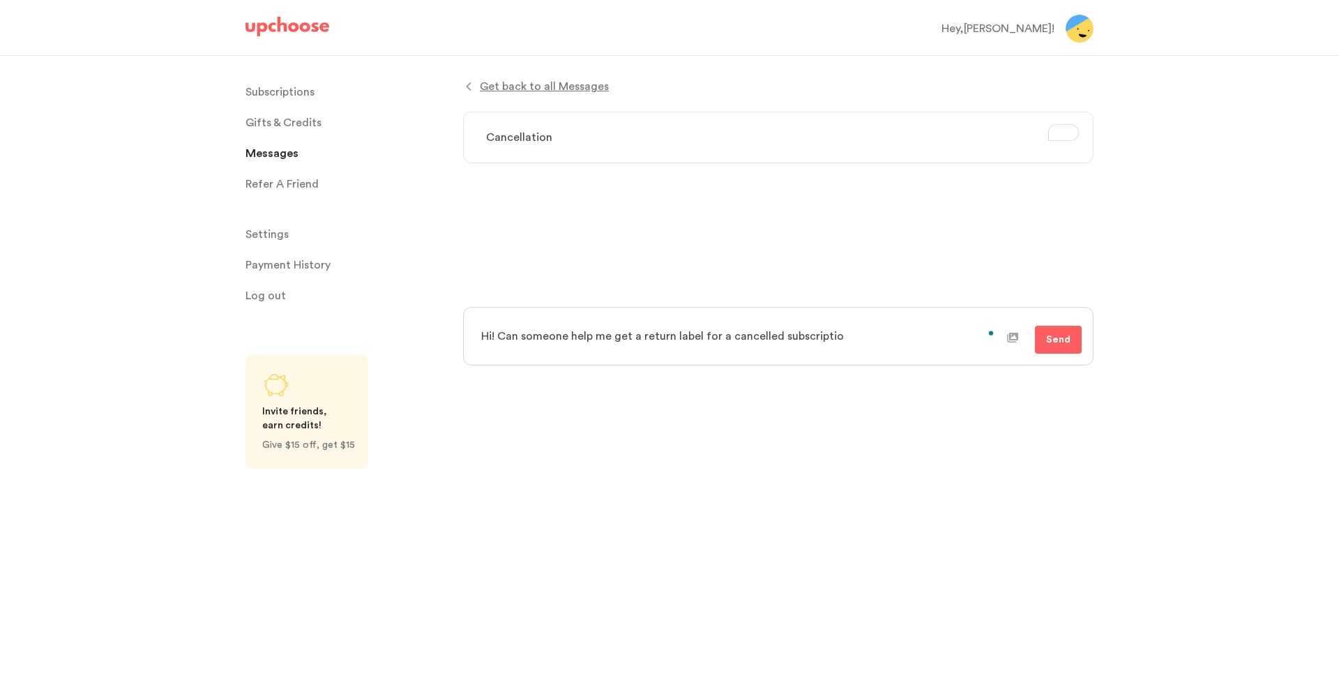
type textarea "Hi! Can someone help me get a return label for a cancelled subscription"
type textarea "x"
type textarea "Hi! Can someone help me get a return label for a cancelled subscription/"
type textarea "x"
type textarea "Hi! Can someone help me get a return label for a cancelled subscription"
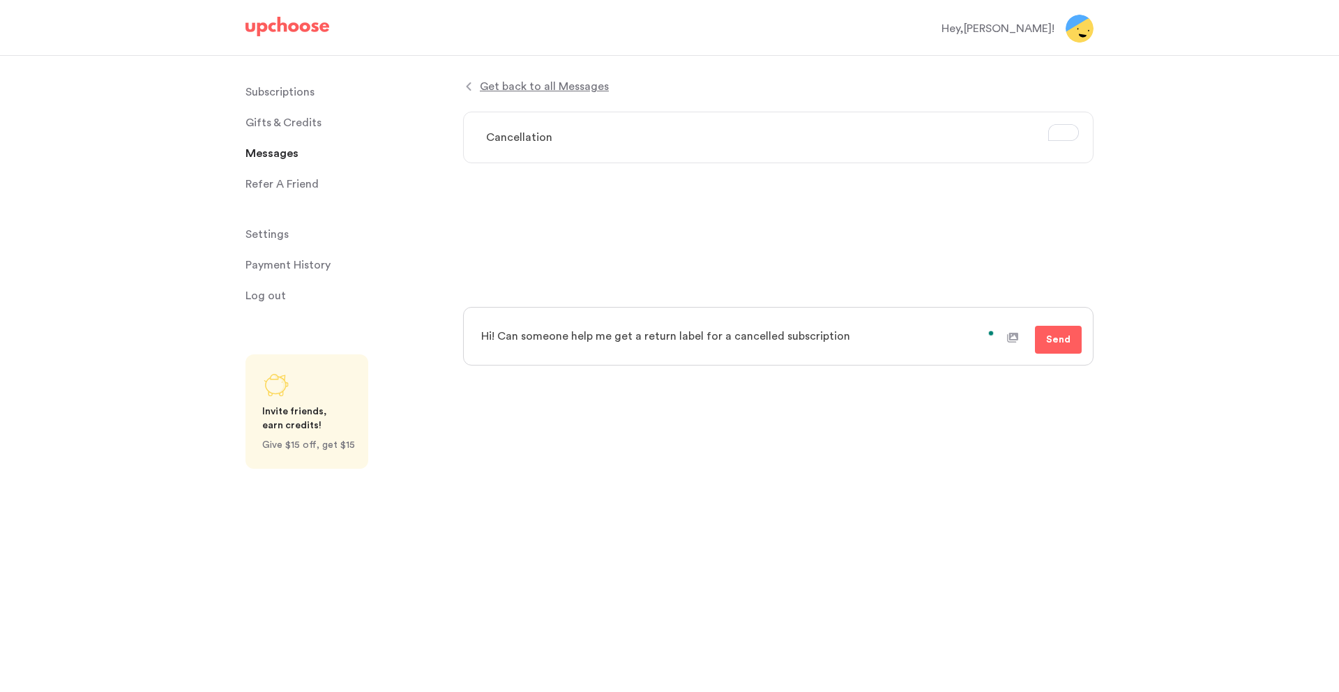
type textarea "x"
type textarea "Hi! Can someone help me get a return label for a cancelled subscription?"
type textarea "x"
type textarea "Hi! Can someone help me get a return label for a cancelled subscription?"
type textarea "x"
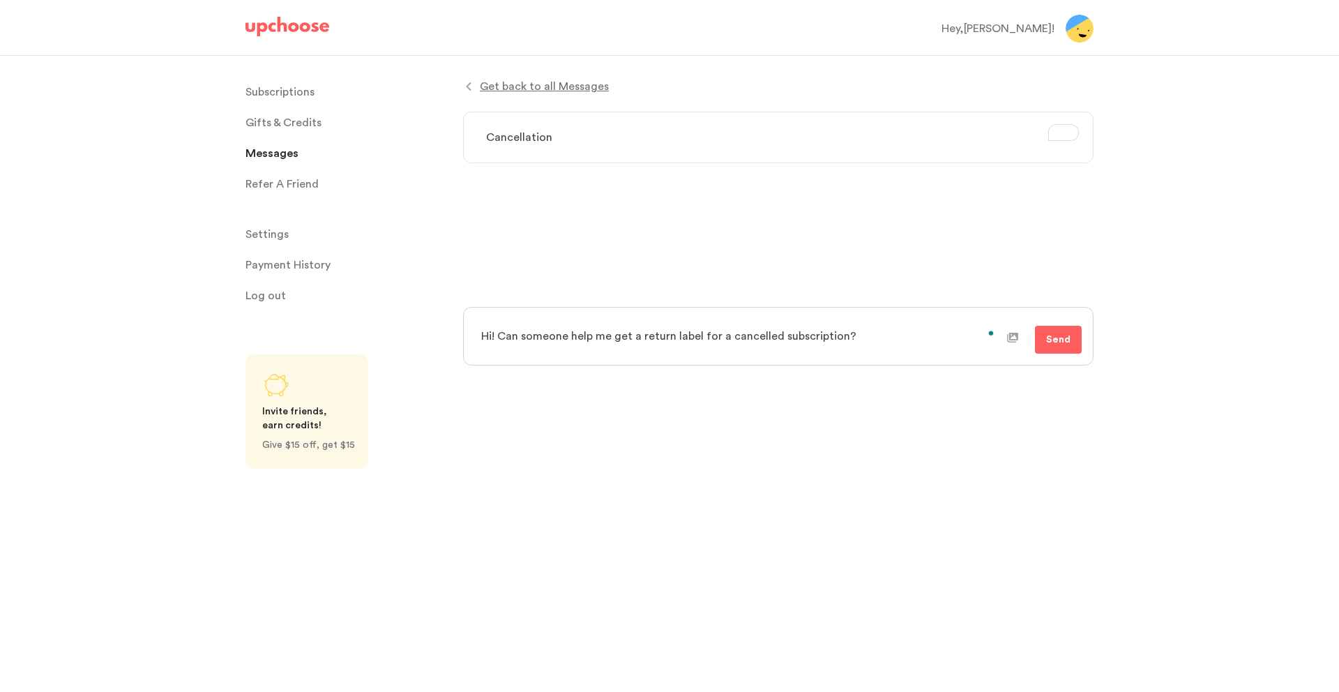
type textarea "Hi! Can someone help me get a return label for a cancelled subscription? I"
type textarea "x"
type textarea "Hi! Can someone help me get a return label for a cancelled subscription? I"
type textarea "x"
type textarea "Hi! Can someone help me get a return label for a cancelled subscription? I h"
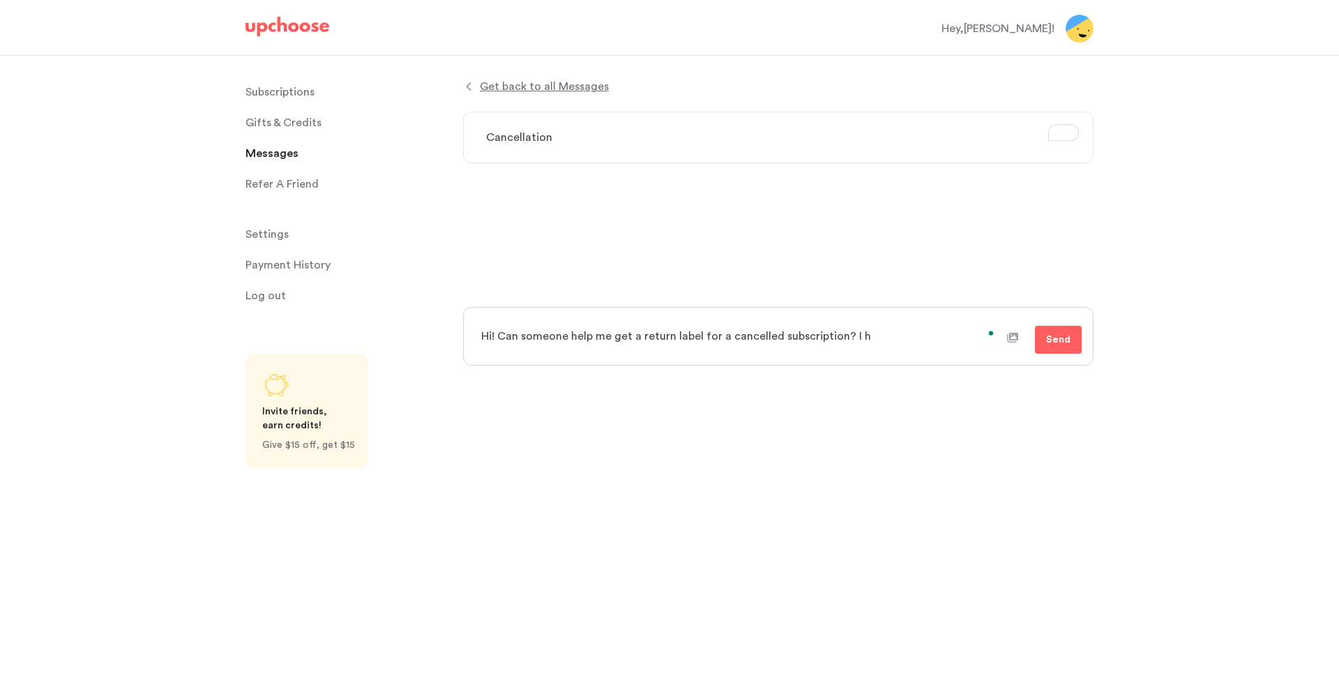
type textarea "x"
type textarea "Hi! Can someone help me get a return label for a cancelled subscription? I ha"
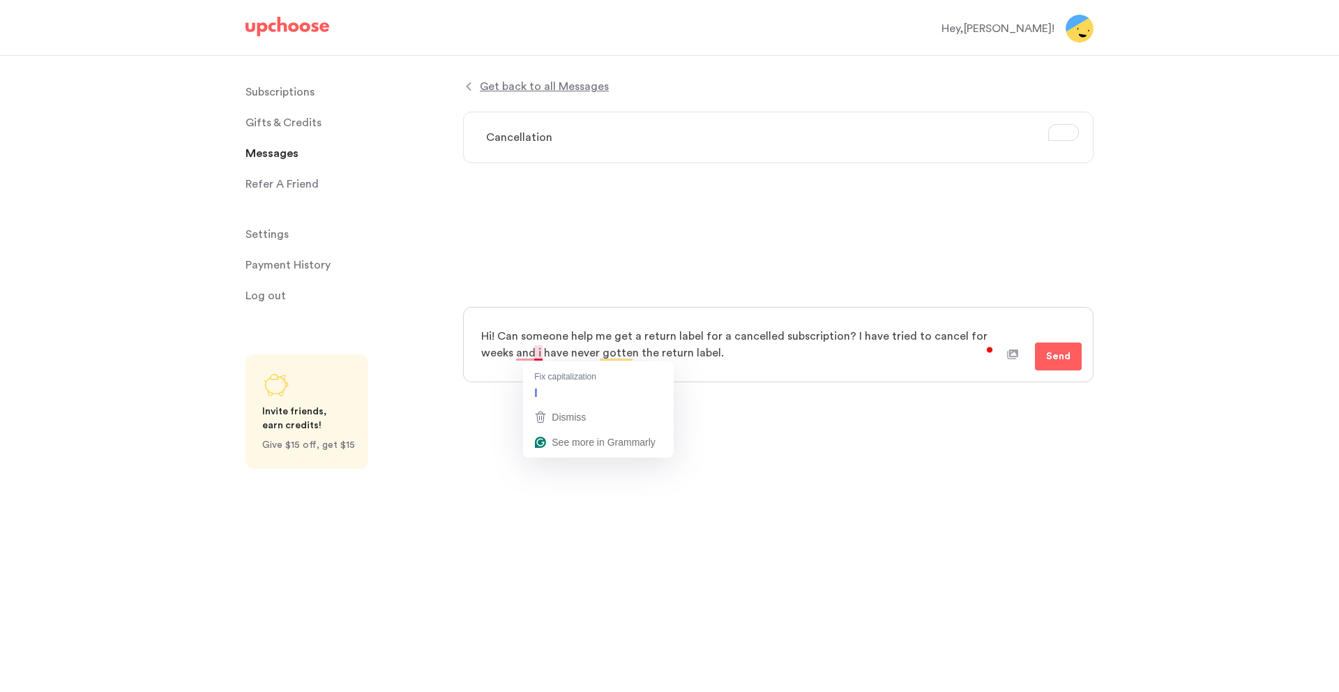
click at [539, 354] on textarea "Hi! Can someone help me get a return label for a cancelled subscription? I have…" at bounding box center [739, 345] width 535 height 52
click at [743, 354] on textarea "Hi! Can someone help me get a return label for a cancelled subscription? I have…" at bounding box center [739, 345] width 535 height 52
click at [1059, 359] on span "Send" at bounding box center [1058, 356] width 24 height 17
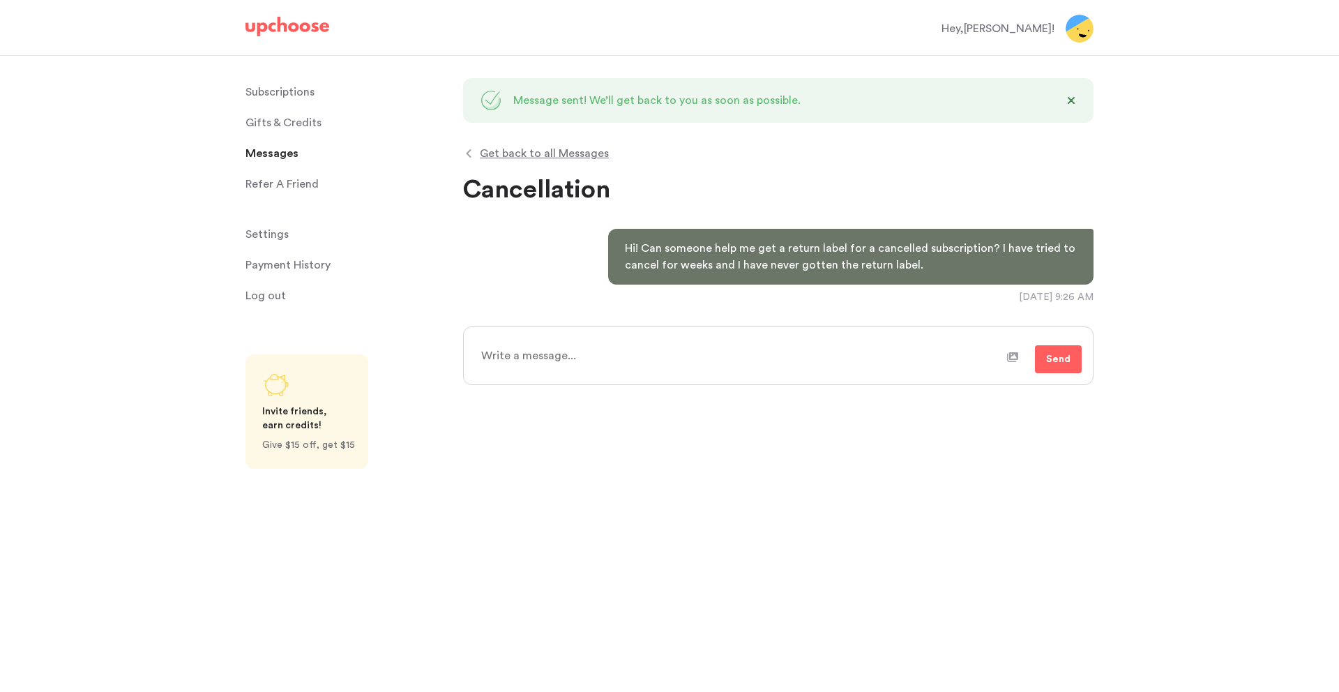
click at [554, 152] on span "Get back to all Messages" at bounding box center [544, 153] width 129 height 17
